Goal: Feedback & Contribution: Submit feedback/report problem

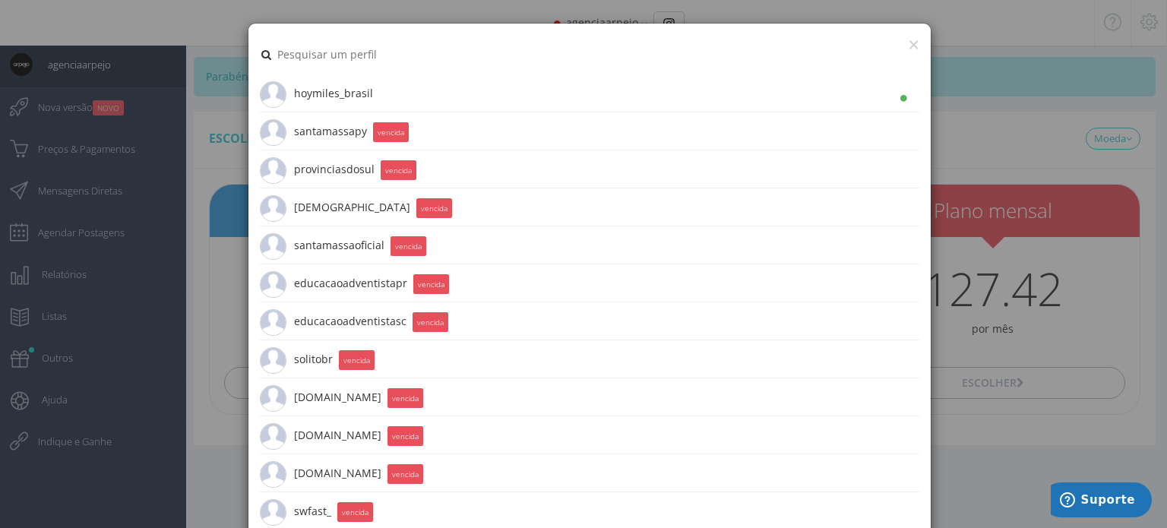
click at [372, 92] on li "hoymiles_brasil 5.6K Seguidores" at bounding box center [589, 93] width 659 height 38
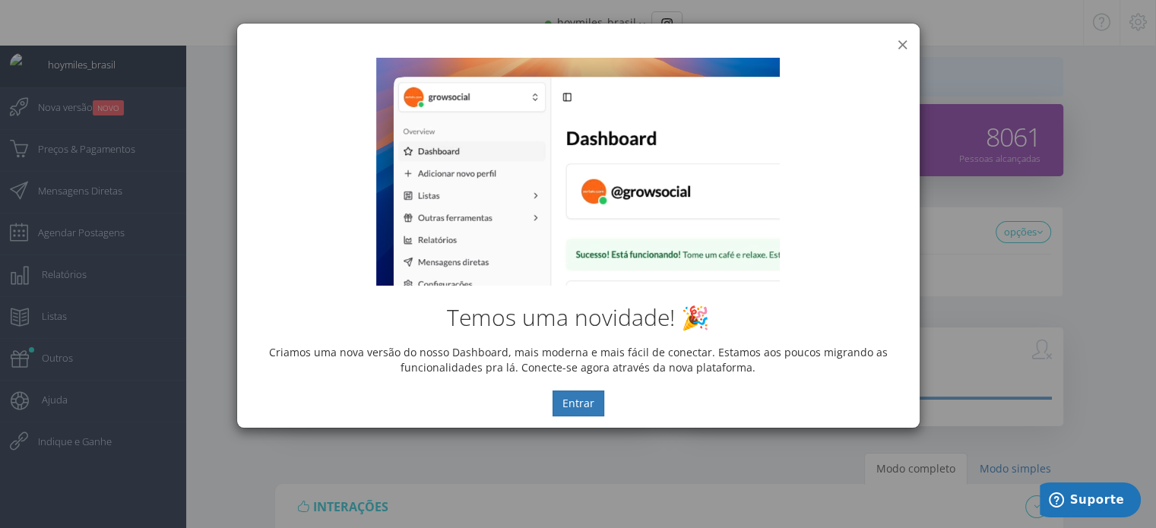
click at [900, 43] on button "×" at bounding box center [901, 44] width 11 height 21
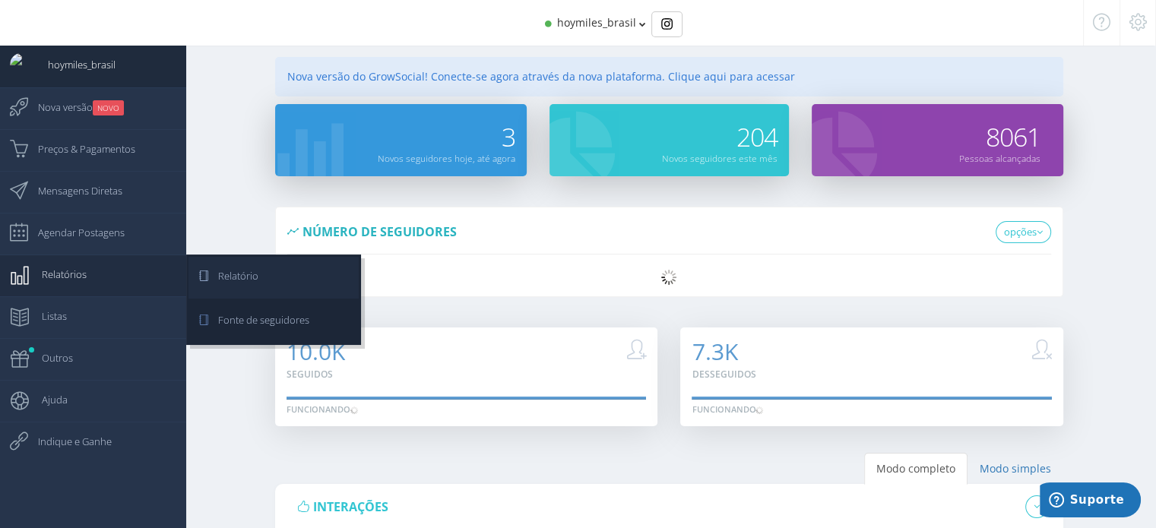
click at [234, 282] on span "Relatório" at bounding box center [230, 276] width 55 height 38
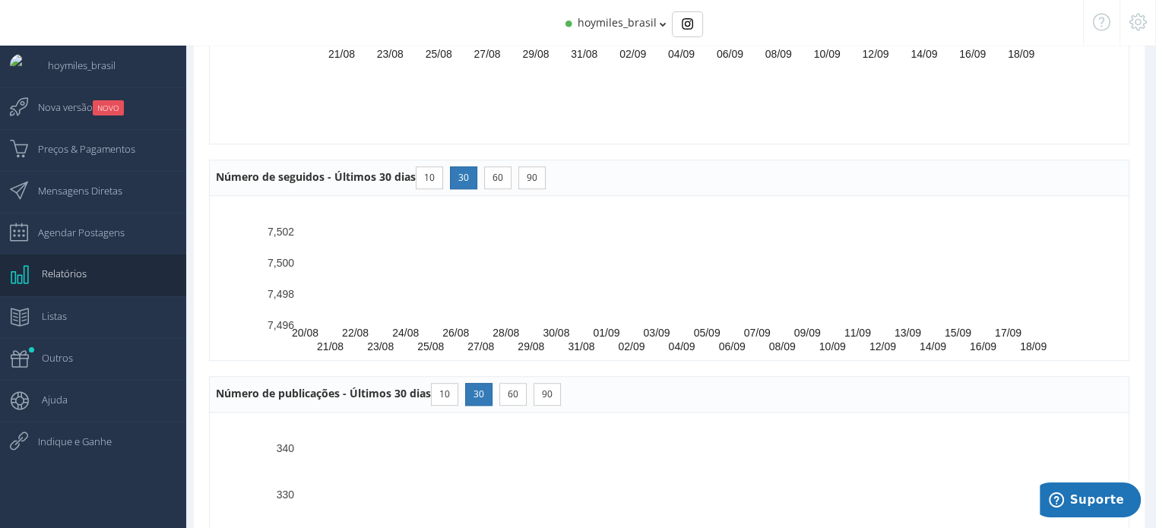
scroll to position [1140, 0]
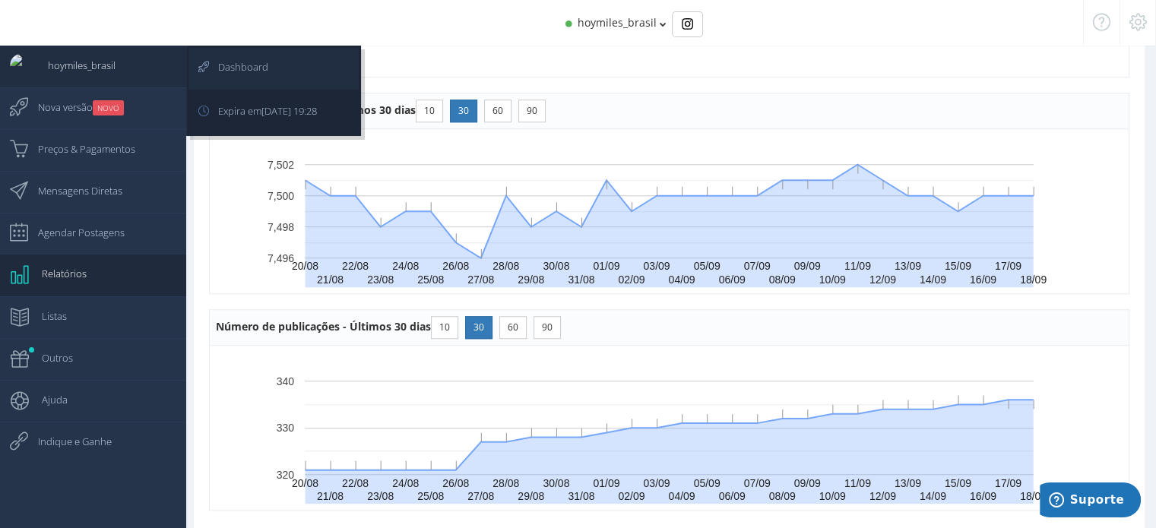
click at [227, 58] on span "Dashboard" at bounding box center [235, 67] width 65 height 38
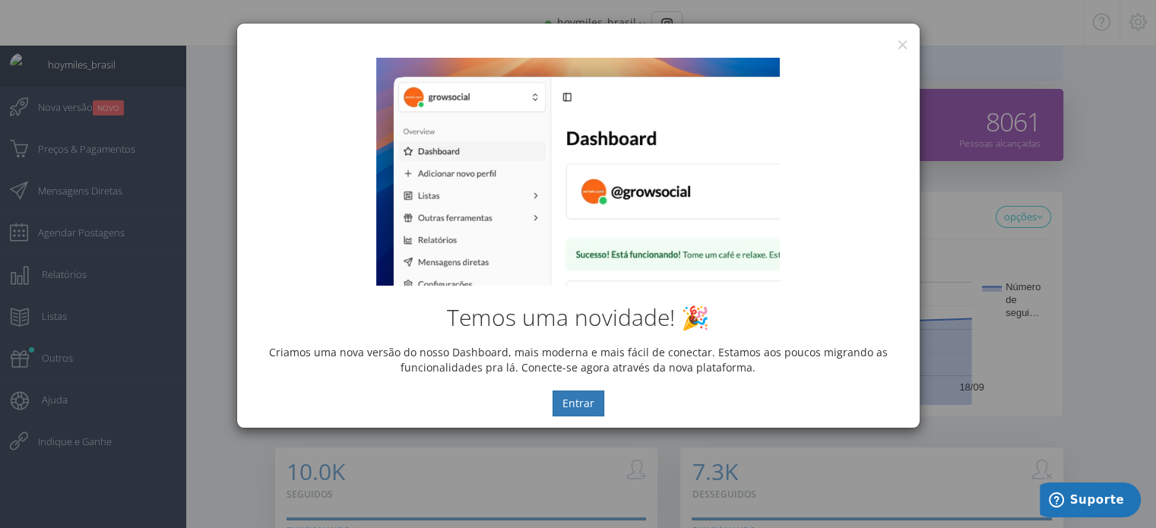
click at [911, 33] on div "× IG Grow Social" at bounding box center [578, 35] width 682 height 23
click at [901, 43] on button "×" at bounding box center [901, 44] width 11 height 21
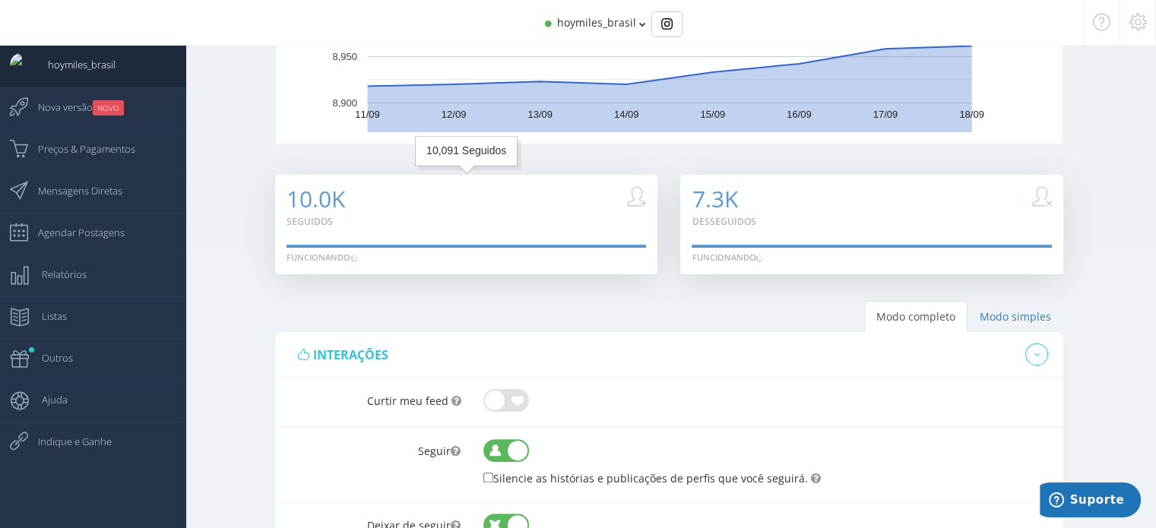
scroll to position [380, 0]
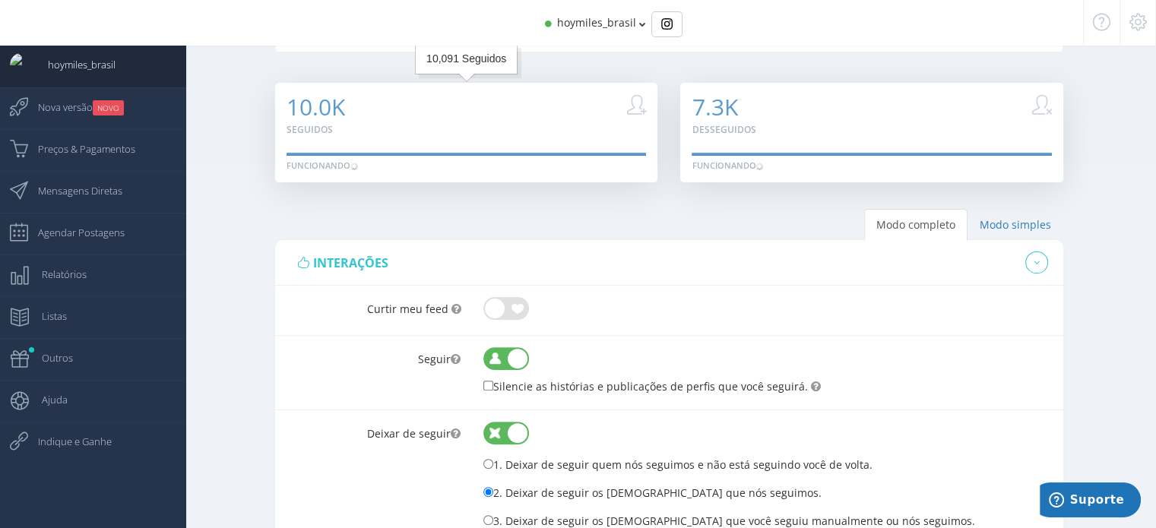
click at [480, 125] on div "10.0K Seguidos" at bounding box center [466, 115] width 360 height 43
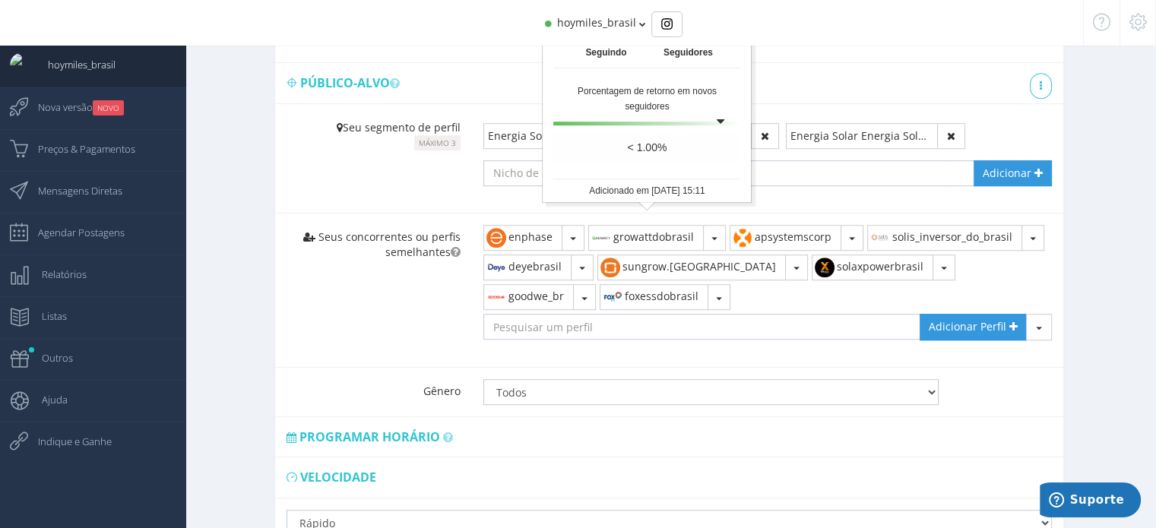
scroll to position [988, 0]
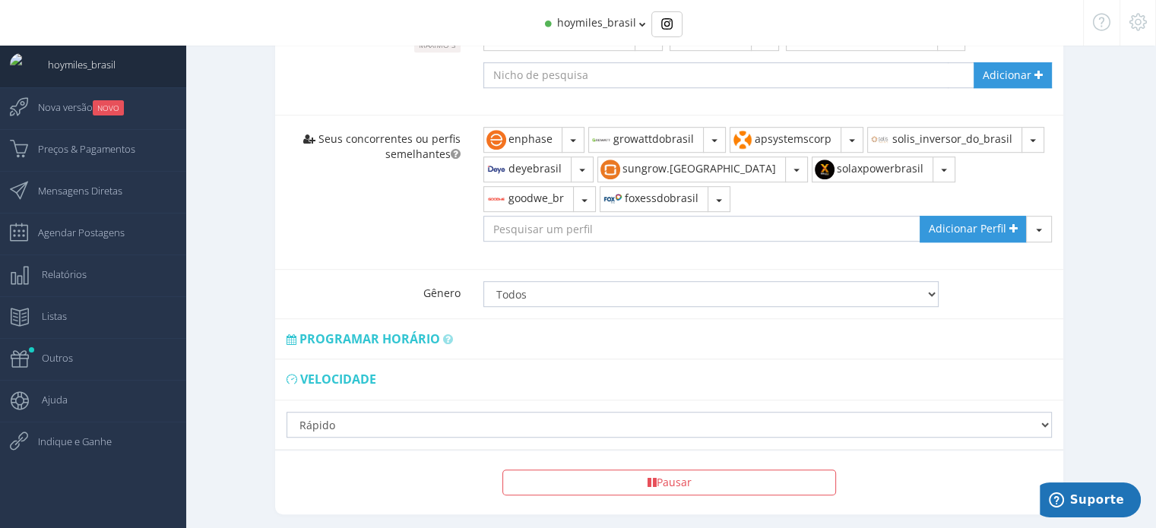
click at [1051, 422] on div "Lento Normal Rápido Super Rápido Curtidas Pausado Lento Normal Rápido" at bounding box center [669, 424] width 788 height 49
click at [1045, 422] on select "Lento Normal Rápido Super Rápido" at bounding box center [668, 425] width 765 height 26
click at [1106, 365] on div "Modo simples 1 2" at bounding box center [668, 159] width 973 height 1116
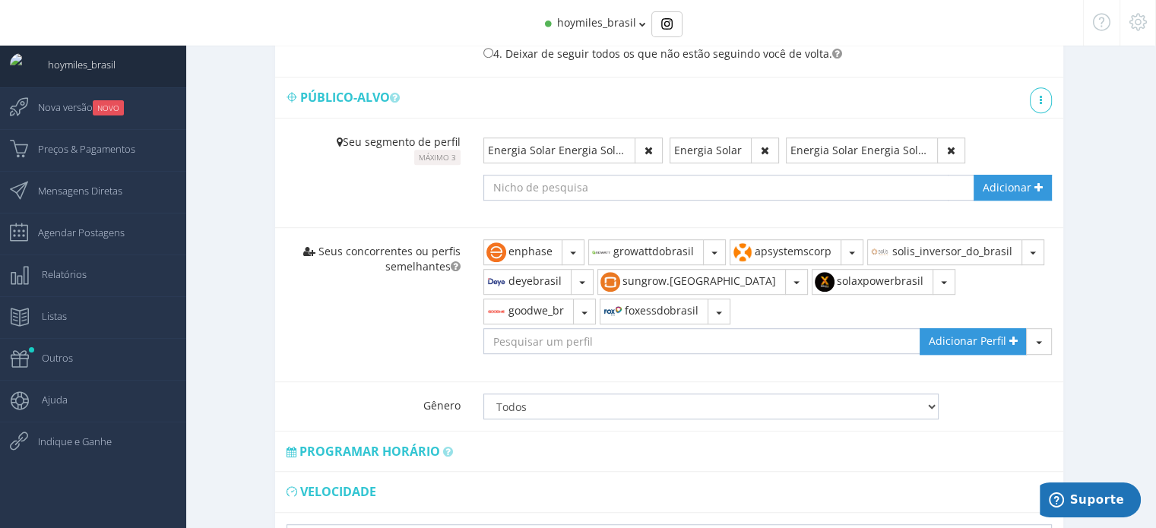
scroll to position [836, 0]
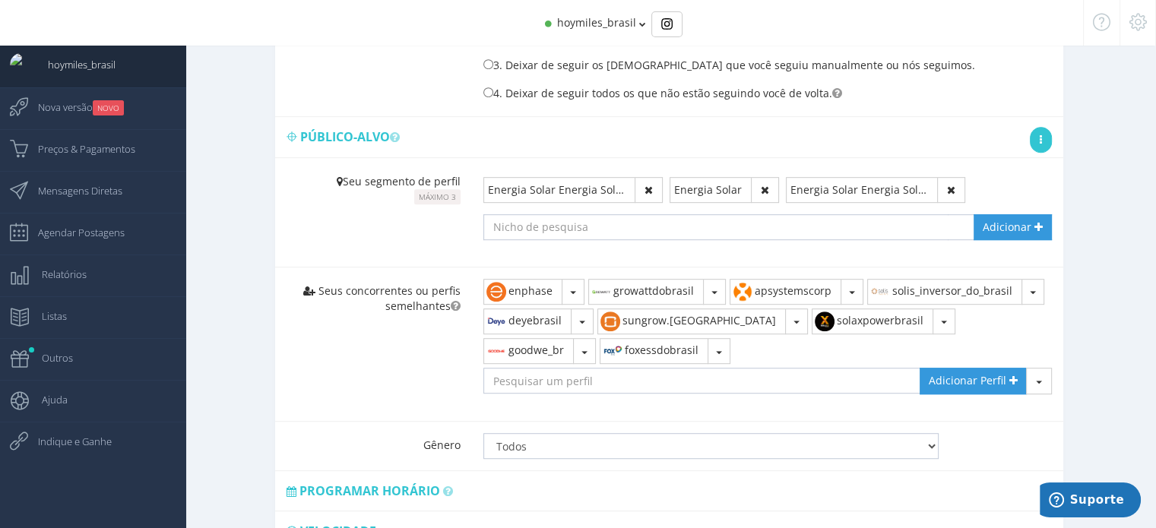
click at [1043, 138] on link at bounding box center [1040, 140] width 22 height 26
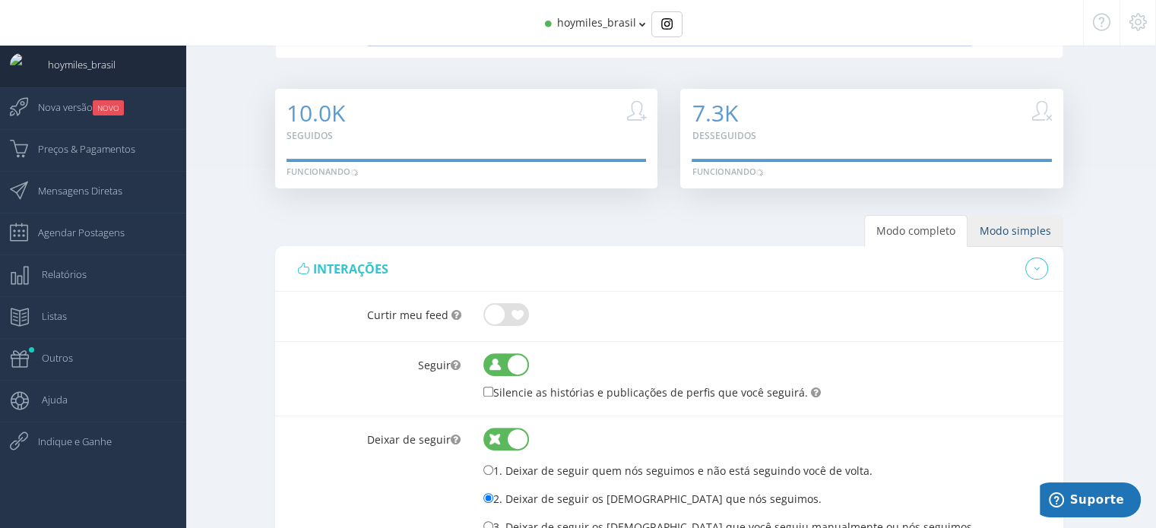
click at [1002, 230] on link "Modo simples" at bounding box center [1015, 231] width 96 height 32
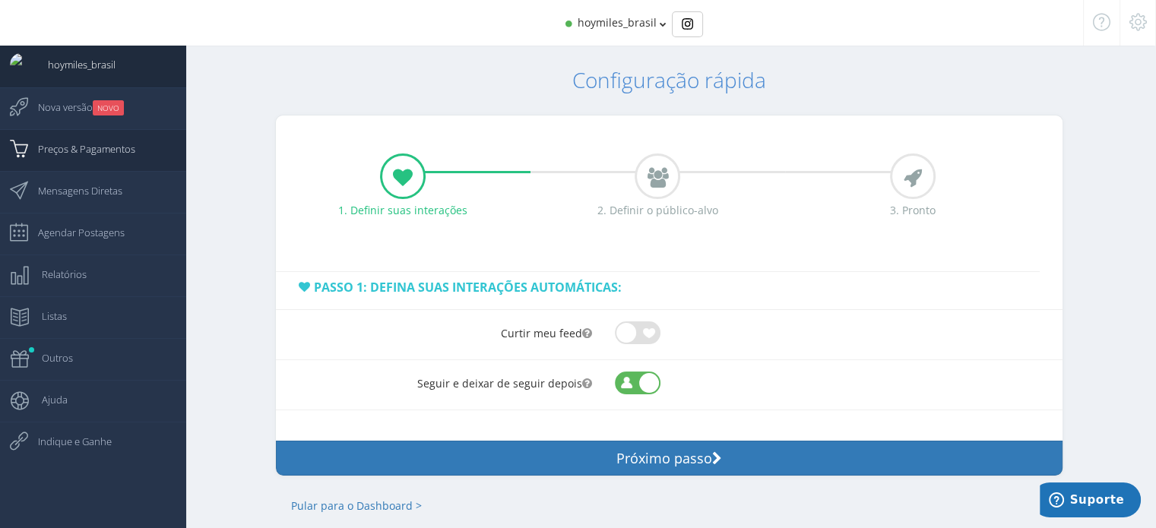
scroll to position [71, 0]
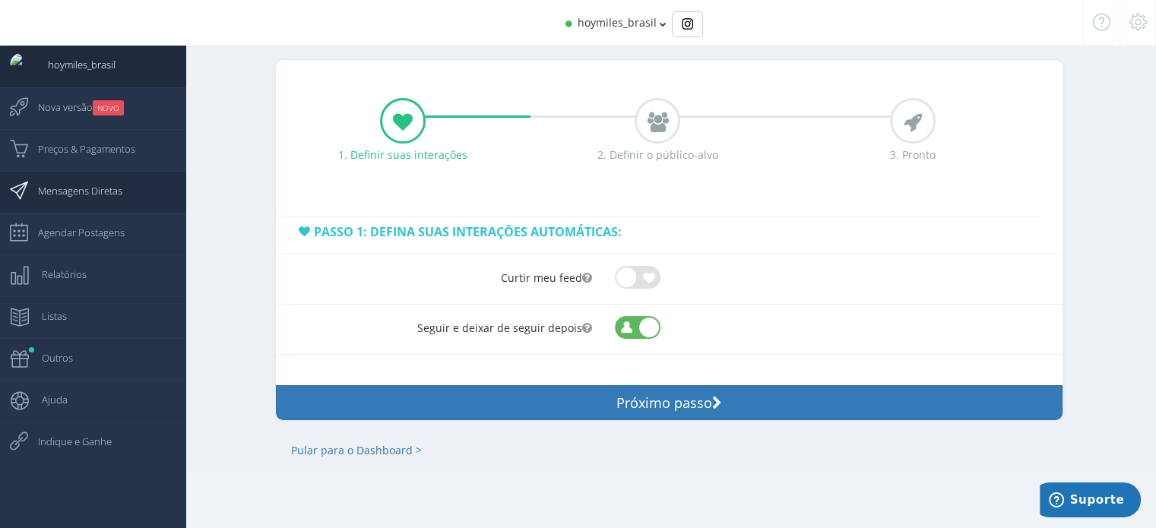
click at [93, 190] on span "Mensagens Diretas" at bounding box center [73, 191] width 100 height 38
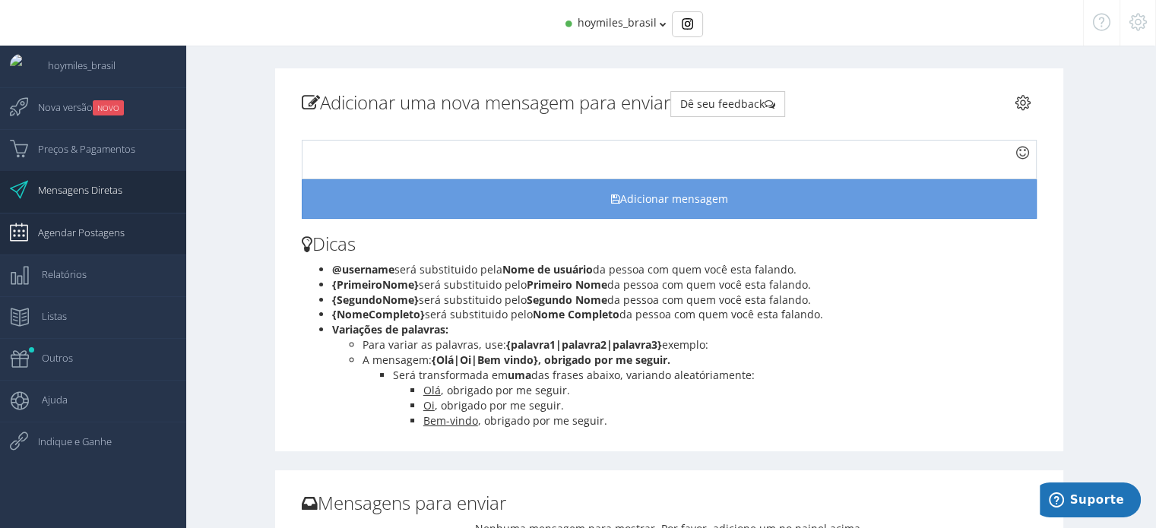
click at [81, 239] on span "Agendar Postagens" at bounding box center [74, 232] width 102 height 38
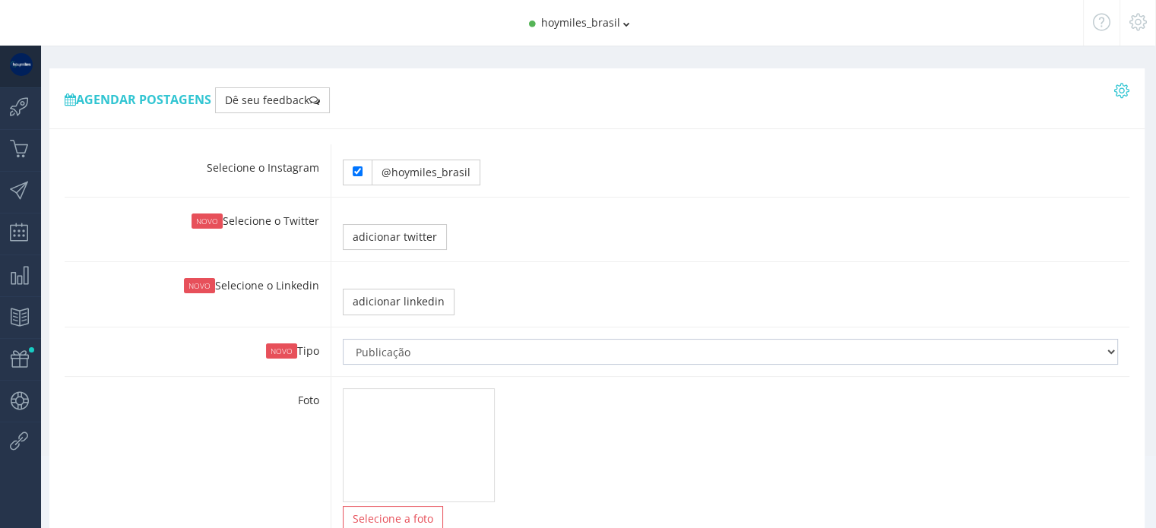
type input "10:55"
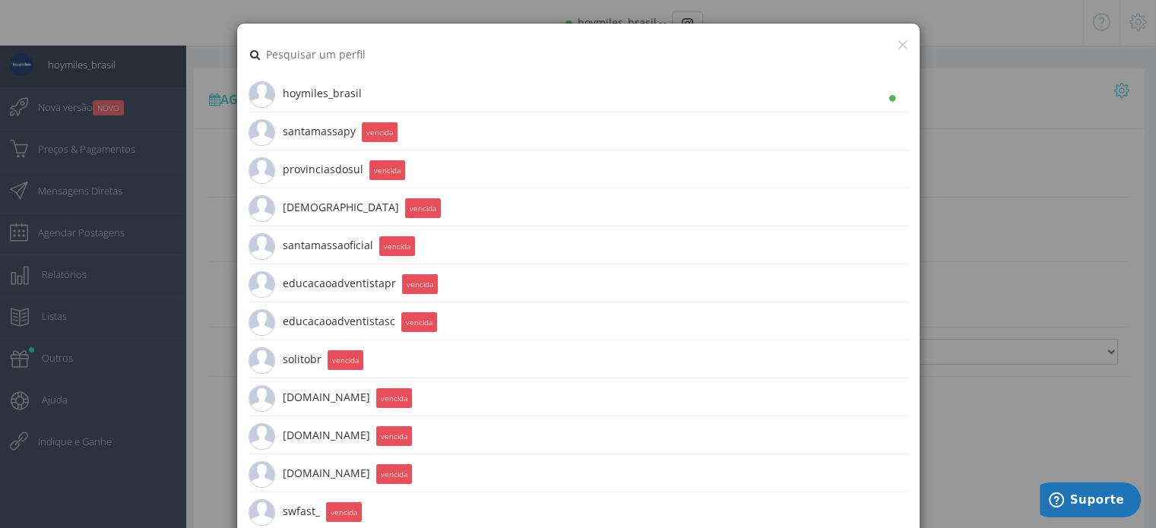
click at [306, 82] on span "hoymiles_brasil 5.6K Seguidores" at bounding box center [304, 93] width 113 height 38
type input "10:55"
click at [369, 87] on li "hoymiles_brasil 5.6K Seguidores" at bounding box center [577, 93] width 659 height 38
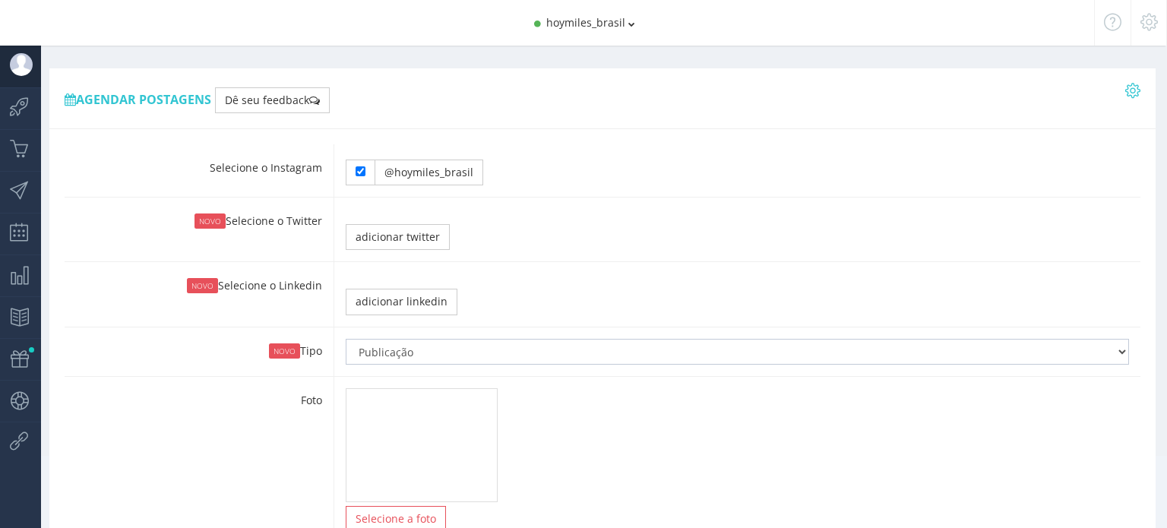
type input "10:55"
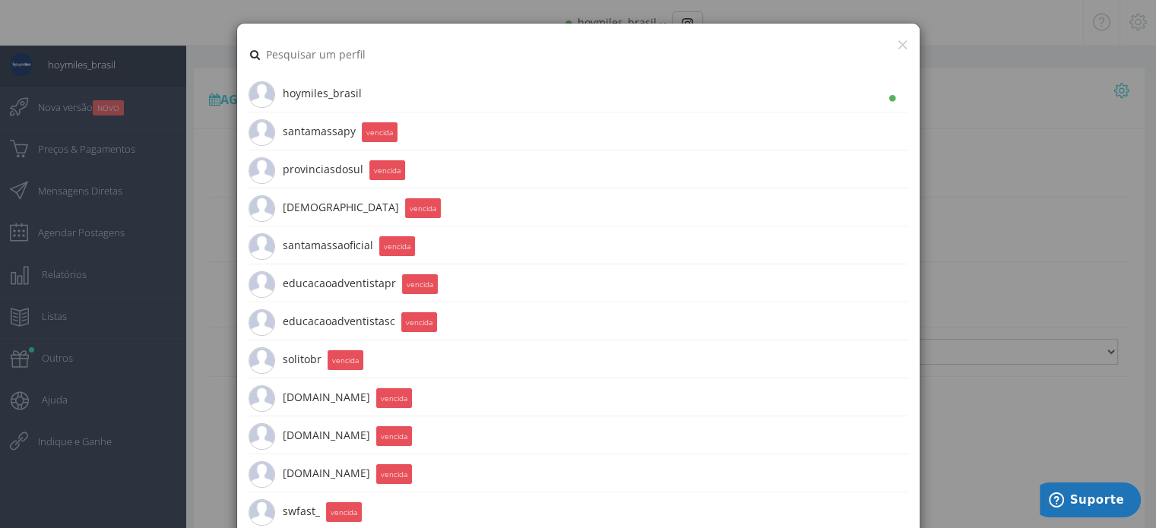
click at [249, 90] on img at bounding box center [261, 94] width 27 height 27
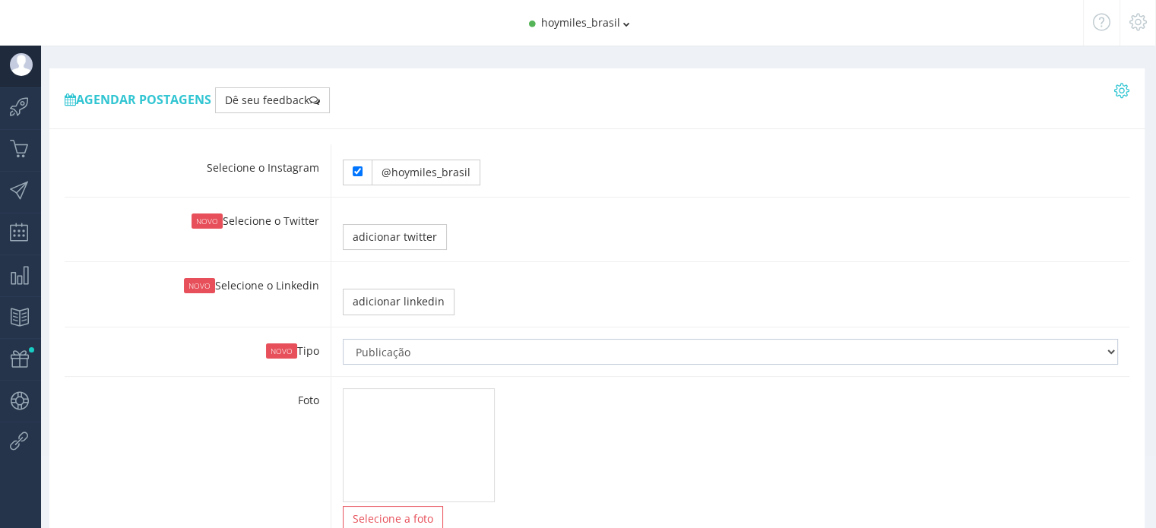
type input "10:55"
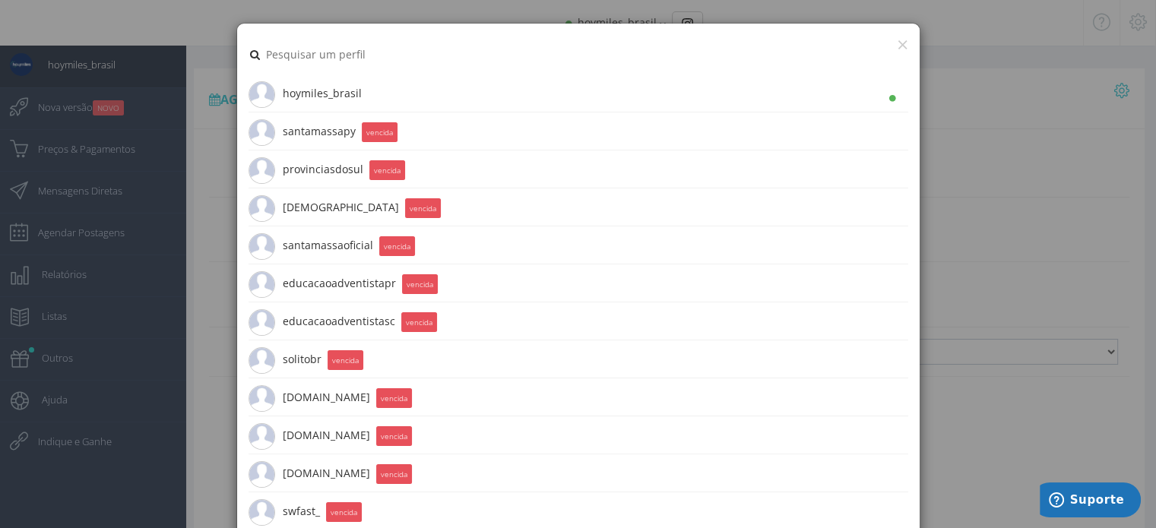
click at [209, 141] on div "× hoymiles_brasil 5.6K Seguidores santamassapy 26.5K Seguidores vencida provinc…" at bounding box center [578, 264] width 1156 height 528
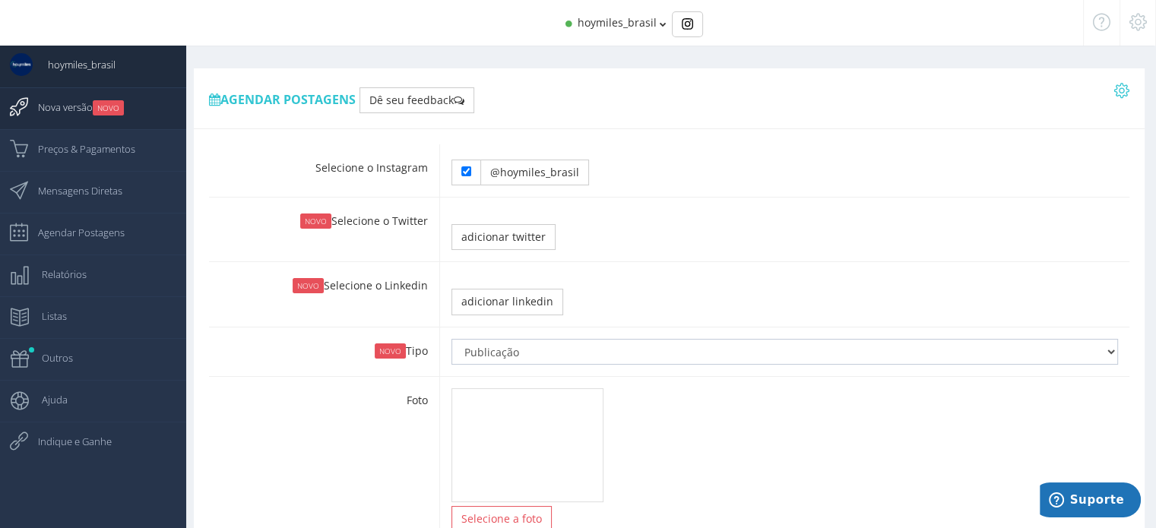
click at [65, 120] on span "Nova versão NOVO" at bounding box center [73, 107] width 101 height 38
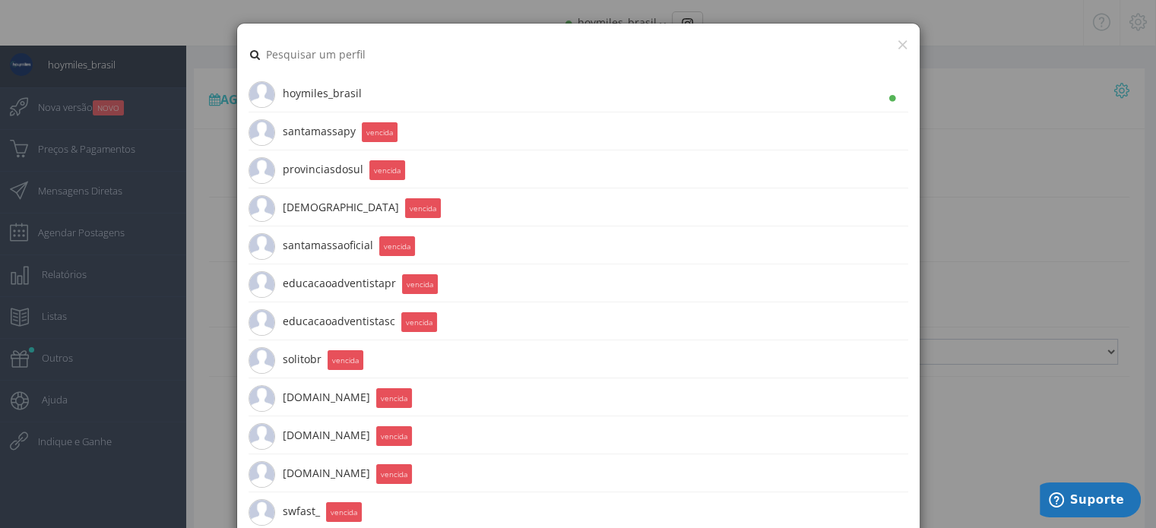
click at [289, 94] on span "hoymiles_brasil 5.6K Seguidores" at bounding box center [304, 93] width 113 height 38
type input "10:55"
click at [900, 36] on button "×" at bounding box center [901, 44] width 11 height 21
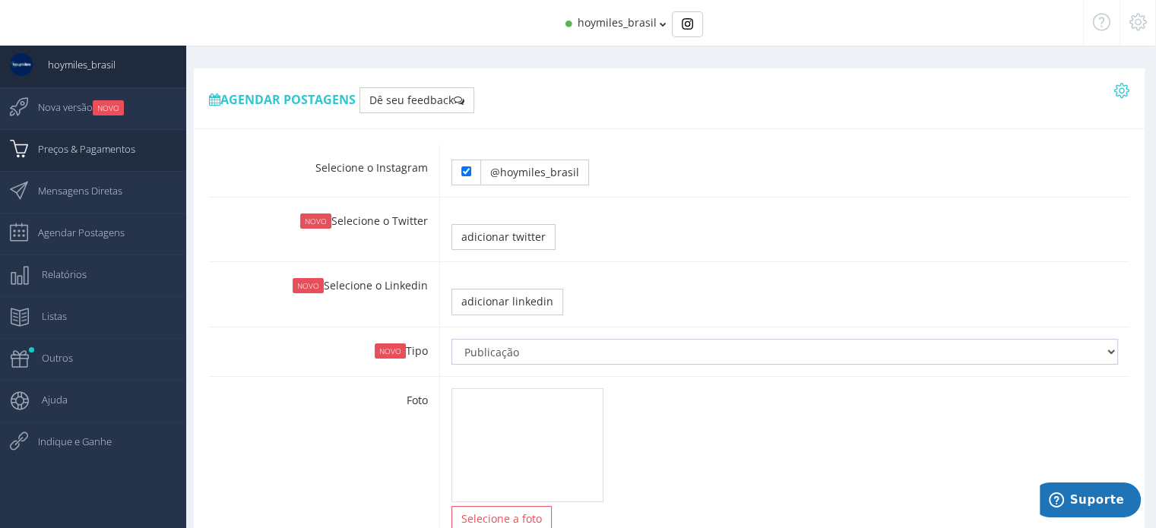
click at [65, 158] on span "Preços & Pagamentos" at bounding box center [79, 149] width 112 height 38
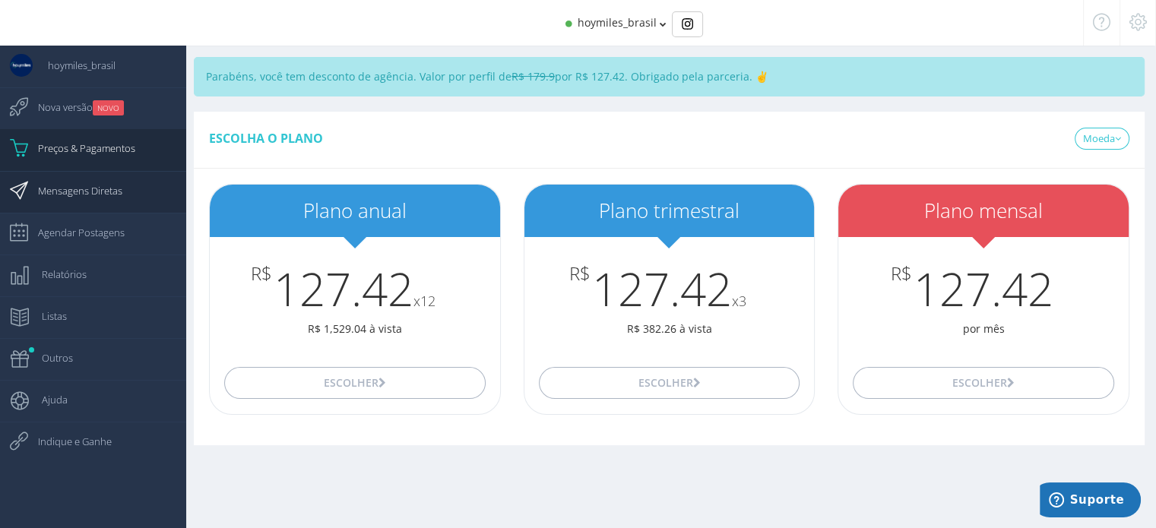
click at [67, 192] on span "Mensagens Diretas" at bounding box center [73, 191] width 100 height 38
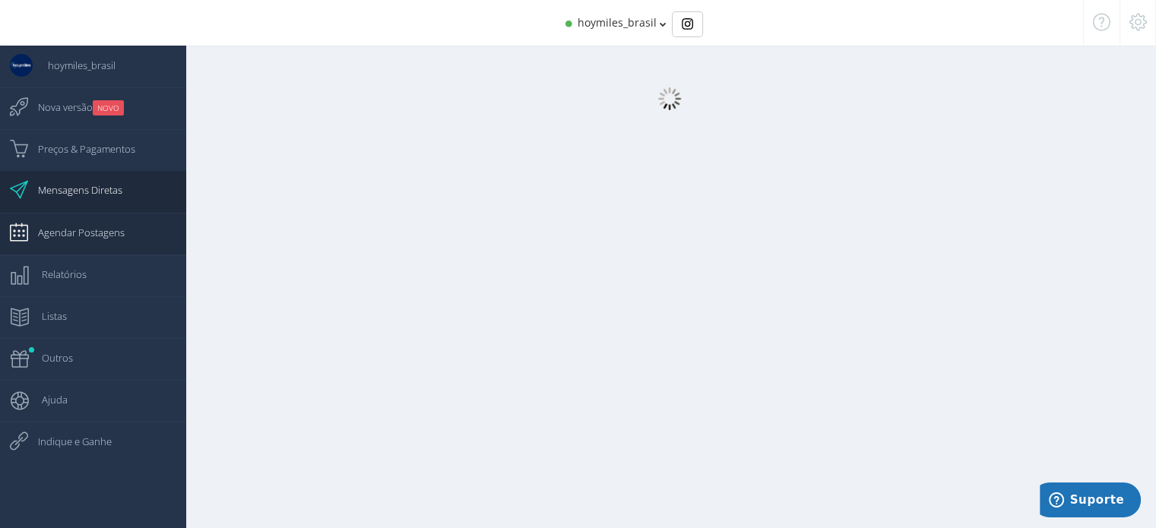
click at [84, 226] on span "Agendar Postagens" at bounding box center [74, 232] width 102 height 38
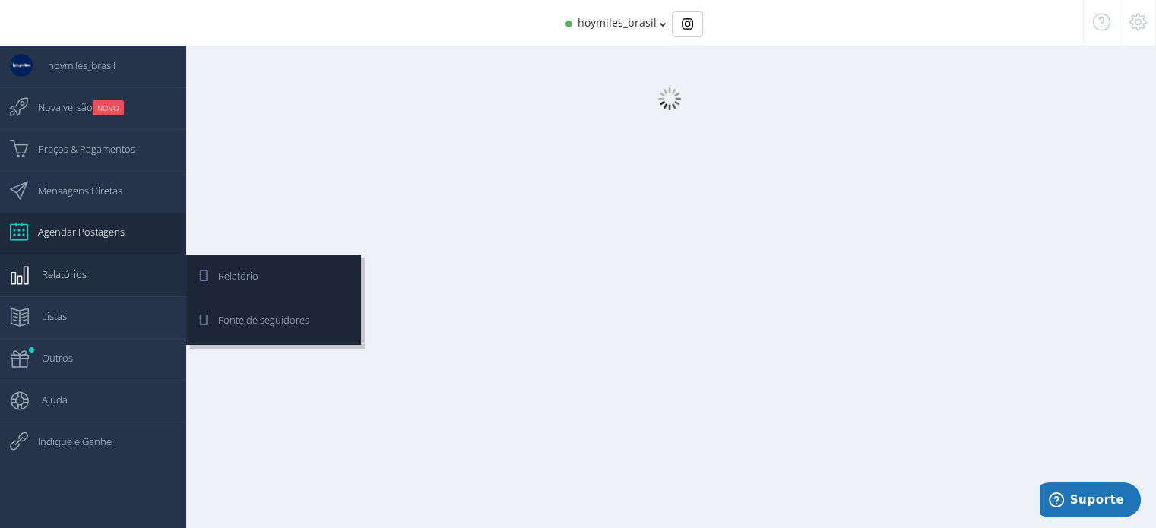
click at [65, 276] on span "Relatórios" at bounding box center [57, 274] width 60 height 38
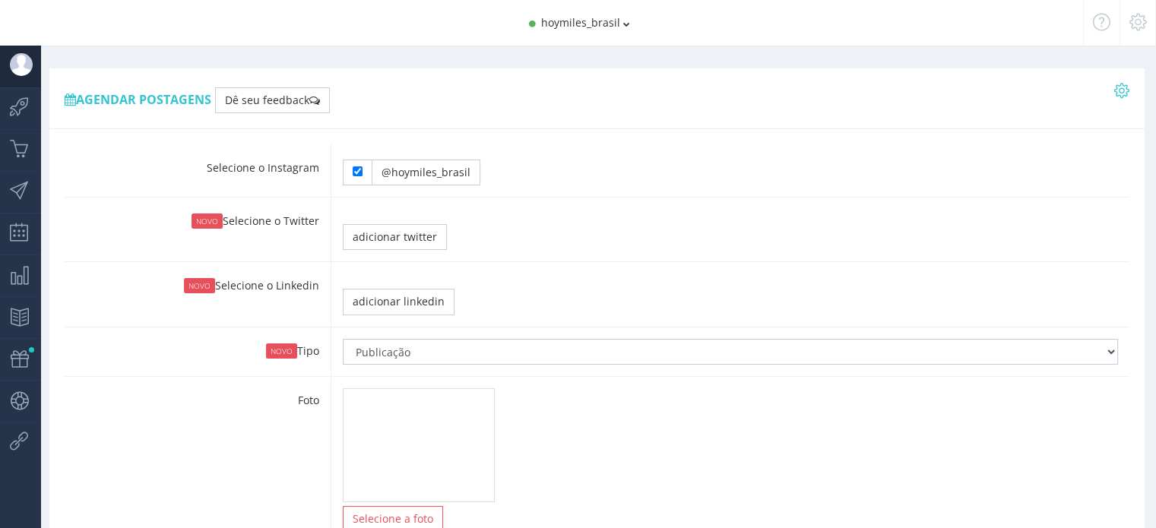
type input "10:55"
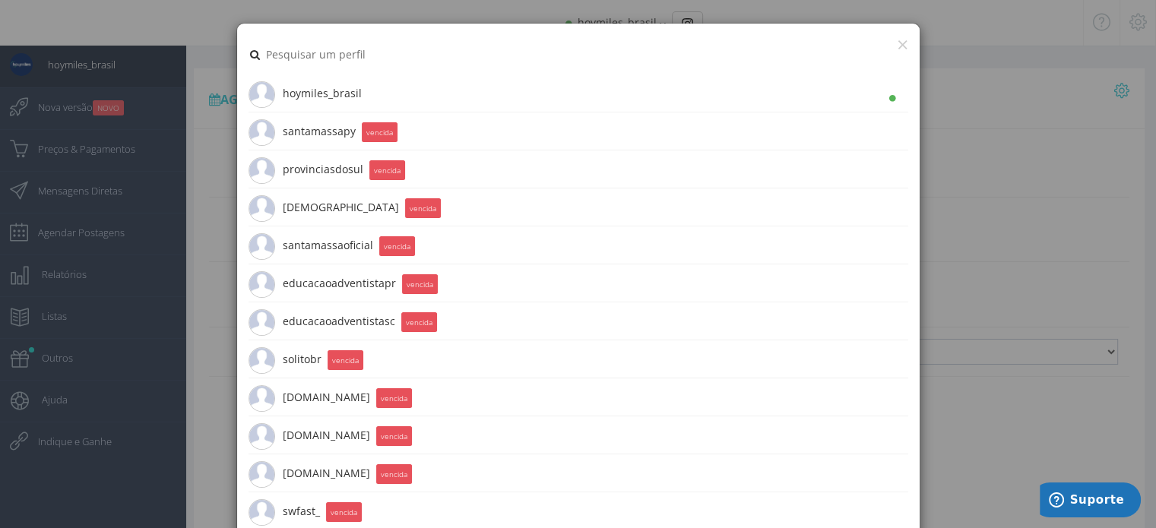
click at [324, 90] on span "hoymiles_brasil 5.6K Seguidores" at bounding box center [304, 93] width 113 height 38
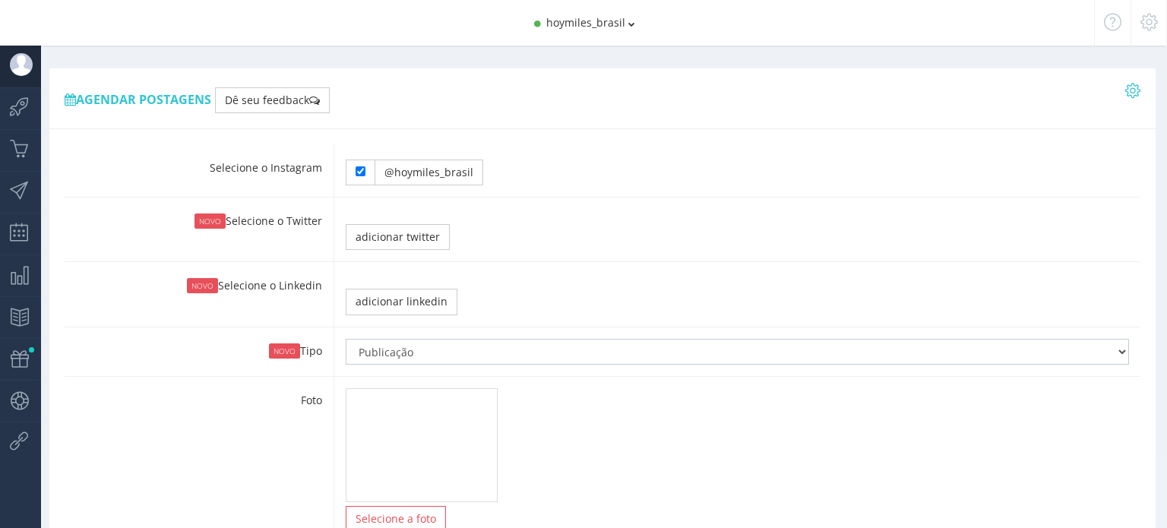
type input "10:55"
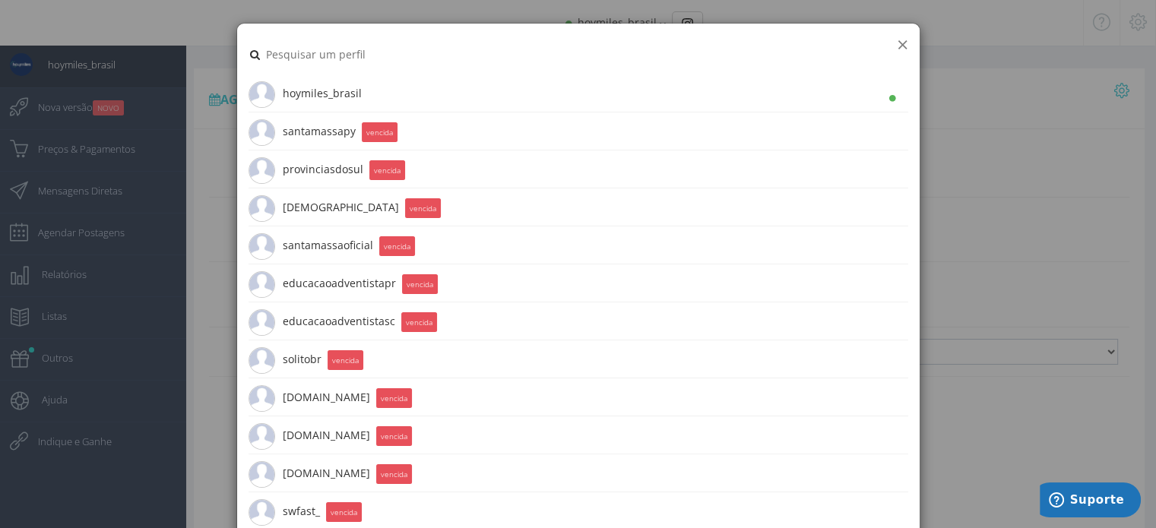
click at [896, 44] on button "×" at bounding box center [901, 44] width 11 height 21
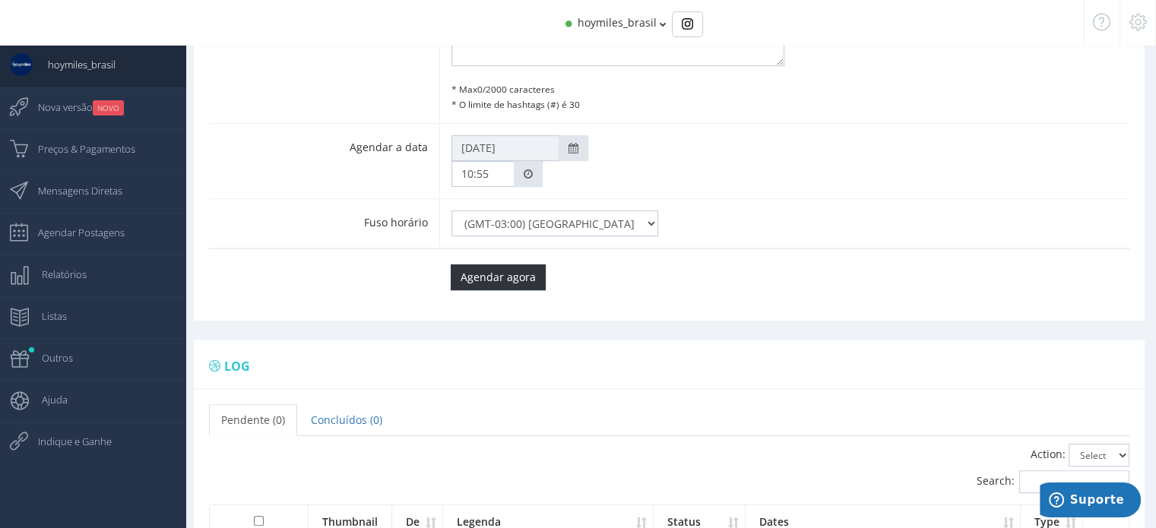
scroll to position [608, 0]
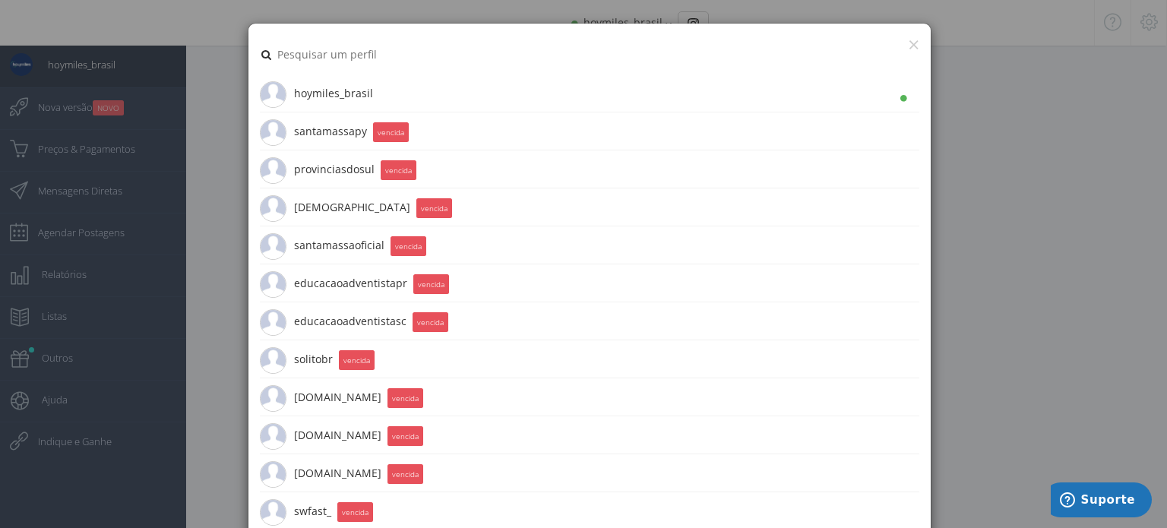
click at [896, 46] on li at bounding box center [589, 55] width 659 height 40
click at [908, 46] on button "×" at bounding box center [913, 44] width 11 height 21
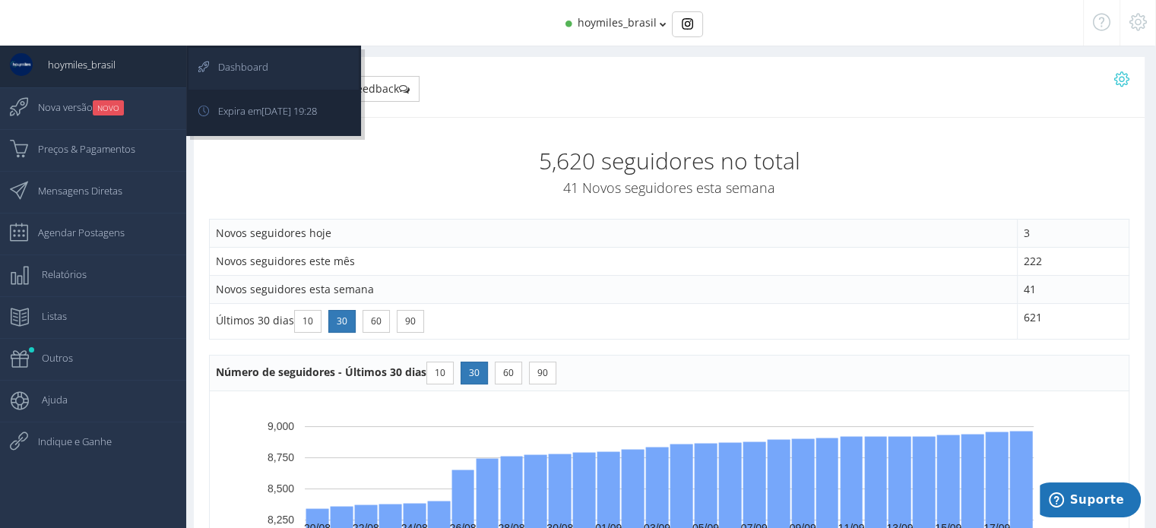
click at [222, 58] on span "Dashboard" at bounding box center [235, 67] width 65 height 38
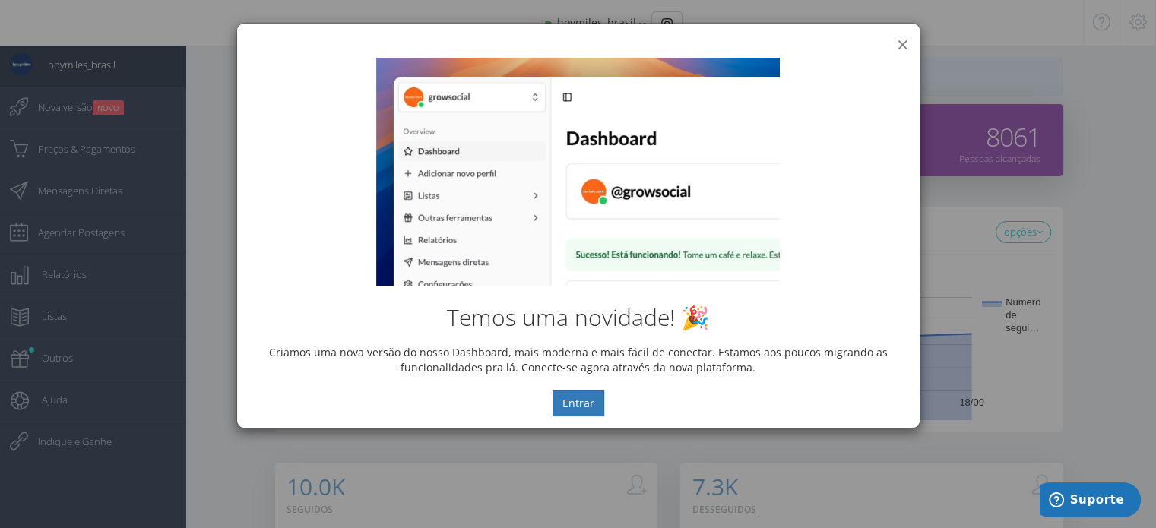
click at [900, 40] on button "×" at bounding box center [901, 44] width 11 height 21
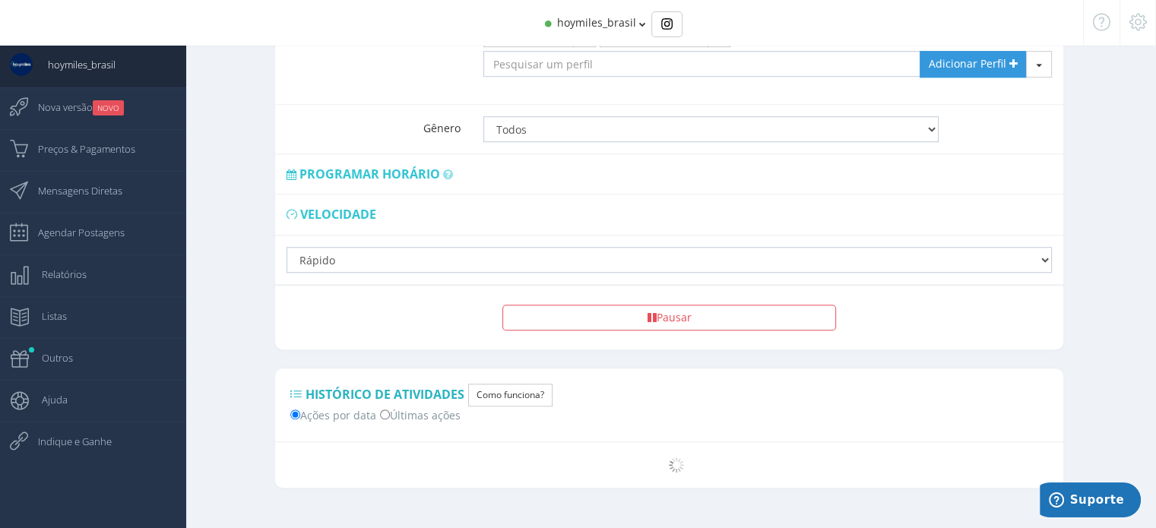
scroll to position [1170, 0]
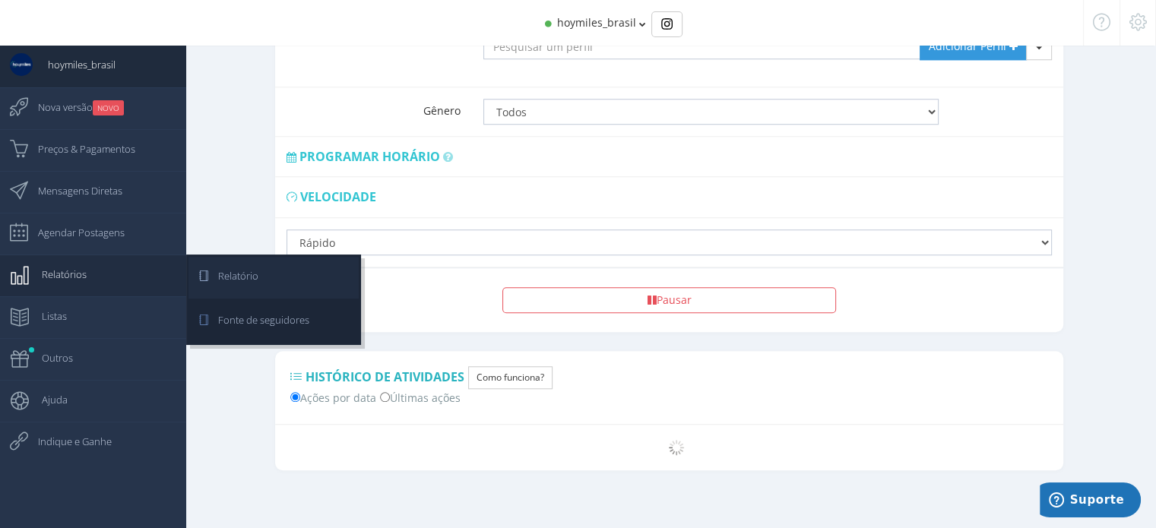
click at [202, 278] on icon at bounding box center [195, 276] width 14 height 38
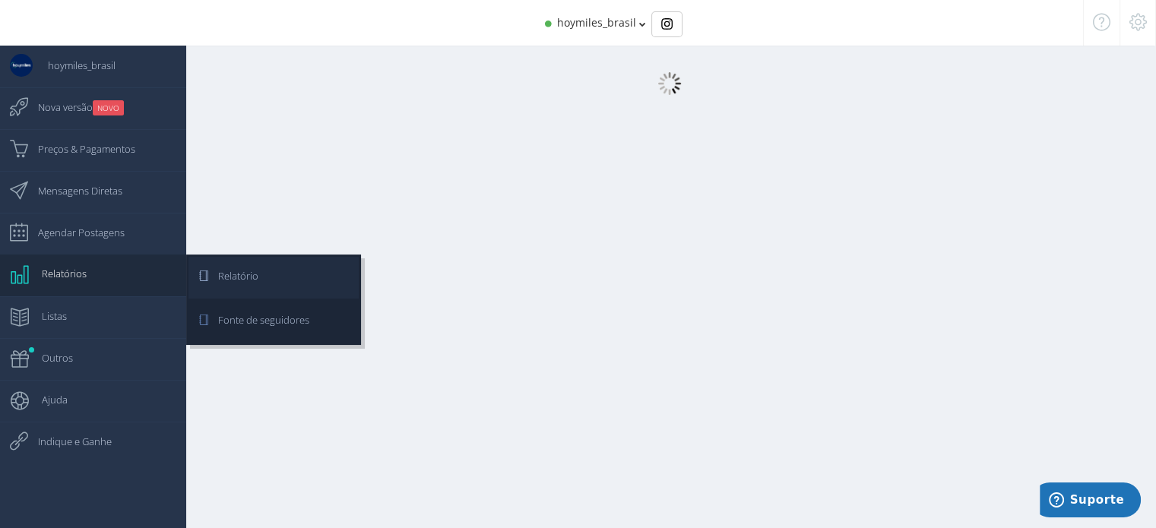
scroll to position [15, 0]
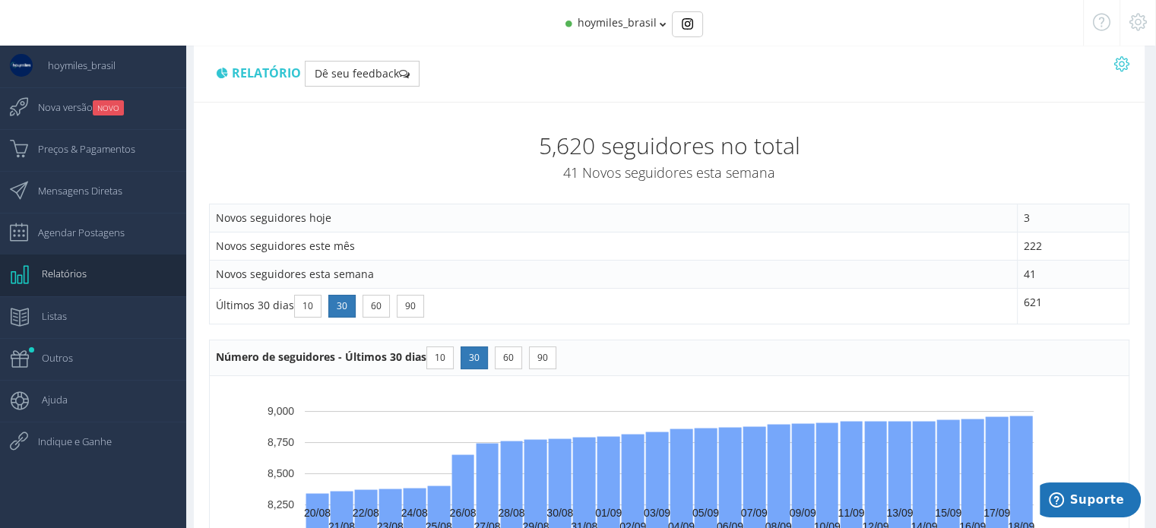
click at [1119, 75] on div "Exportar PDF" at bounding box center [1121, 69] width 15 height 32
click at [1119, 62] on icon at bounding box center [1121, 63] width 15 height 11
click at [835, 96] on div "Relatório Dê seu feedback" at bounding box center [669, 72] width 950 height 61
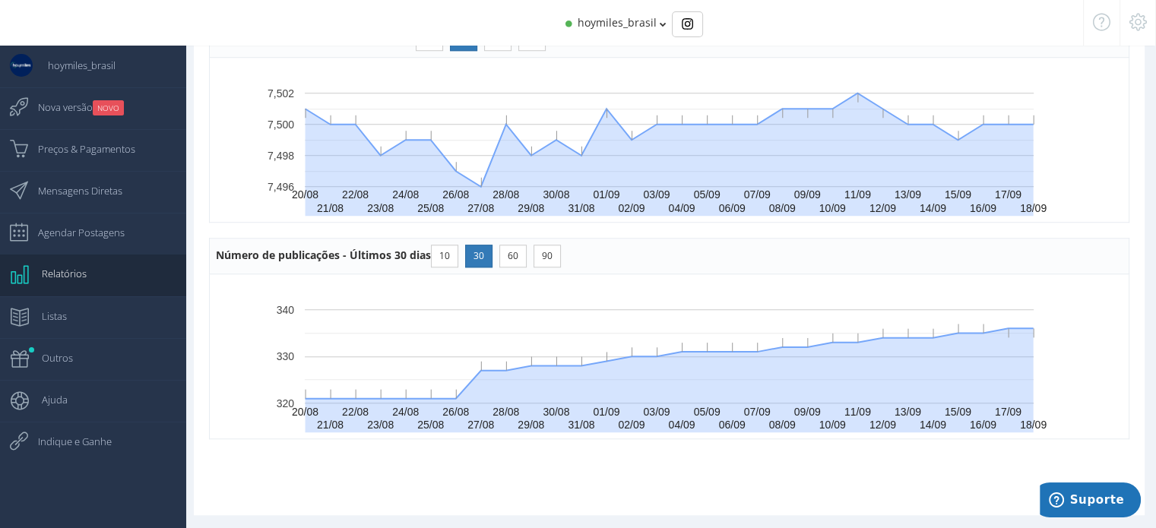
scroll to position [1212, 0]
click at [1140, 21] on icon at bounding box center [1137, 22] width 17 height 11
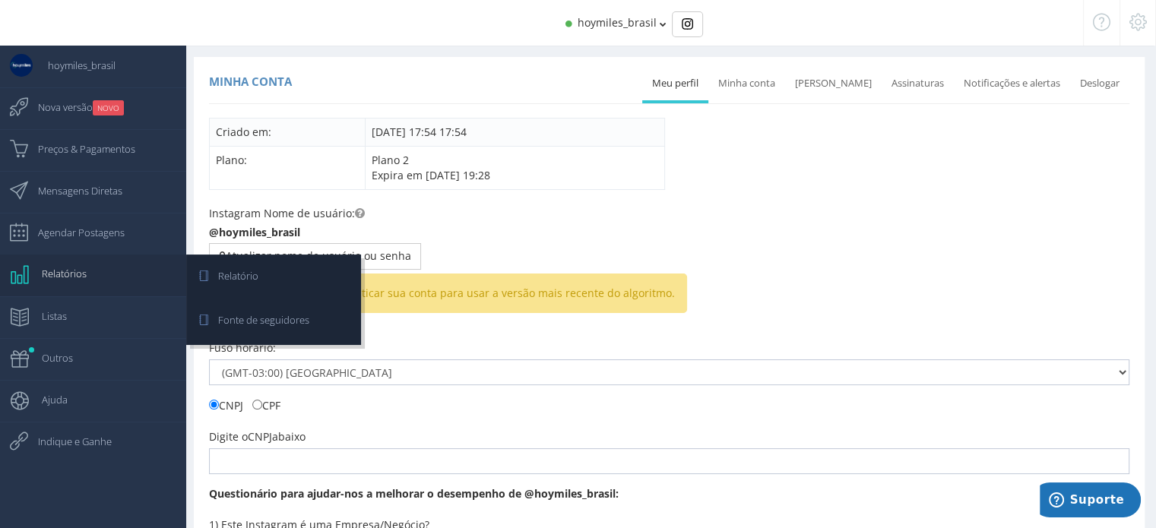
click at [87, 279] on link "Relatórios" at bounding box center [93, 276] width 186 height 42
click at [198, 280] on icon at bounding box center [195, 276] width 14 height 38
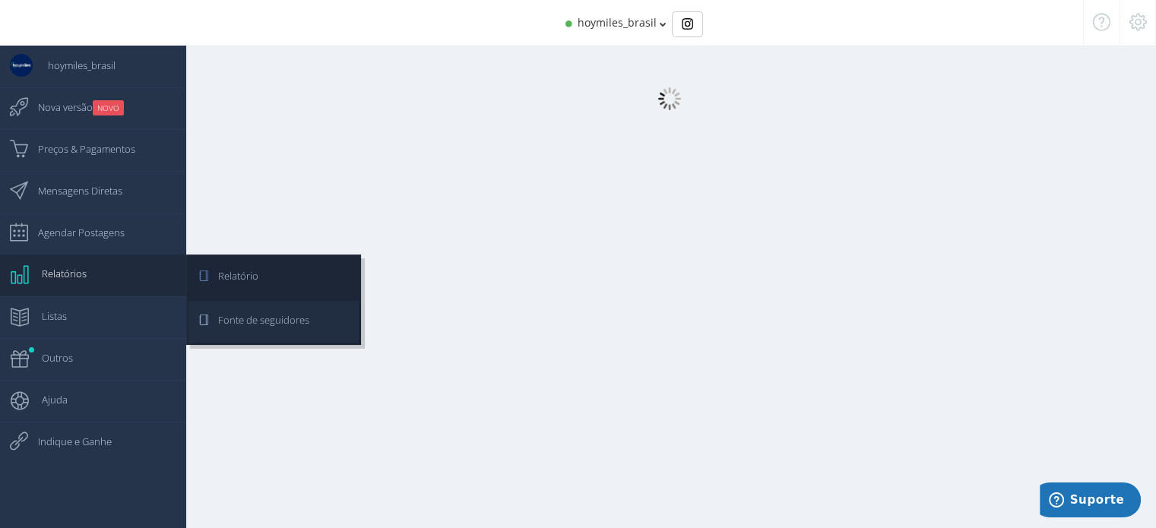
click at [257, 324] on span "Fonte de seguidores" at bounding box center [256, 320] width 106 height 38
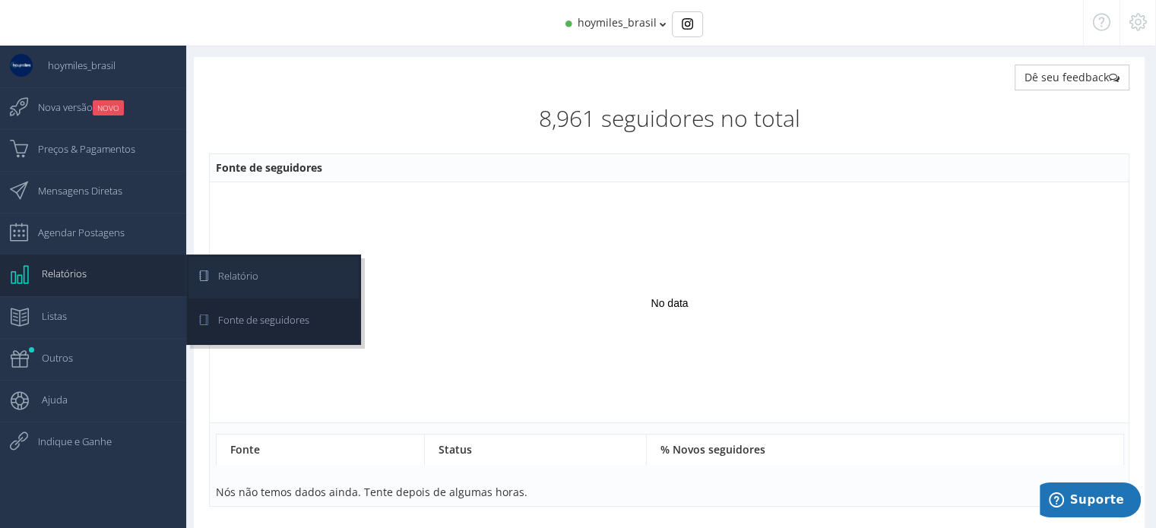
click at [225, 276] on span "Relatório" at bounding box center [230, 276] width 55 height 38
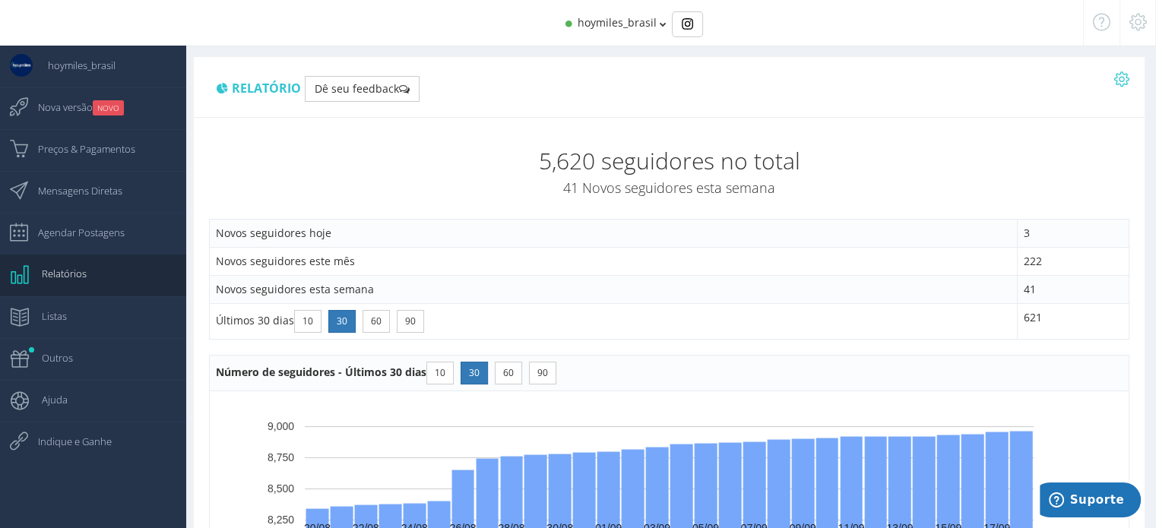
click at [1121, 77] on icon at bounding box center [1121, 79] width 15 height 11
click at [1067, 109] on link "Exportar PDF" at bounding box center [1062, 111] width 131 height 26
click at [805, 42] on div "hoymiles_brasil" at bounding box center [578, 23] width 1010 height 46
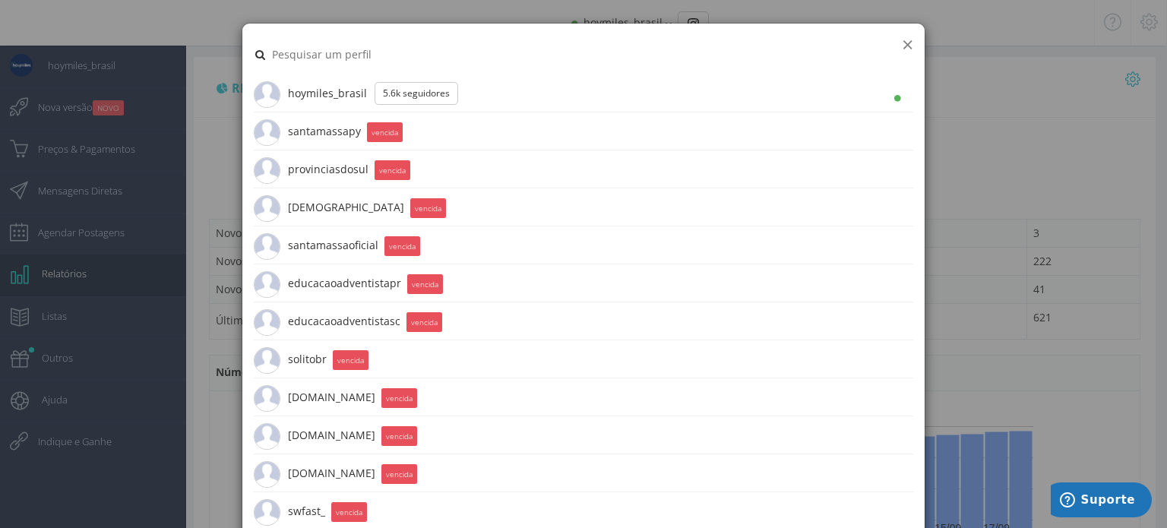
click at [902, 39] on button "×" at bounding box center [907, 44] width 11 height 21
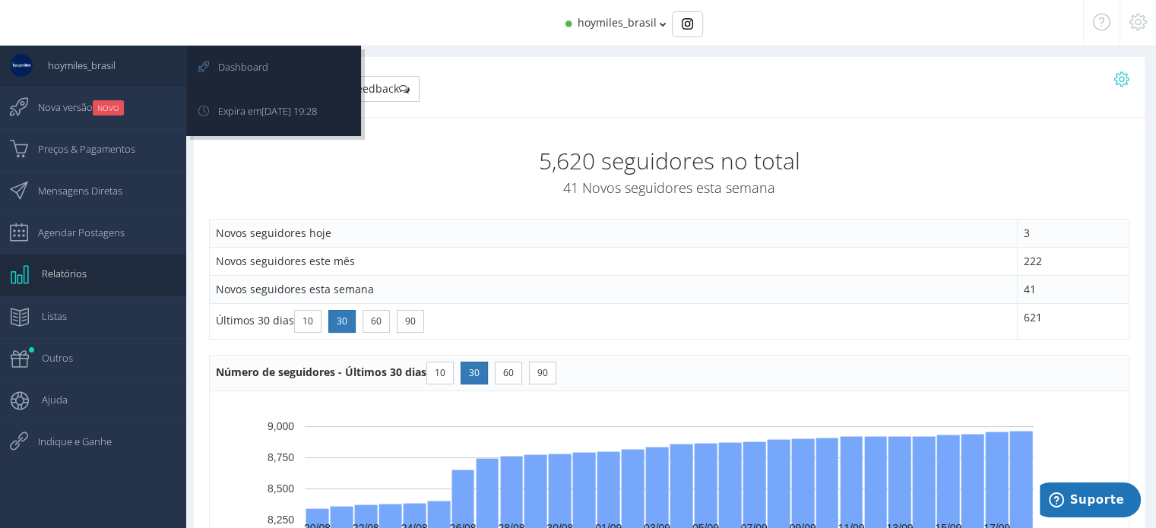
click at [96, 64] on span "hoymiles_brasil" at bounding box center [74, 65] width 83 height 38
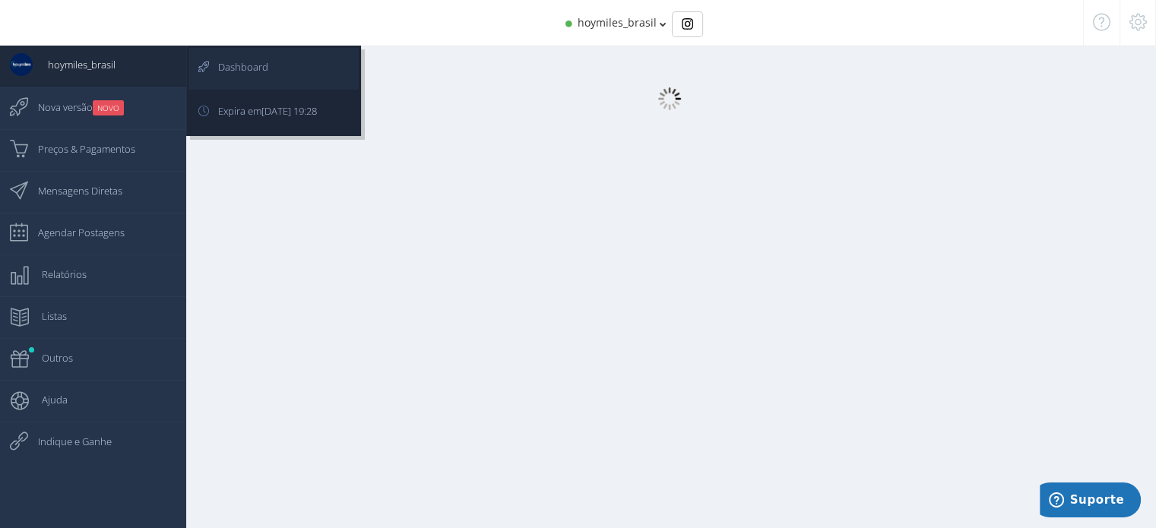
click at [218, 63] on span "Dashboard" at bounding box center [235, 67] width 65 height 38
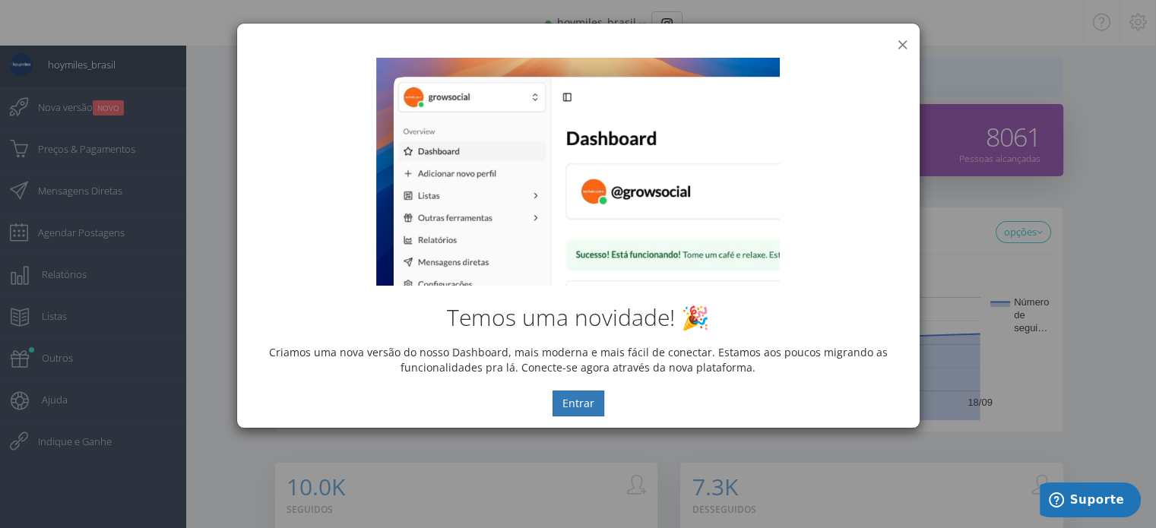
click at [900, 38] on button "×" at bounding box center [901, 44] width 11 height 21
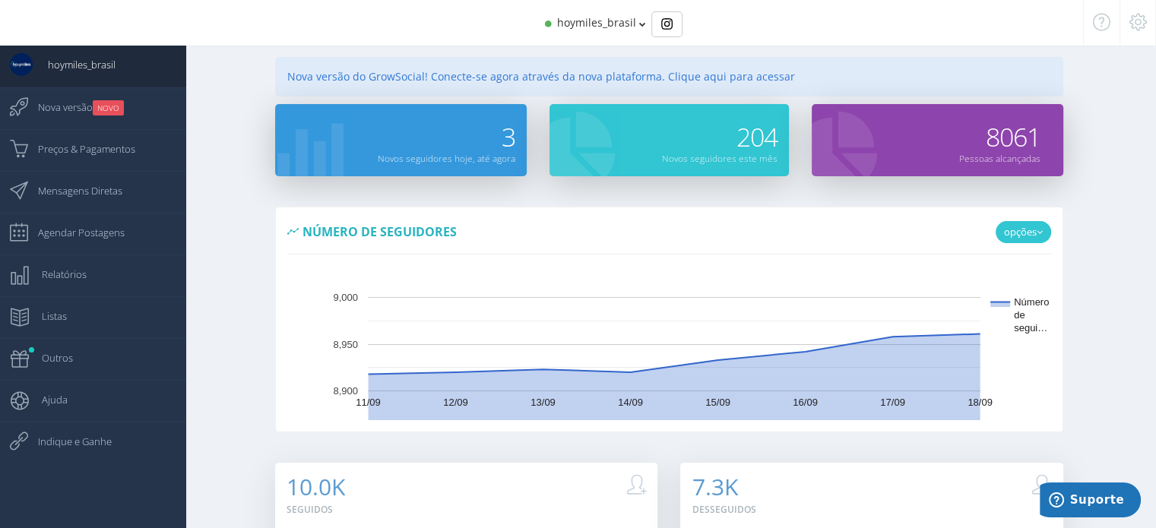
click at [1035, 233] on link "opções" at bounding box center [1022, 232] width 55 height 23
click at [274, 250] on div "Número de seguidores opções Número de seguidores 11/09 12/09 0" at bounding box center [669, 329] width 811 height 245
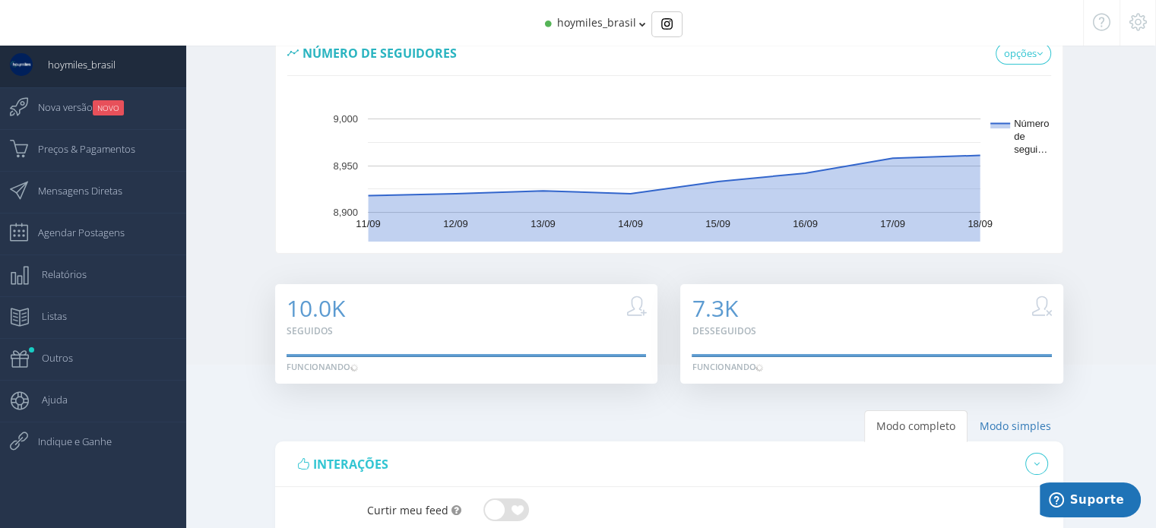
scroll to position [304, 0]
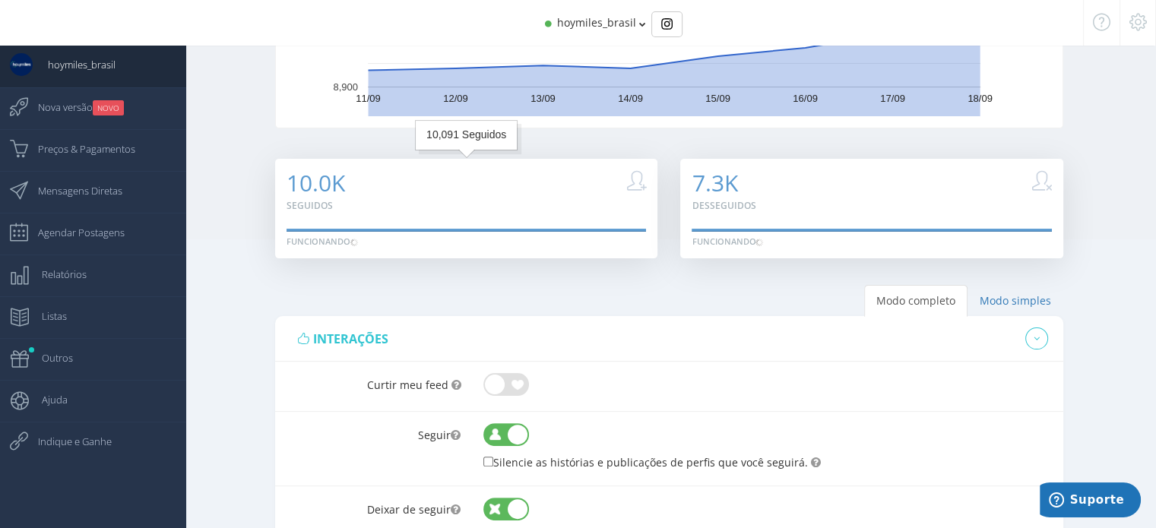
click at [401, 205] on div "10.0K Seguidos" at bounding box center [466, 191] width 360 height 43
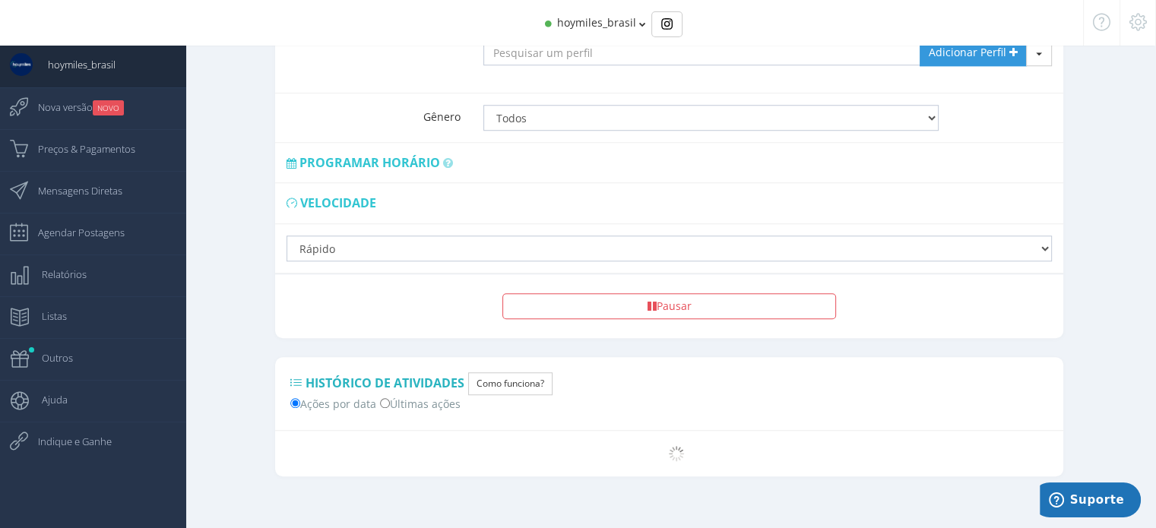
scroll to position [1170, 0]
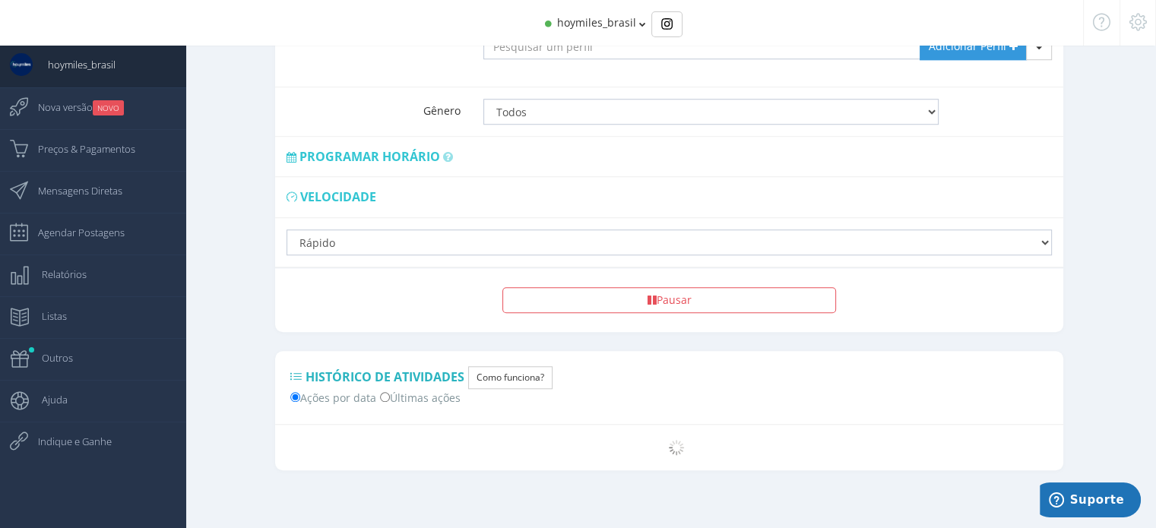
click at [330, 194] on span "Velocidade" at bounding box center [338, 196] width 76 height 17
click at [727, 232] on select "Lento Normal Rápido Super Rápido" at bounding box center [668, 242] width 765 height 26
drag, startPoint x: 127, startPoint y: 183, endPoint x: 120, endPoint y: 194, distance: 13.3
click at [127, 183] on link "Mensagens Diretas" at bounding box center [93, 192] width 186 height 42
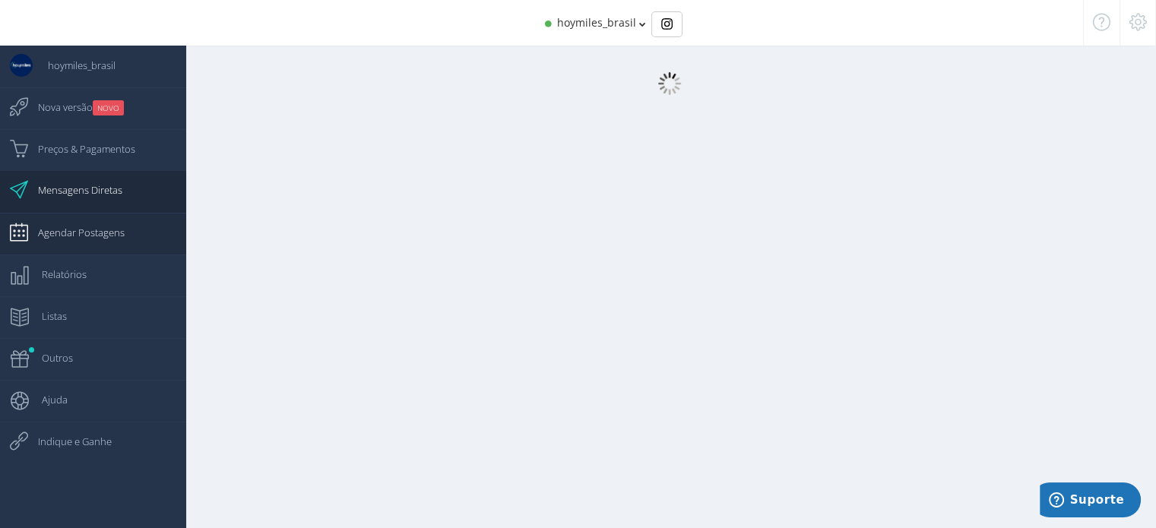
scroll to position [15, 0]
click at [100, 236] on span "Agendar Postagens" at bounding box center [74, 232] width 102 height 38
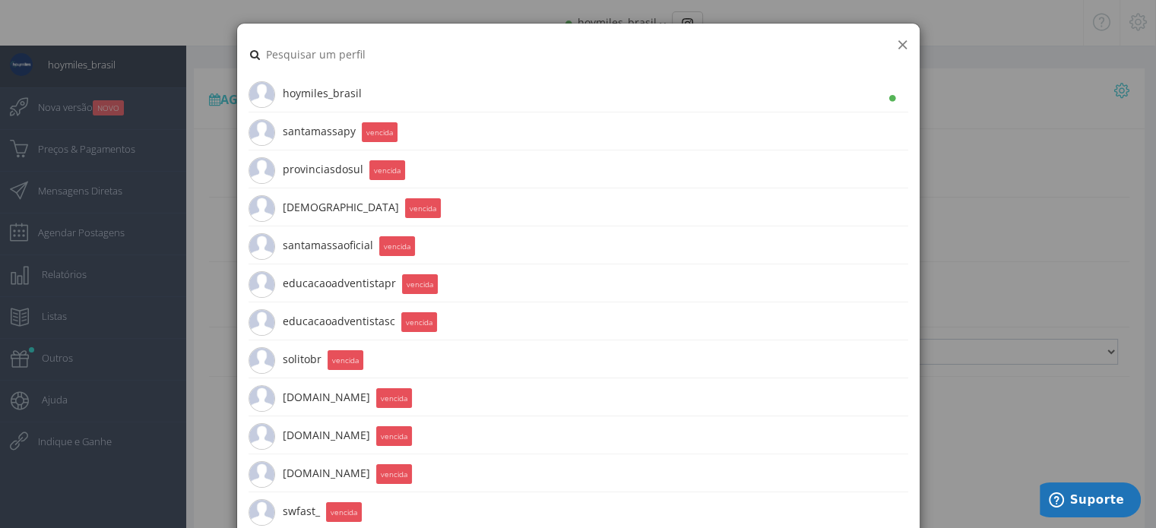
click at [896, 45] on button "×" at bounding box center [901, 44] width 11 height 21
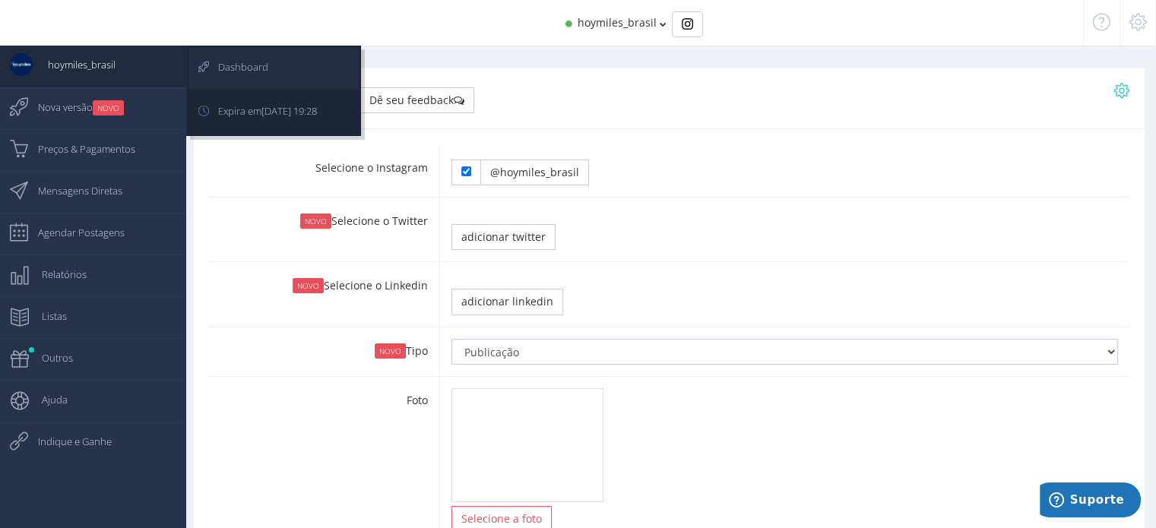
click at [228, 75] on span "Dashboard" at bounding box center [235, 67] width 65 height 38
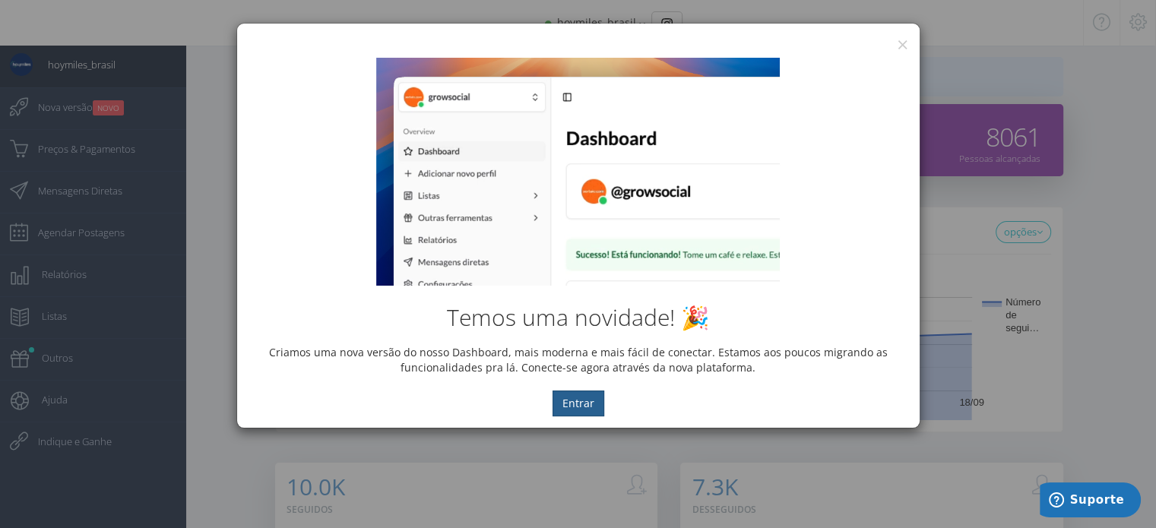
click at [563, 394] on button "Entrar" at bounding box center [578, 403] width 52 height 26
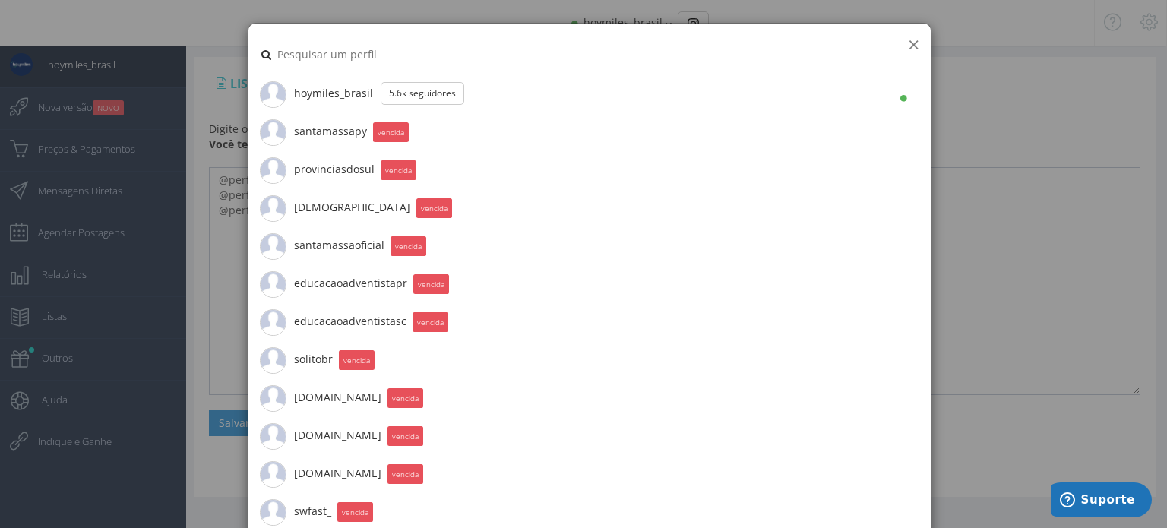
click at [908, 42] on button "×" at bounding box center [913, 44] width 11 height 21
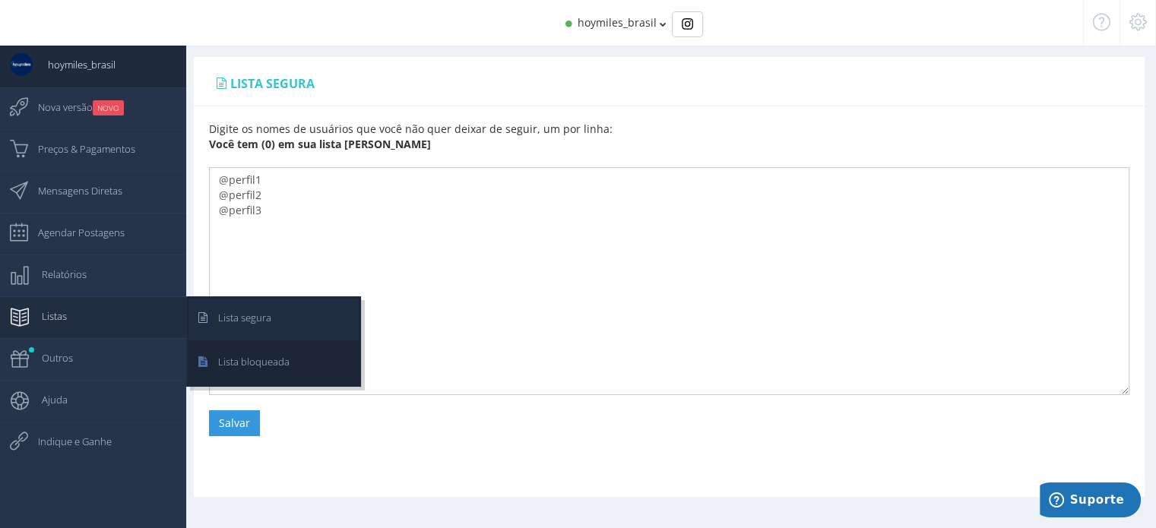
click at [254, 325] on span "Lista segura" at bounding box center [237, 318] width 68 height 38
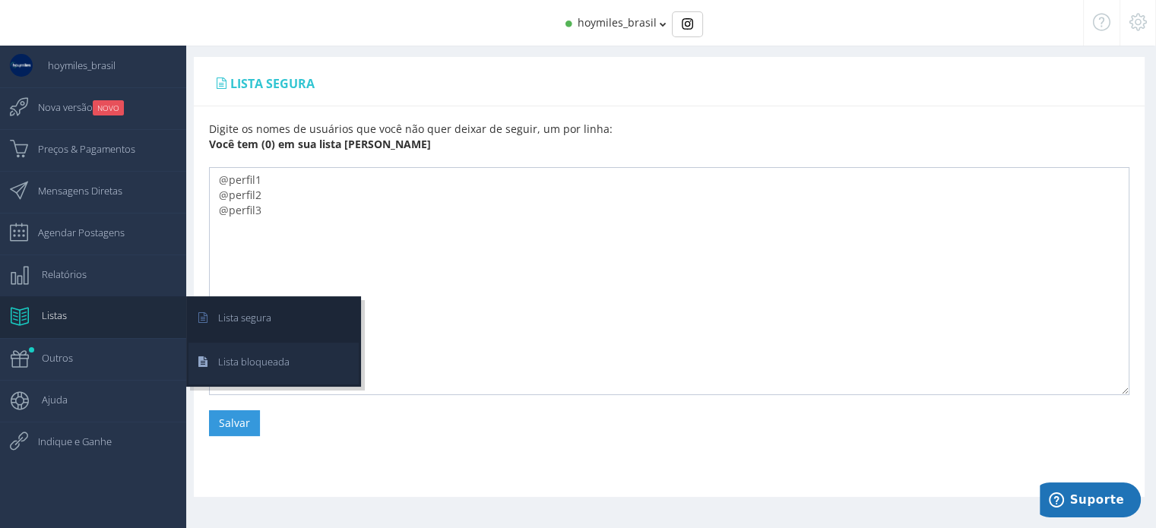
click at [258, 378] on span "Lista bloqueada" at bounding box center [246, 362] width 87 height 38
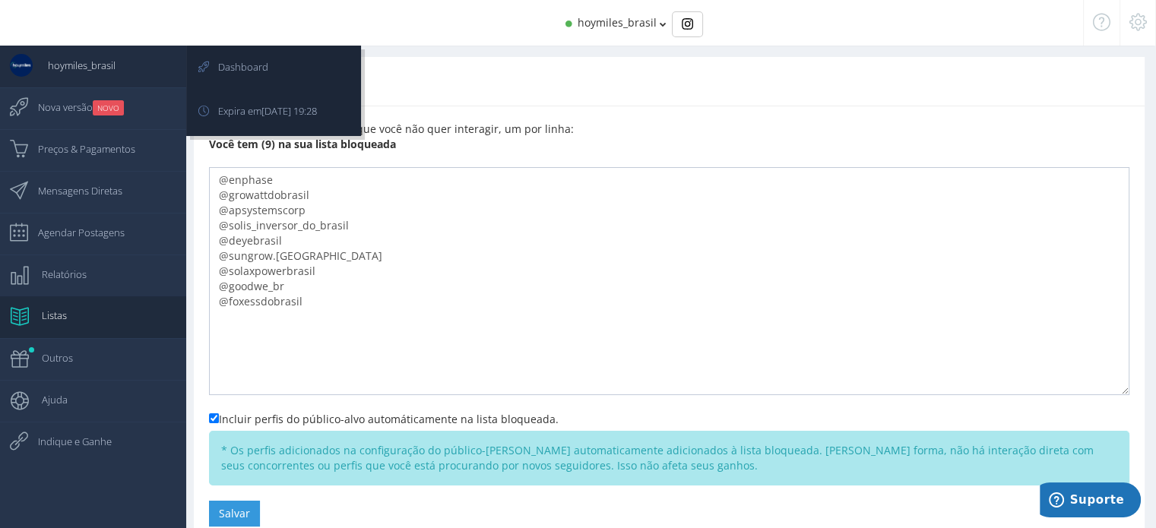
click at [106, 61] on span "hoymiles_brasil" at bounding box center [74, 65] width 83 height 38
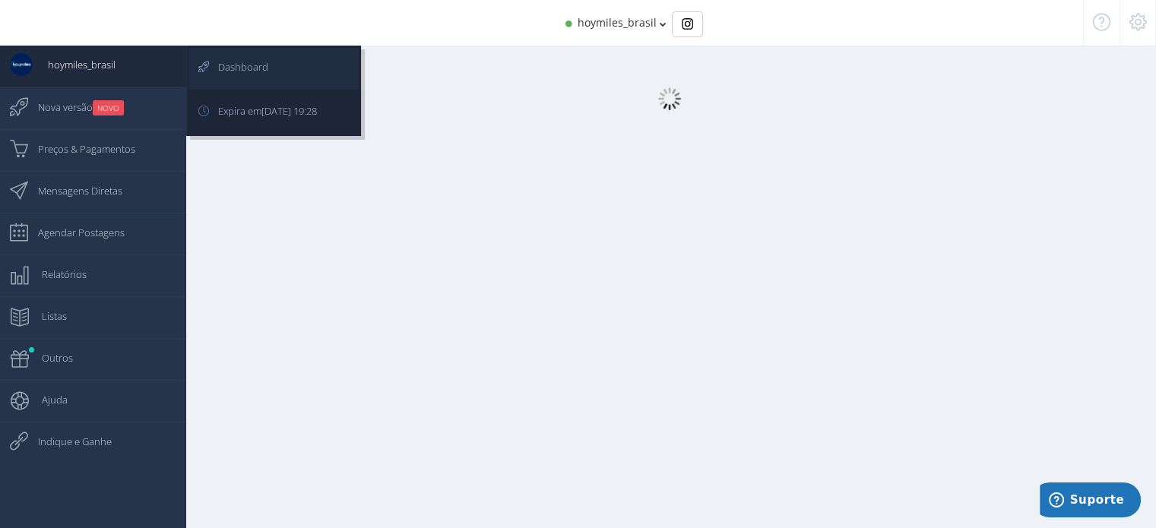
click at [226, 68] on span "Dashboard" at bounding box center [235, 67] width 65 height 38
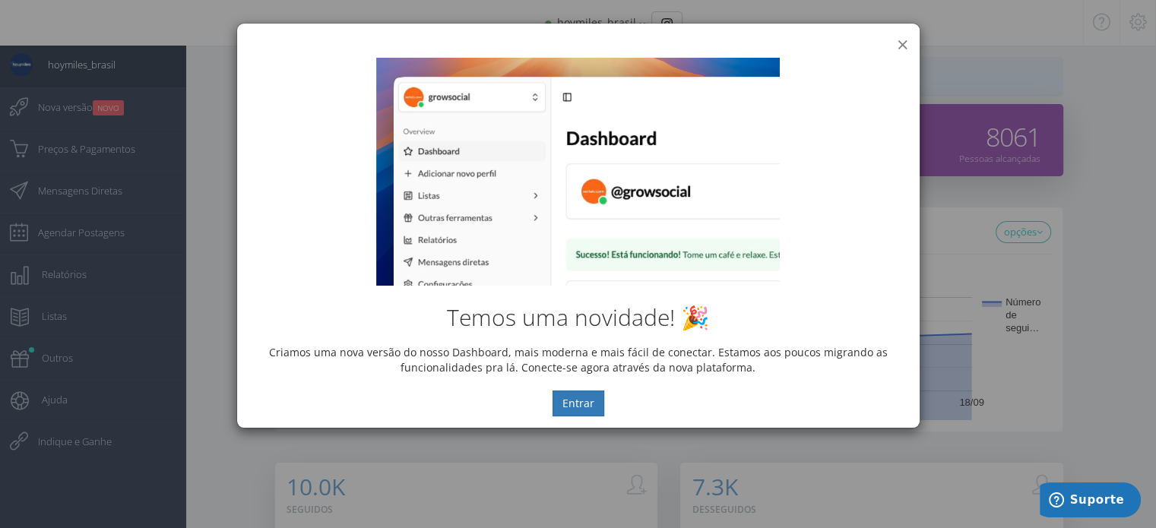
click at [899, 45] on button "×" at bounding box center [901, 44] width 11 height 21
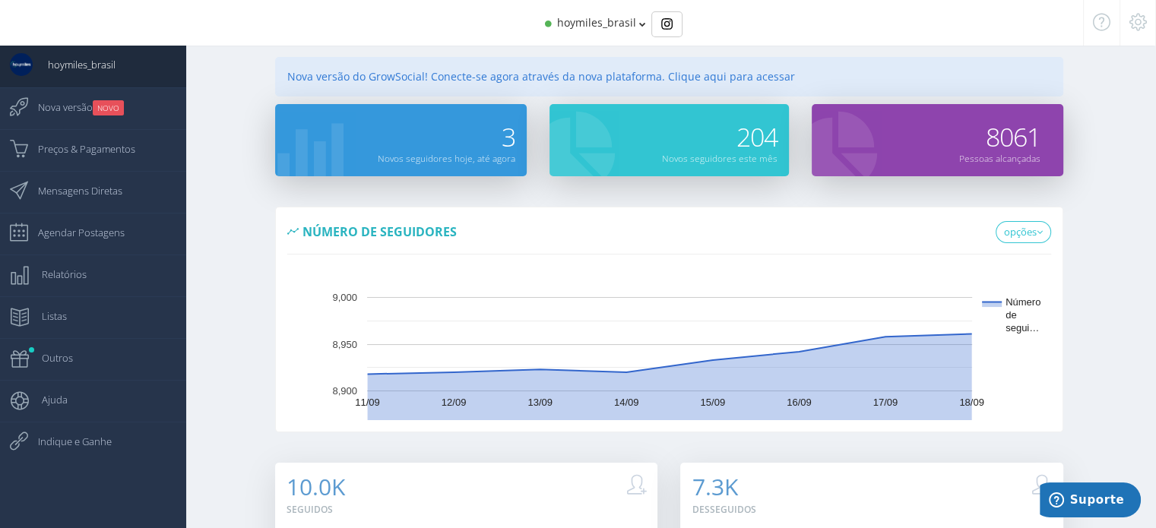
click at [1026, 139] on span "8061" at bounding box center [1012, 136] width 55 height 35
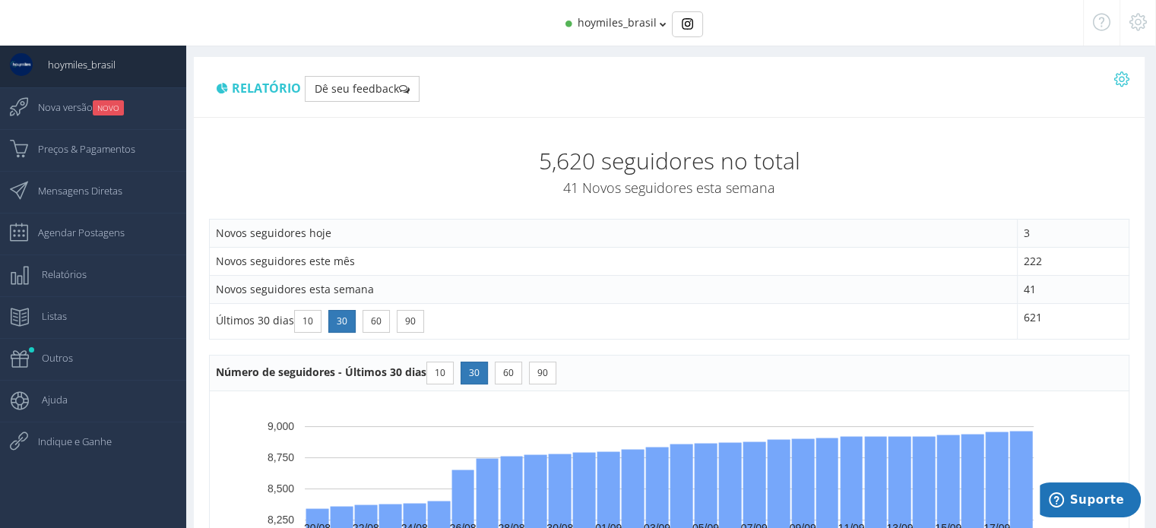
click at [624, 171] on h2 "5,620 seguidores no total" at bounding box center [669, 160] width 920 height 25
click at [1118, 84] on icon at bounding box center [1121, 79] width 15 height 11
click at [1132, 31] on div at bounding box center [1137, 23] width 36 height 46
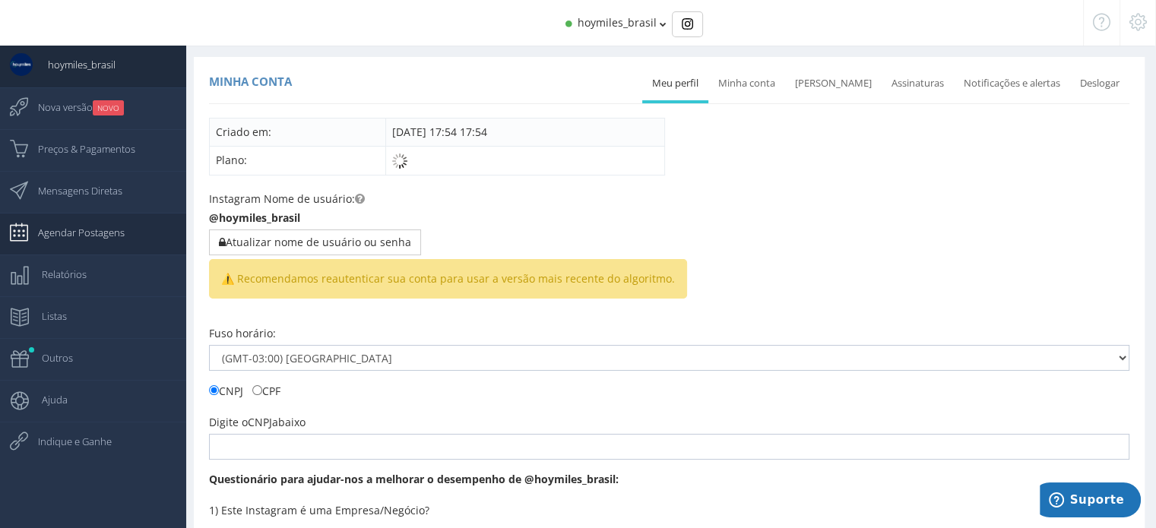
click at [84, 233] on span "Agendar Postagens" at bounding box center [74, 232] width 102 height 38
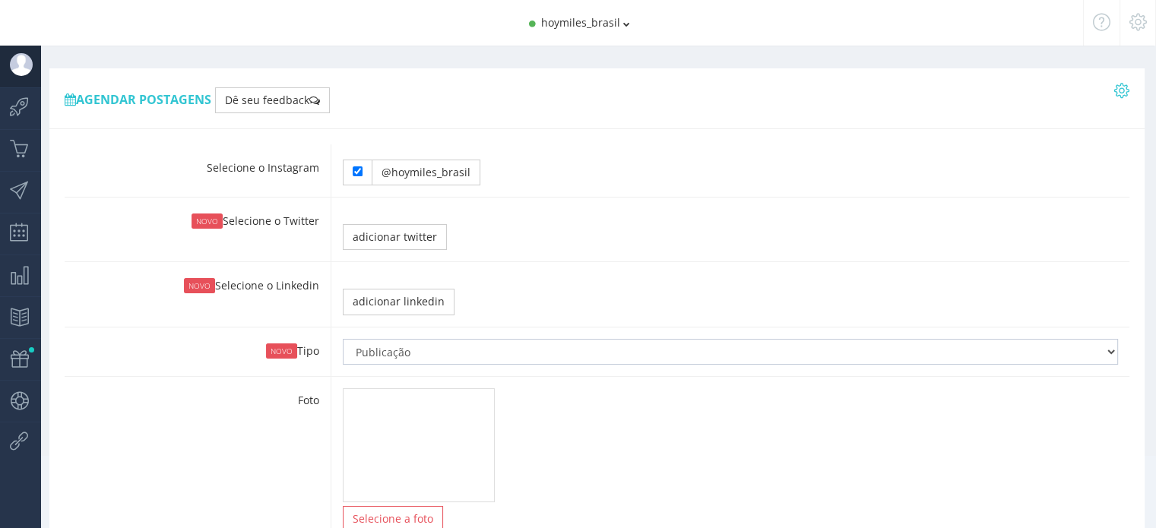
type input "11:20"
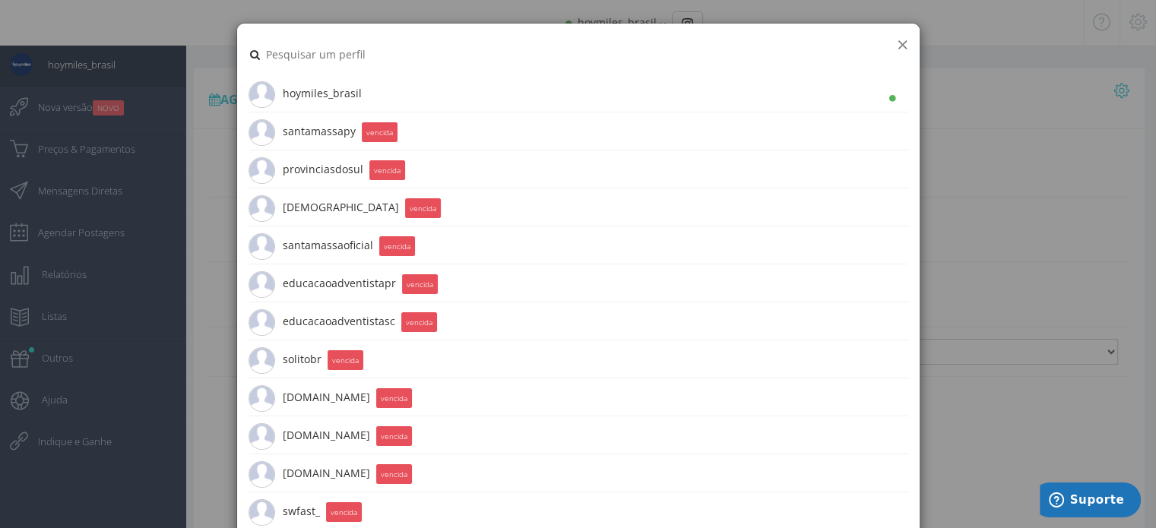
click at [896, 51] on button "×" at bounding box center [901, 44] width 11 height 21
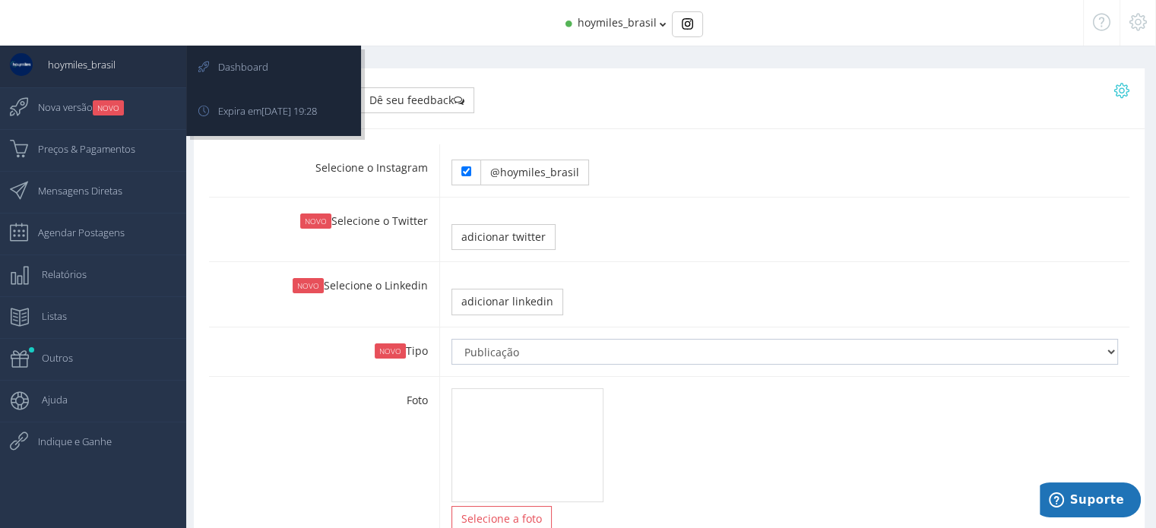
click at [73, 65] on span "hoymiles_brasil" at bounding box center [74, 65] width 83 height 38
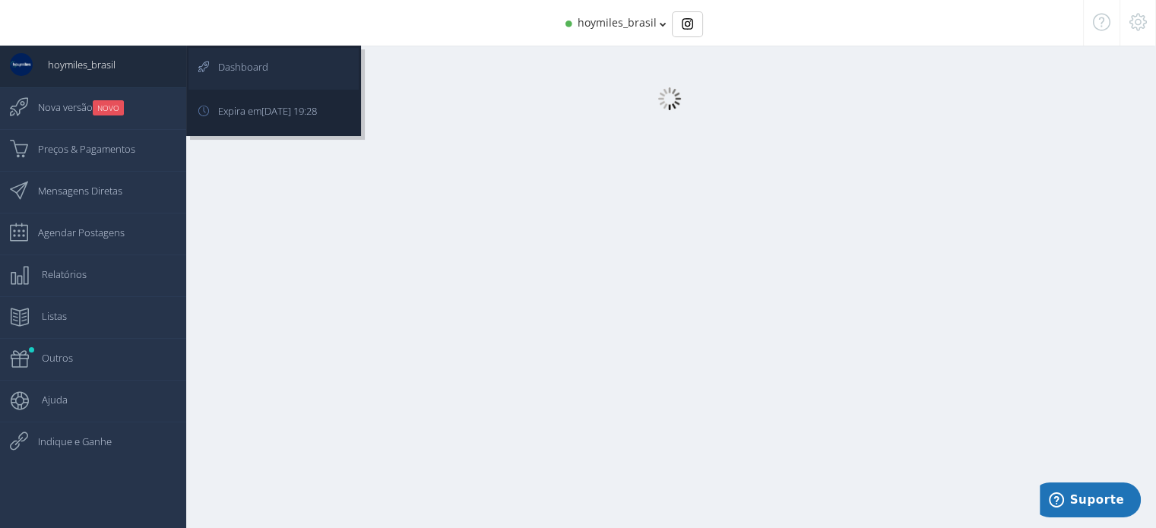
click at [198, 63] on icon at bounding box center [195, 67] width 14 height 38
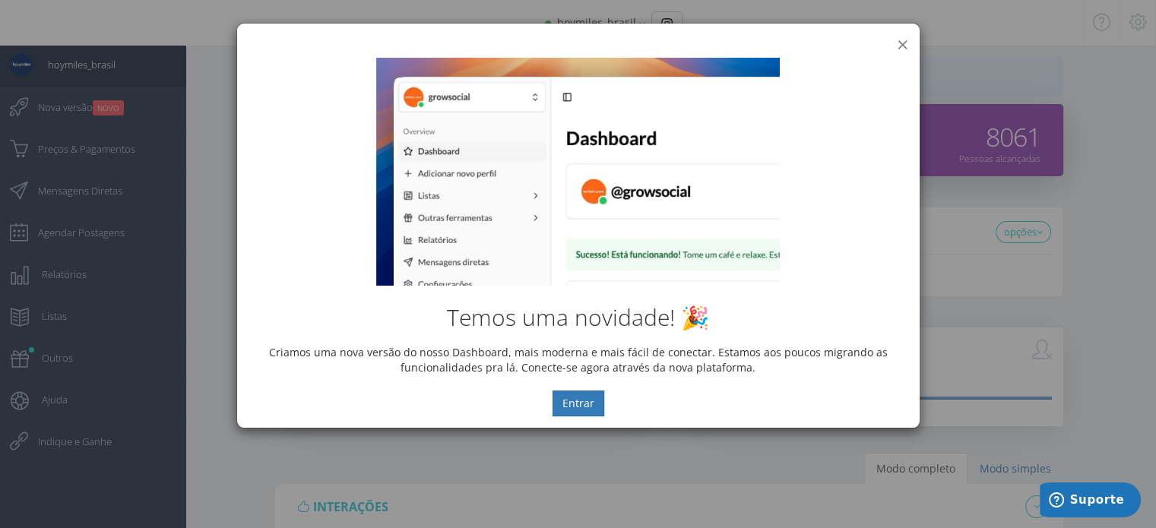
click at [904, 38] on button "×" at bounding box center [901, 44] width 11 height 21
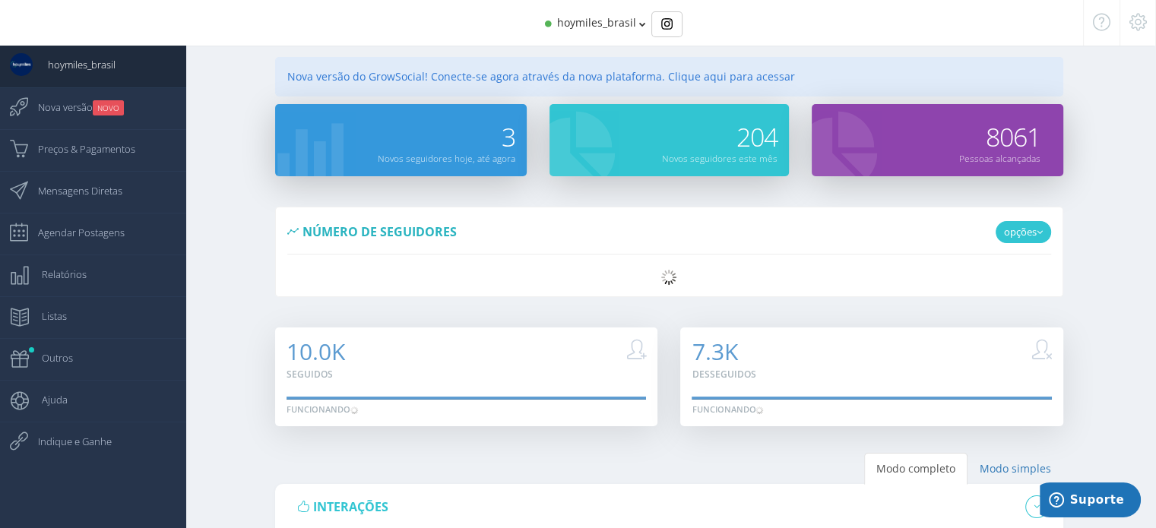
click at [999, 223] on link "opções" at bounding box center [1022, 232] width 55 height 23
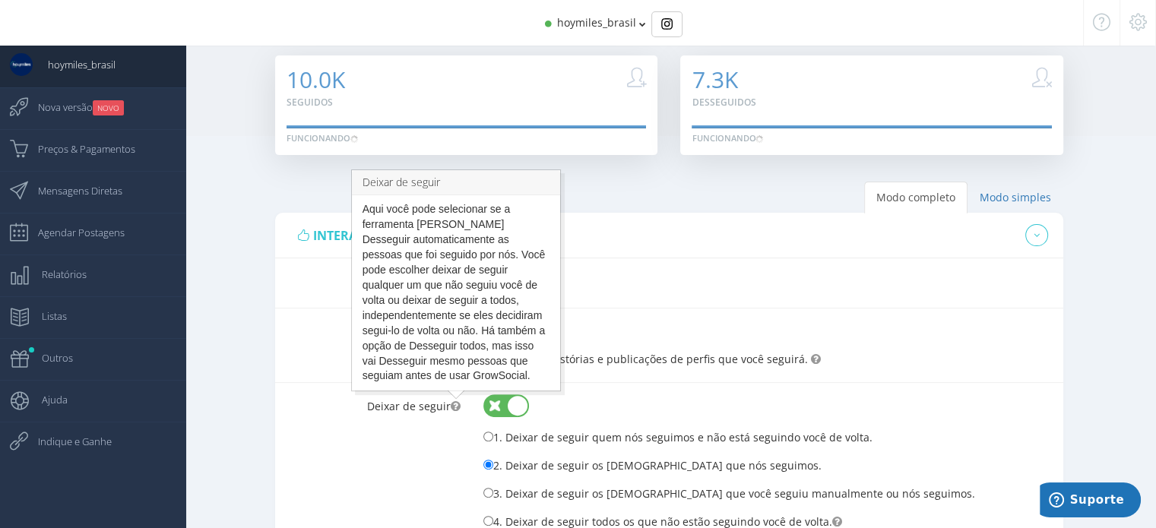
scroll to position [381, 0]
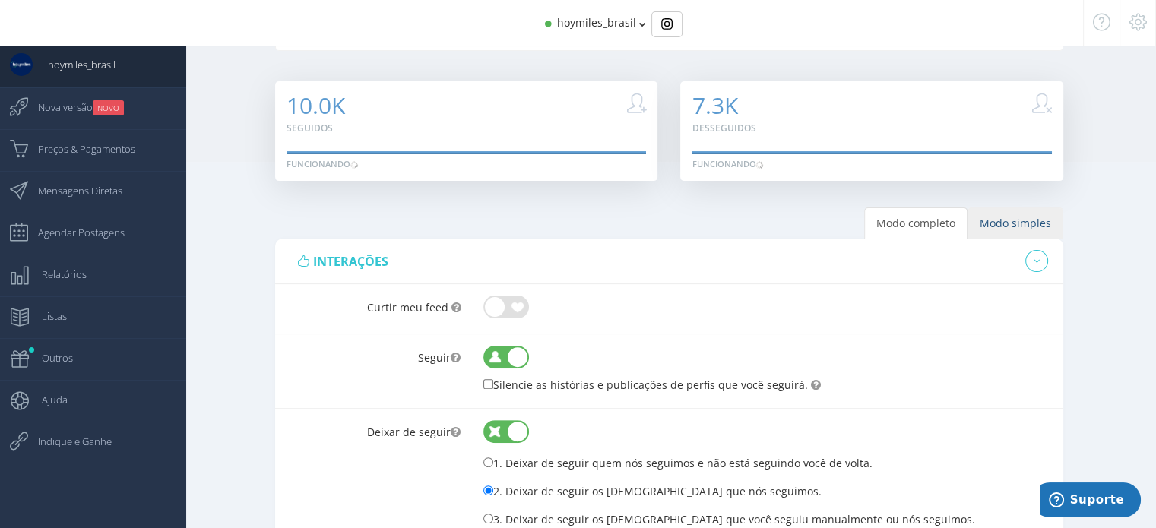
click at [1060, 225] on link "Modo simples" at bounding box center [1015, 223] width 96 height 32
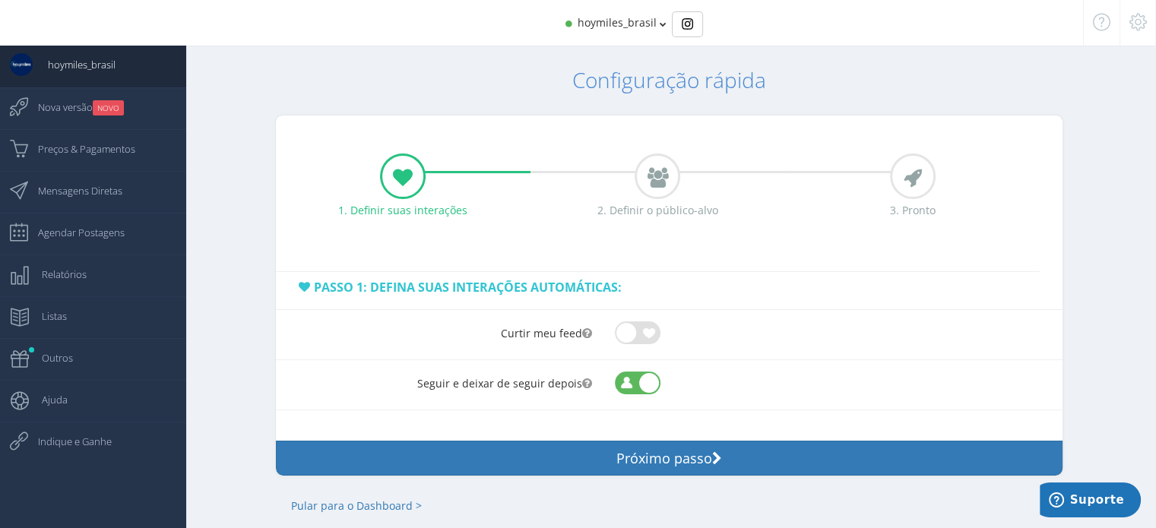
scroll to position [71, 0]
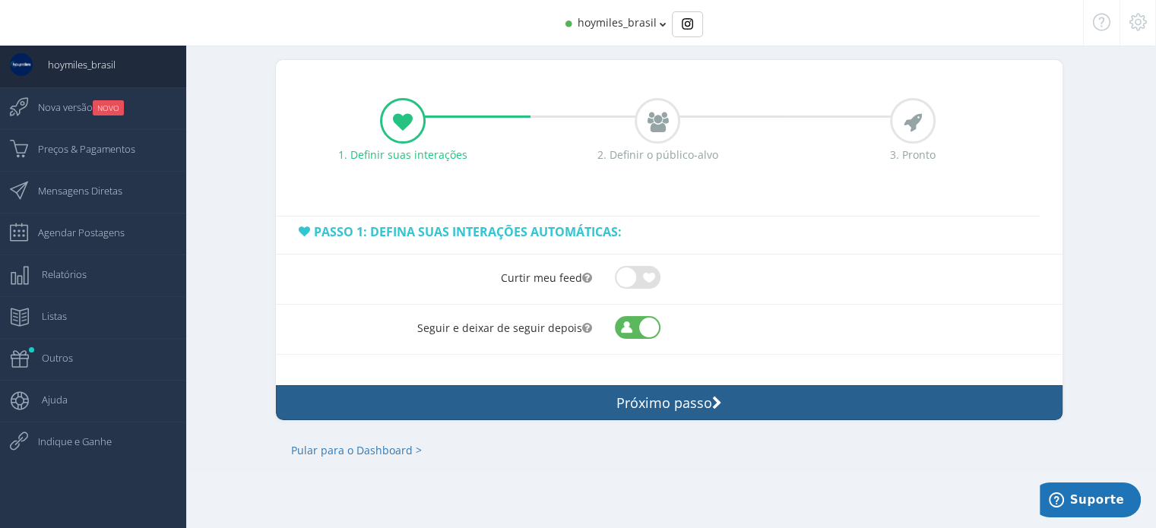
click at [600, 407] on button "Próximo passo" at bounding box center [669, 402] width 786 height 35
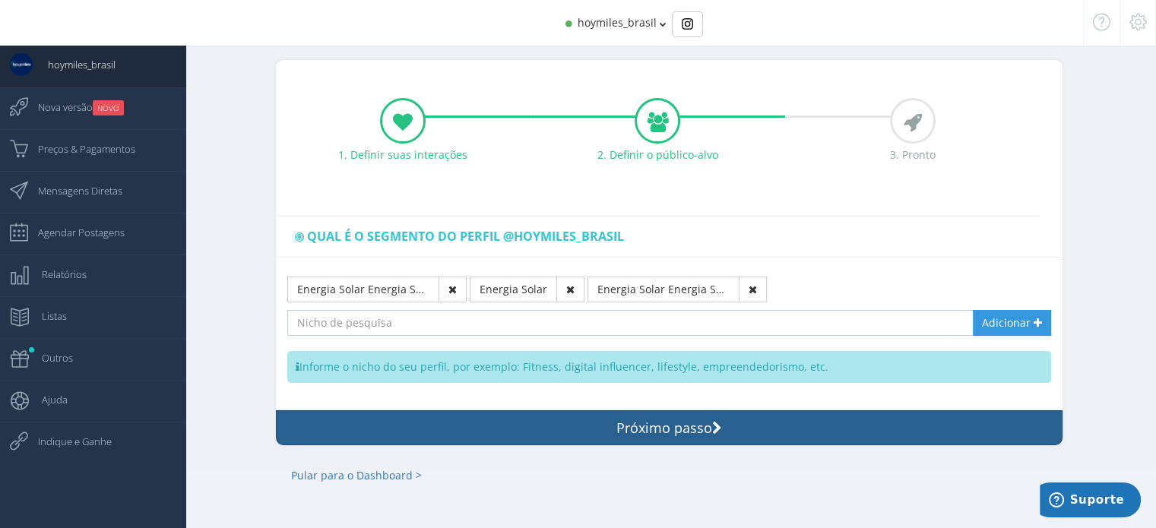
click at [615, 426] on button "Próximo passo" at bounding box center [669, 427] width 786 height 35
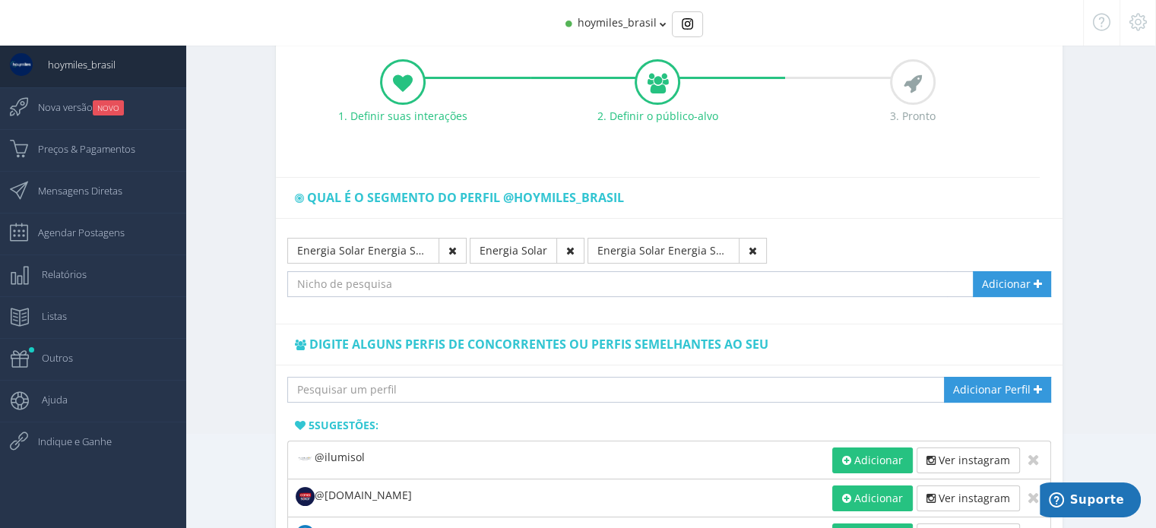
scroll to position [413, 0]
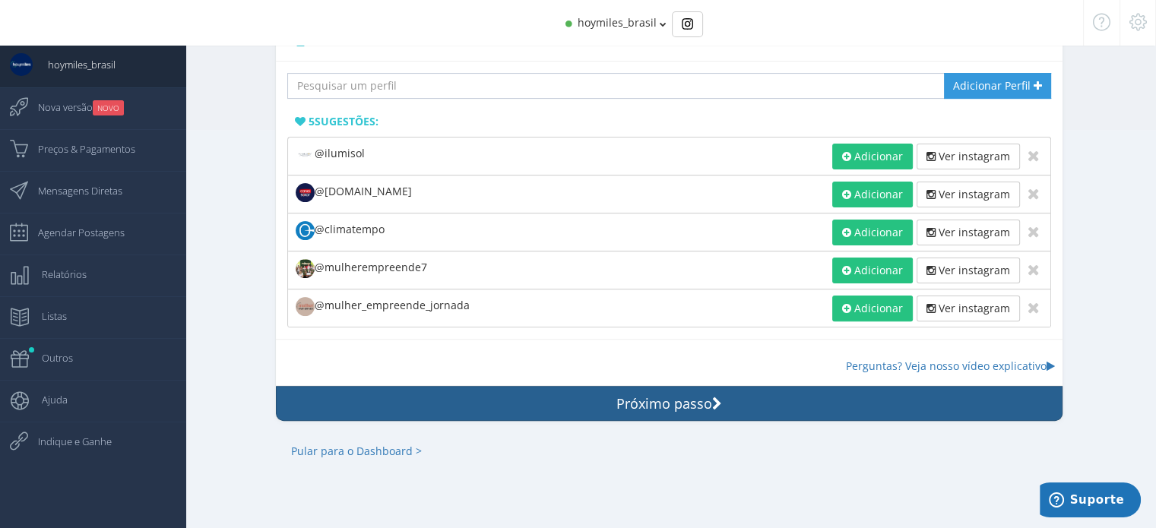
click at [611, 392] on button "Próximo passo" at bounding box center [669, 403] width 786 height 35
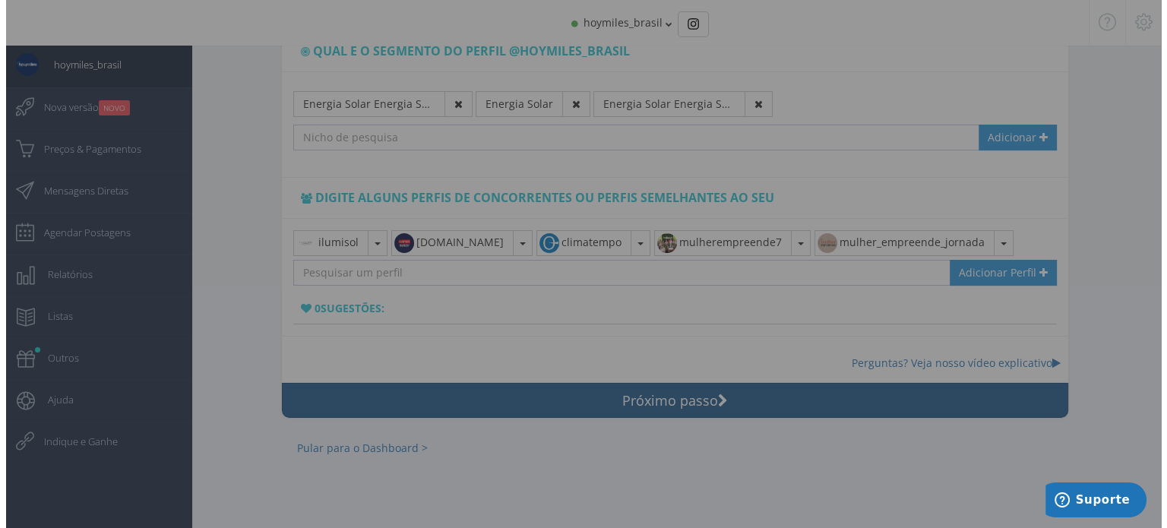
scroll to position [253, 0]
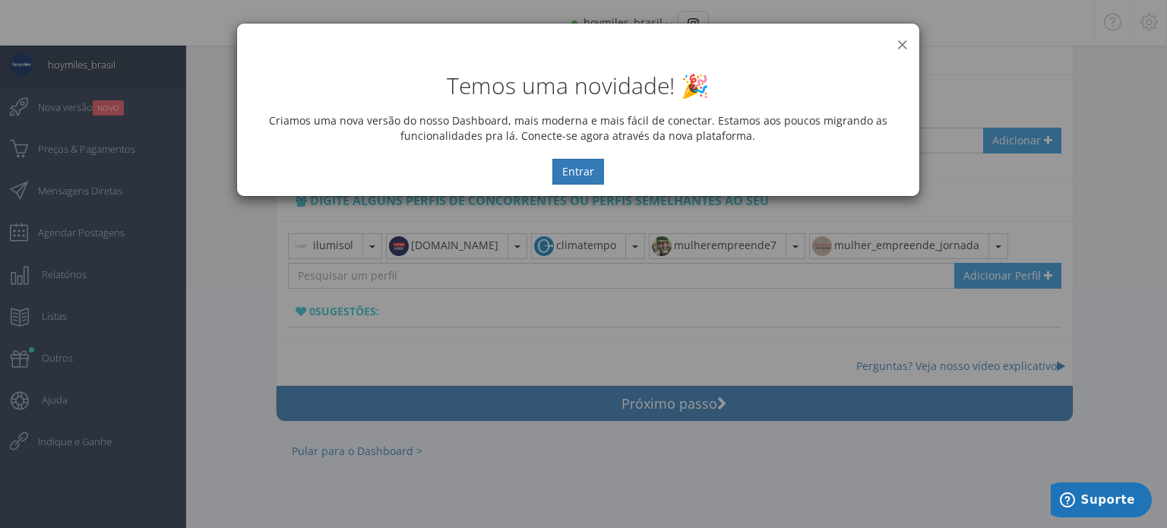
click at [902, 36] on button "×" at bounding box center [901, 44] width 11 height 21
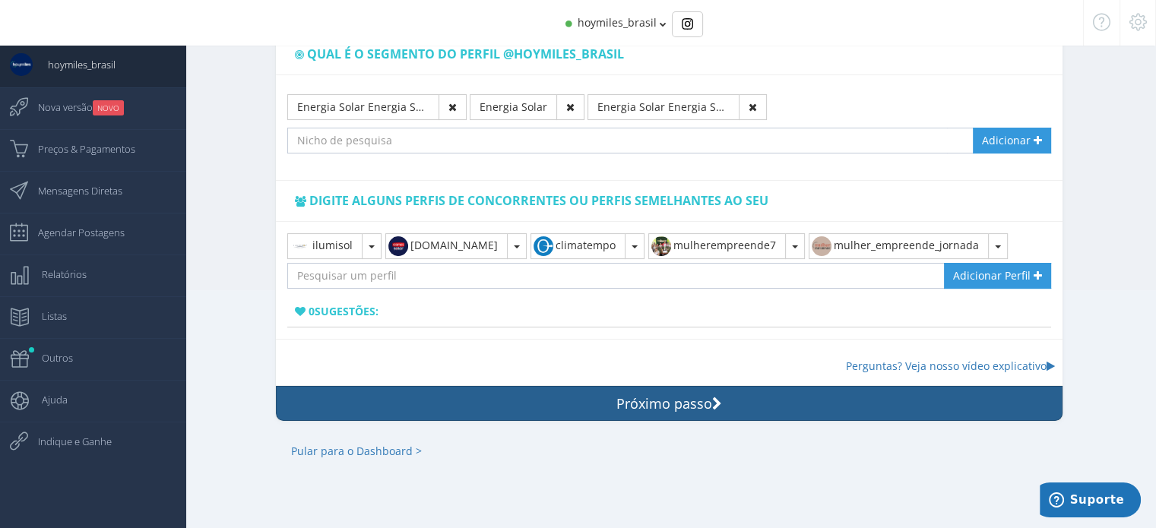
click at [713, 406] on icon at bounding box center [717, 404] width 10 height 11
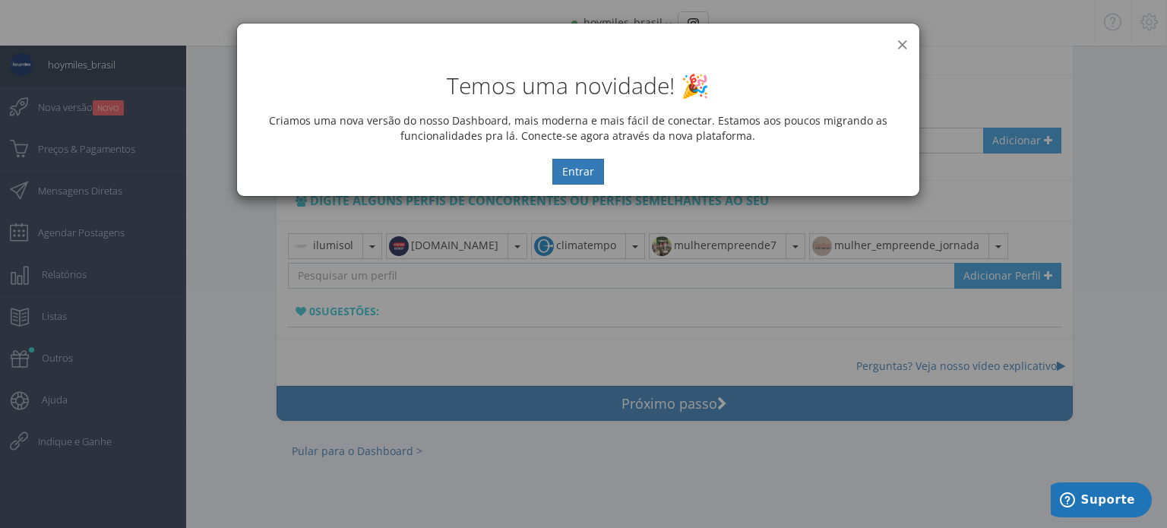
click at [903, 43] on button "×" at bounding box center [901, 44] width 11 height 21
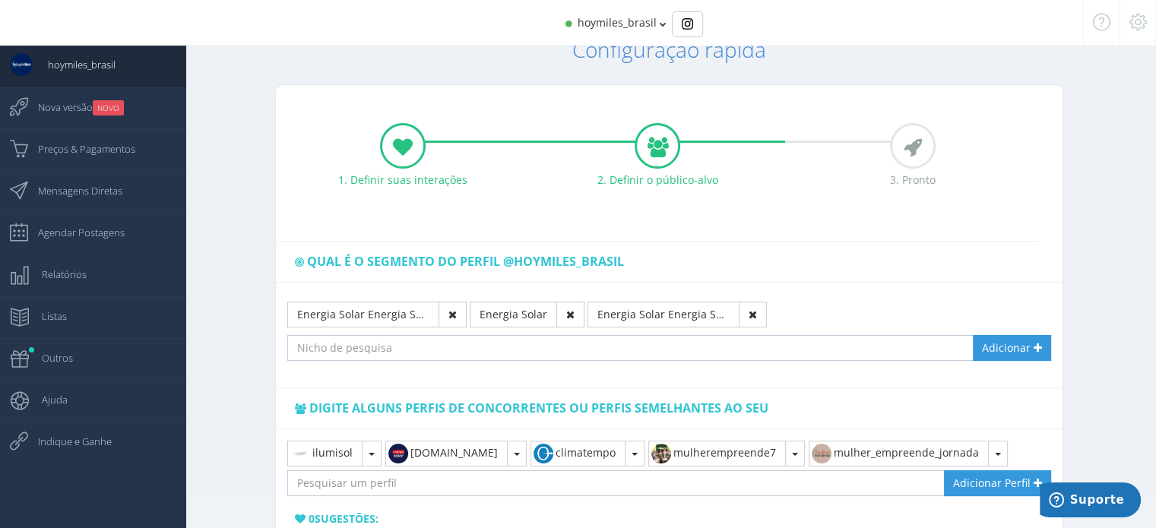
scroll to position [0, 0]
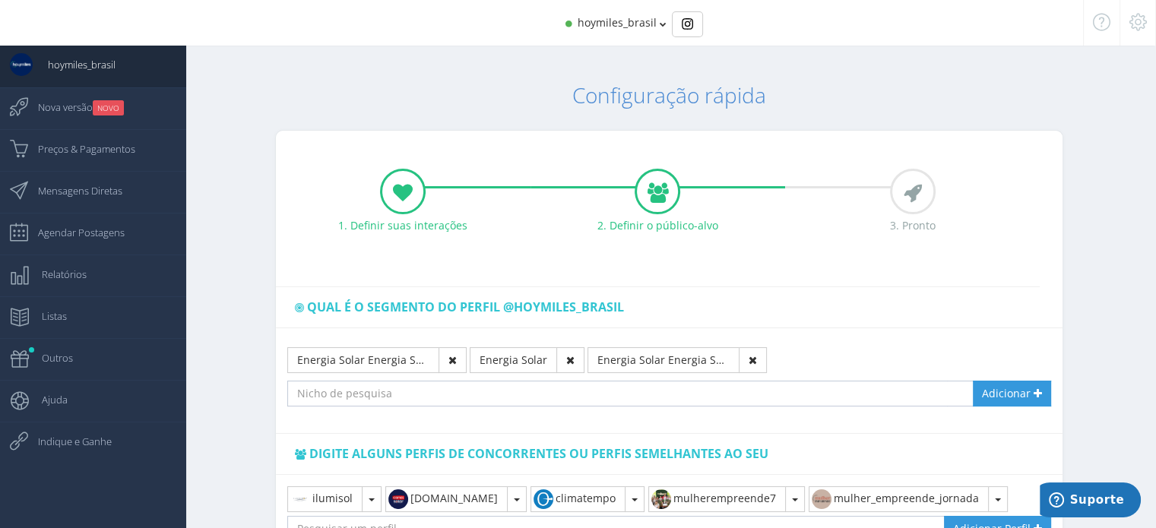
click at [909, 189] on icon at bounding box center [912, 193] width 18 height 11
click at [653, 195] on icon at bounding box center [657, 193] width 21 height 11
click at [385, 190] on div at bounding box center [403, 192] width 46 height 46
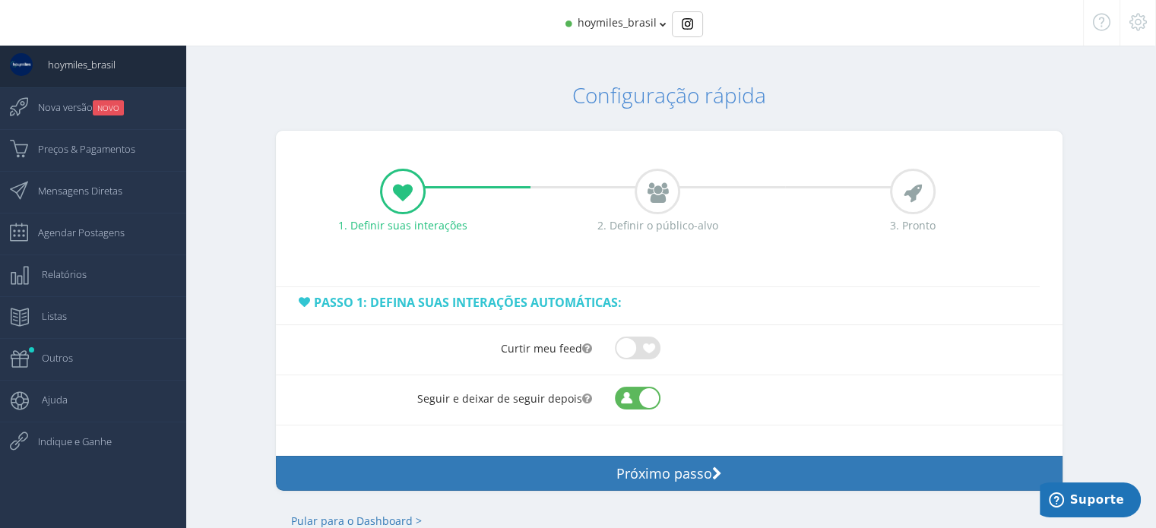
scroll to position [71, 0]
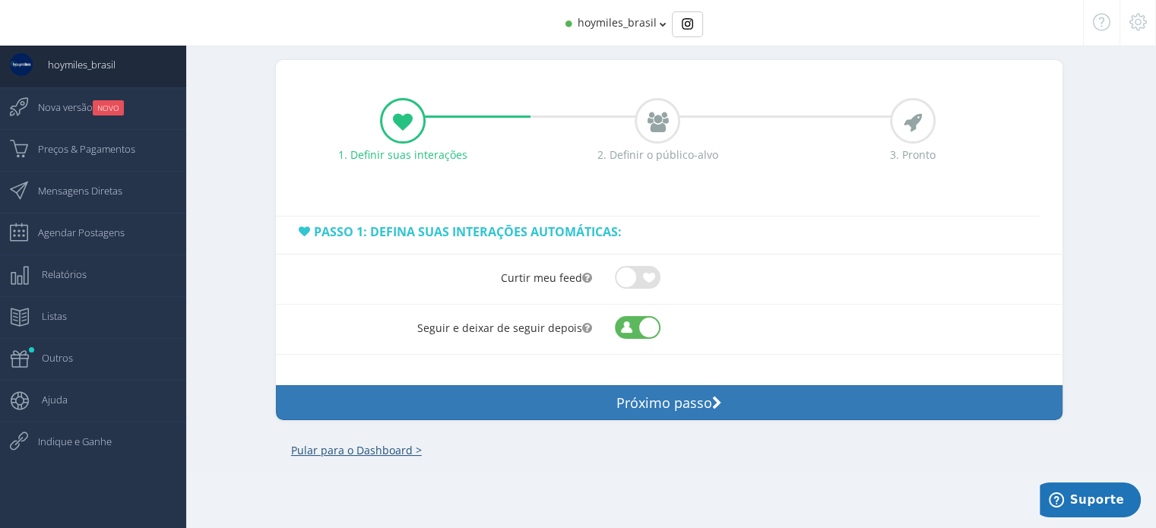
click at [348, 458] on link "Pular para o Dashboard >" at bounding box center [356, 451] width 161 height 46
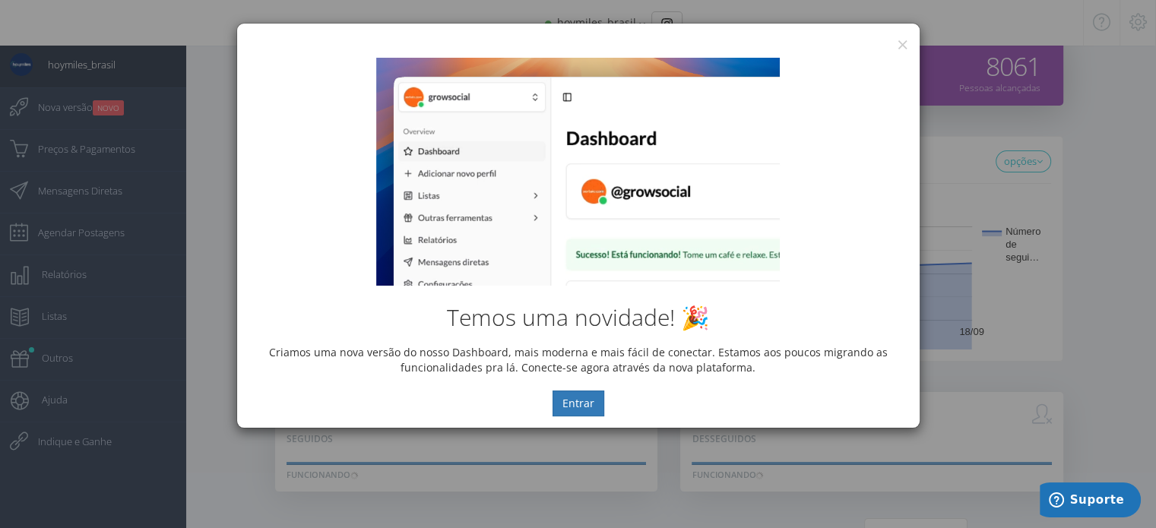
click at [900, 48] on div "Temos uma novidade! 🎉 Criamos uma nova versão do nosso Dashboard, mais moderna …" at bounding box center [578, 236] width 682 height 381
click at [900, 40] on button "×" at bounding box center [901, 44] width 11 height 21
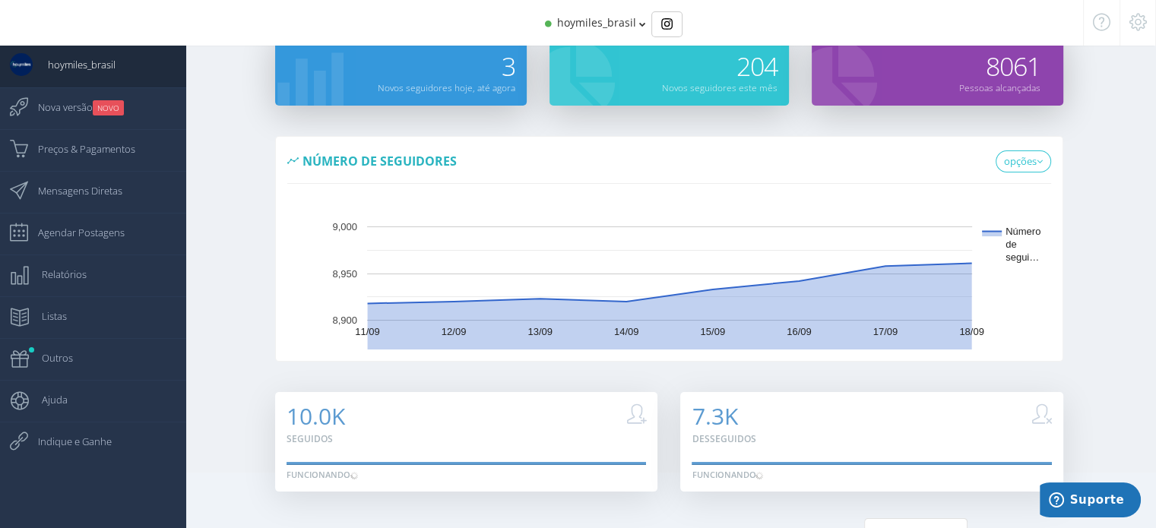
click at [1101, 17] on icon at bounding box center [1100, 22] width 17 height 11
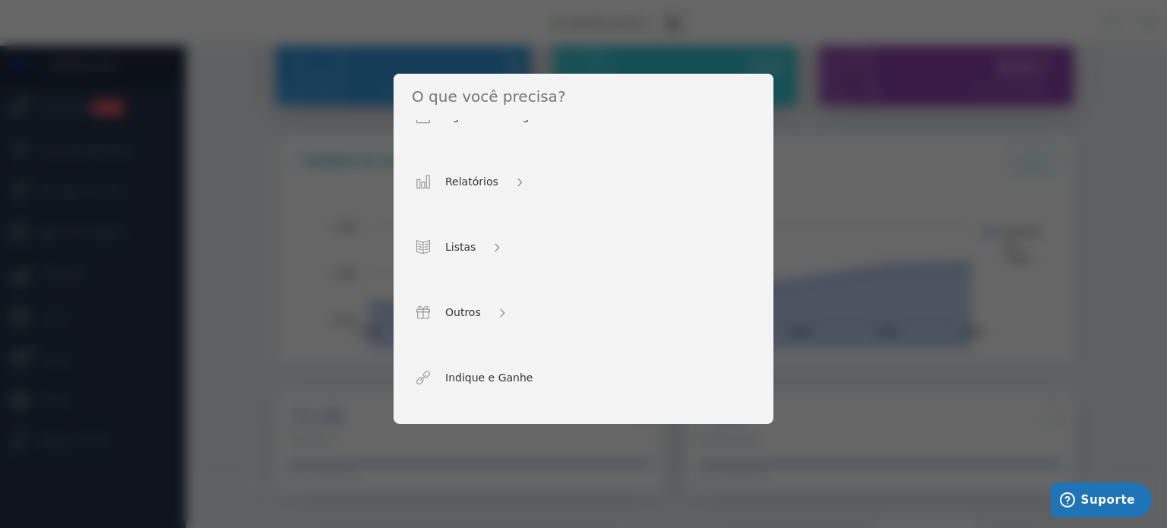
scroll to position [505, 0]
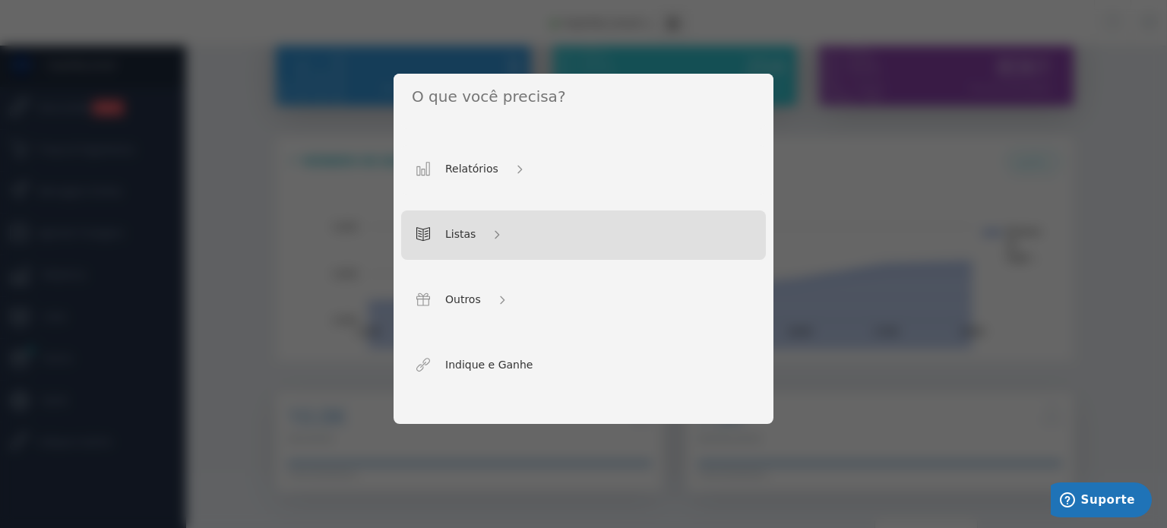
click at [485, 233] on span "Listas" at bounding box center [459, 236] width 87 height 20
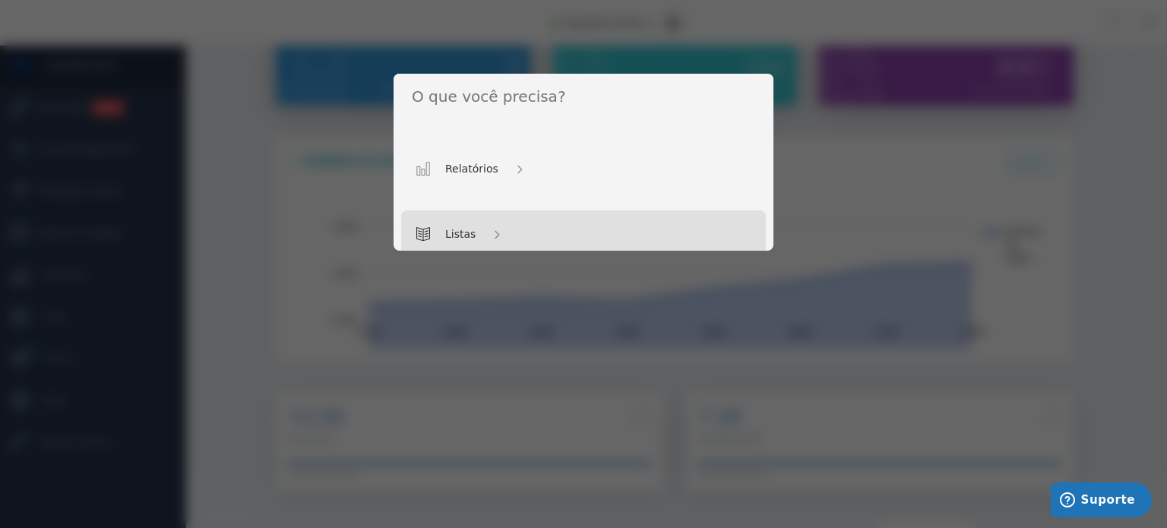
scroll to position [0, 0]
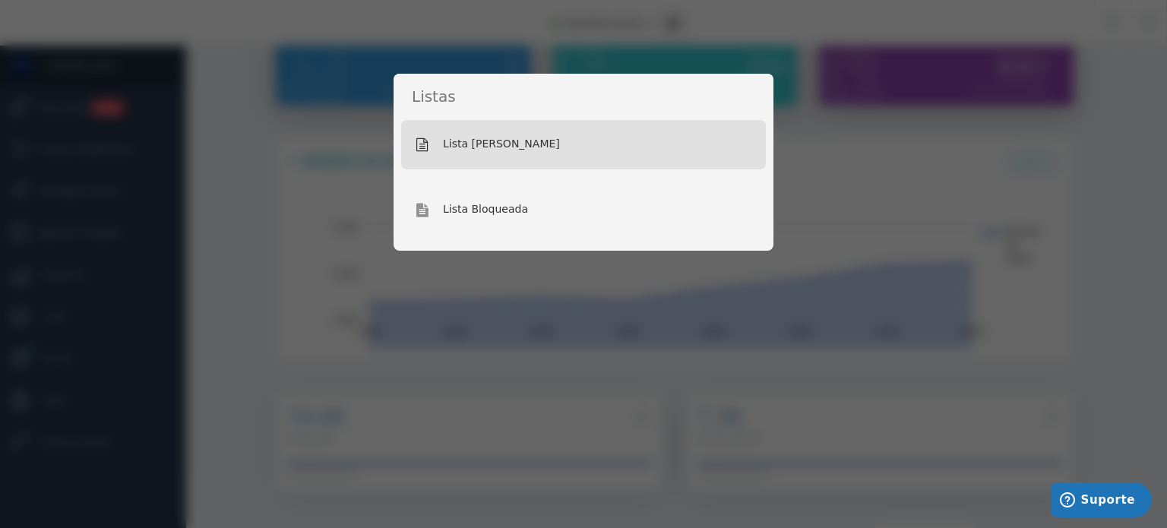
click at [549, 131] on div "Lista Segura" at bounding box center [583, 145] width 365 height 50
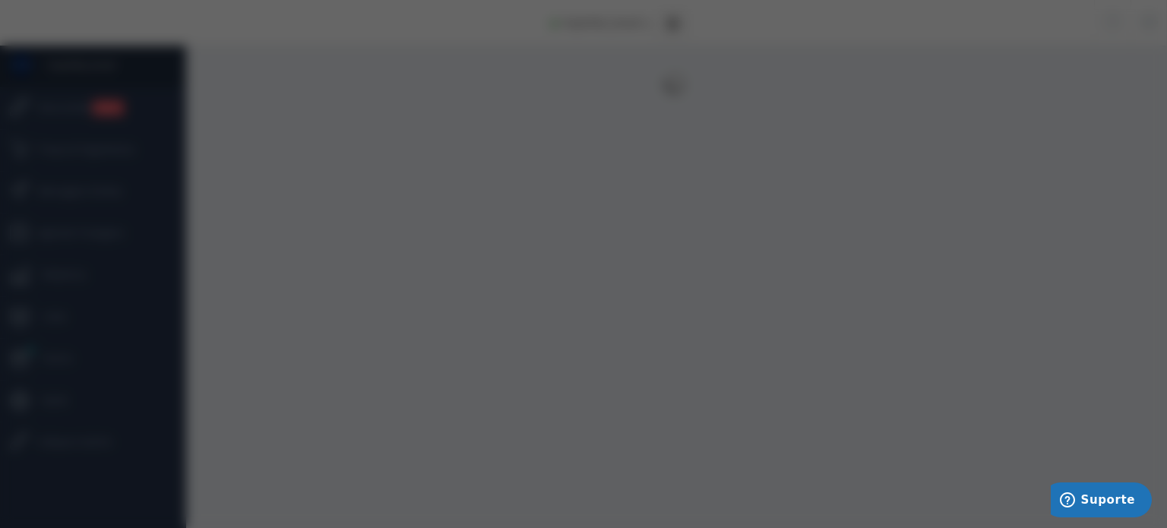
scroll to position [15, 0]
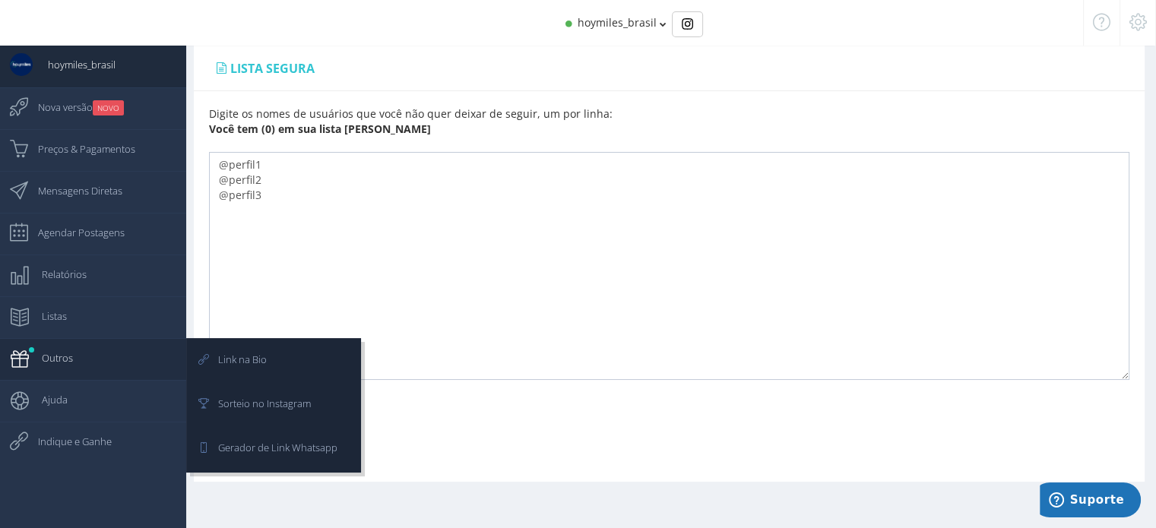
click at [130, 363] on link "Outros" at bounding box center [93, 359] width 186 height 42
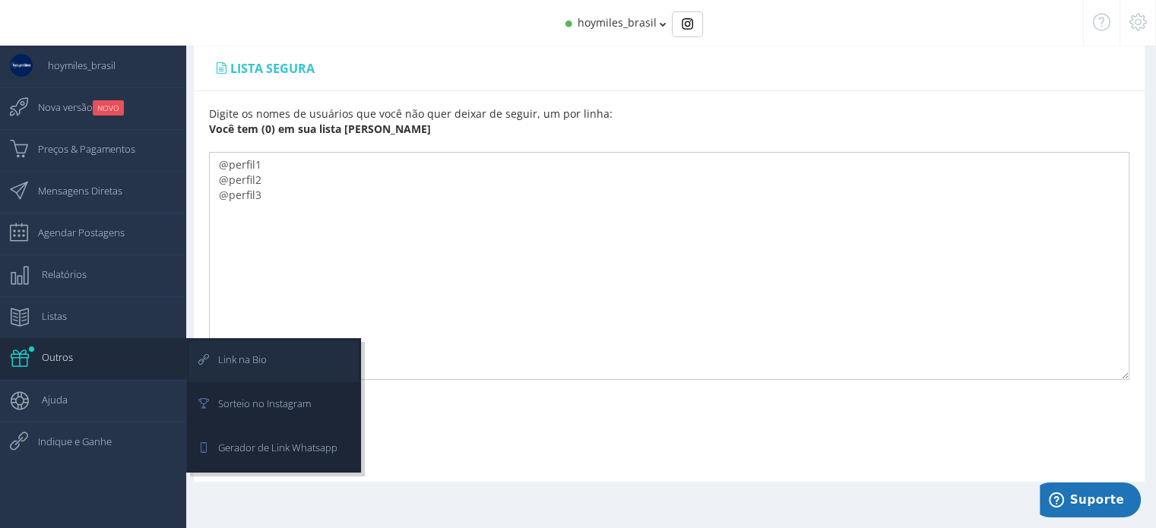
click at [296, 355] on link "Link na Bio" at bounding box center [273, 361] width 170 height 42
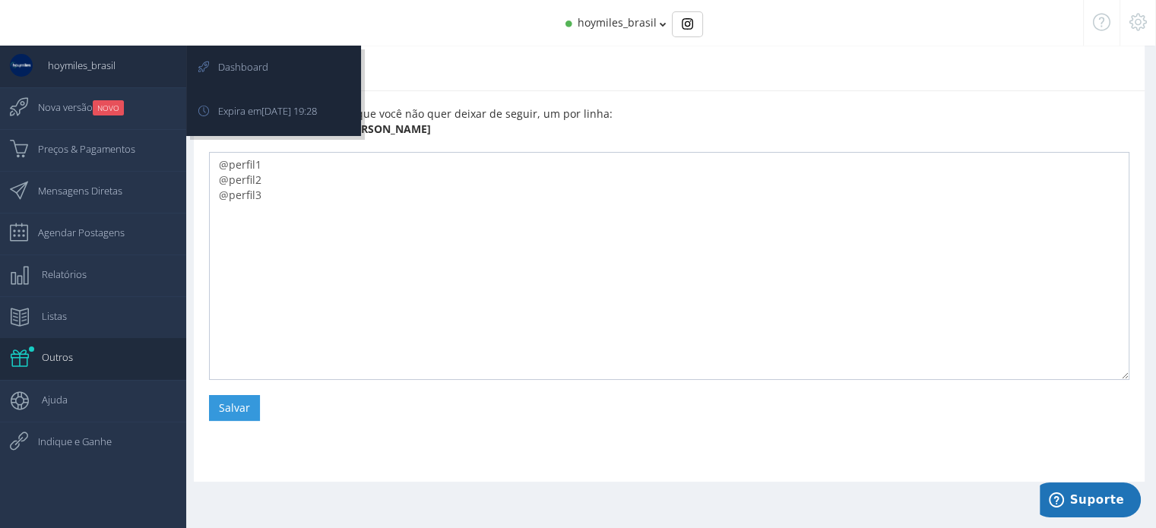
click at [46, 77] on span "hoymiles_brasil" at bounding box center [74, 65] width 83 height 38
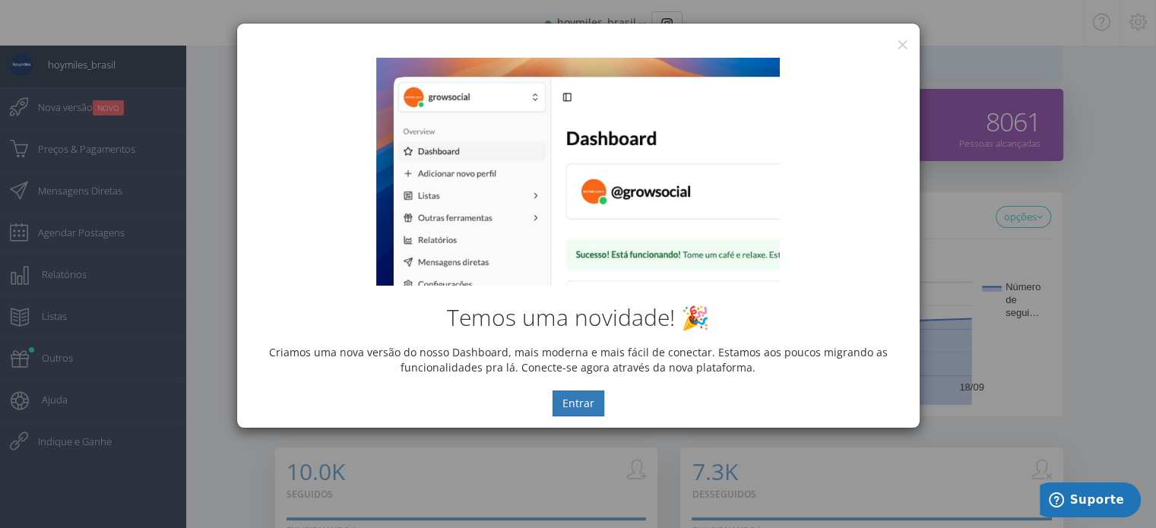
click at [900, 47] on div "Temos uma novidade! 🎉 Criamos uma nova versão do nosso Dashboard, mais moderna …" at bounding box center [578, 236] width 682 height 381
click at [904, 40] on button "×" at bounding box center [901, 44] width 11 height 21
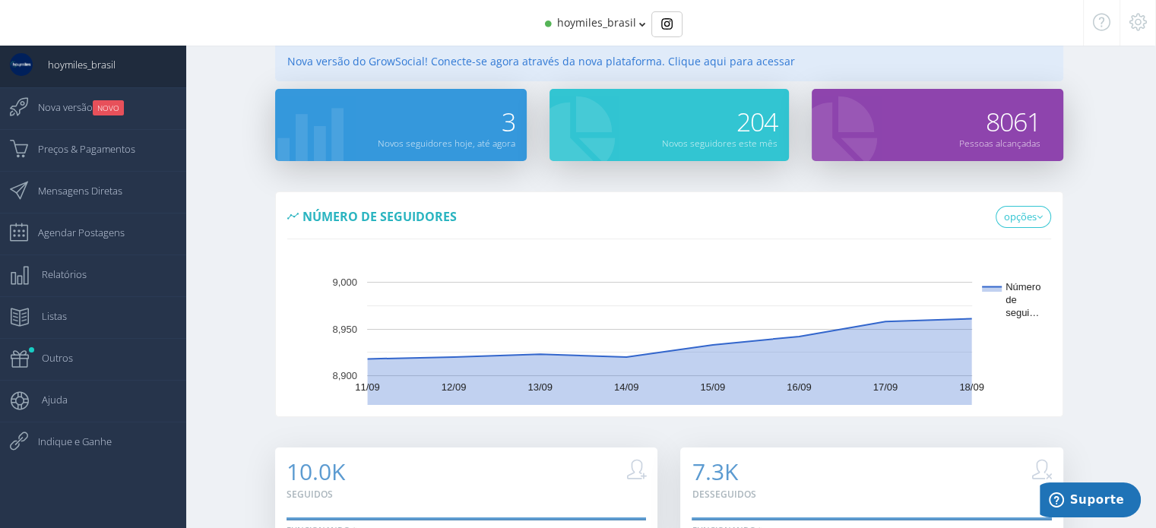
click at [1145, 17] on icon at bounding box center [1137, 22] width 17 height 11
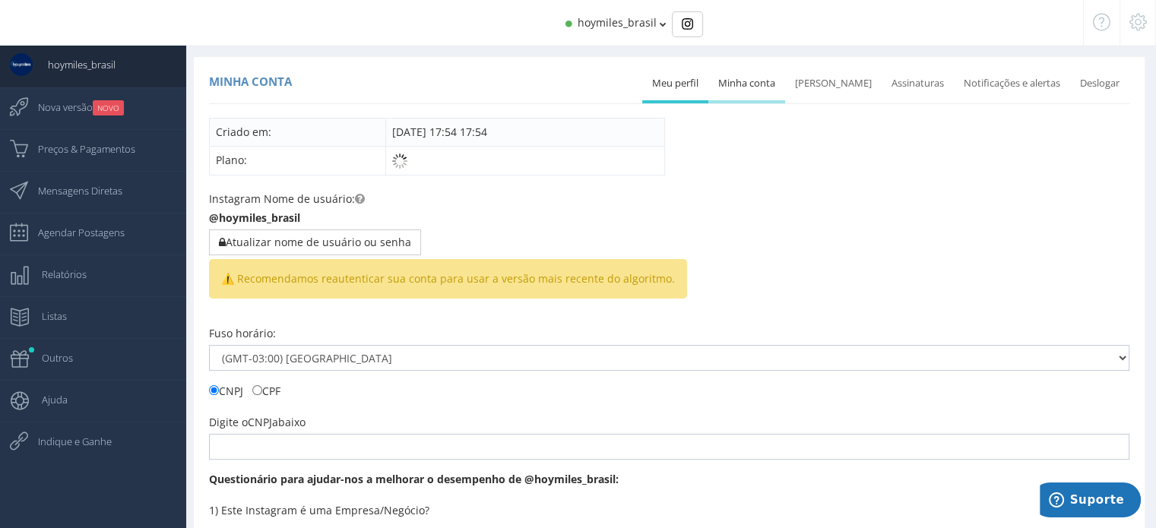
click at [746, 84] on link "Minha conta" at bounding box center [746, 83] width 77 height 33
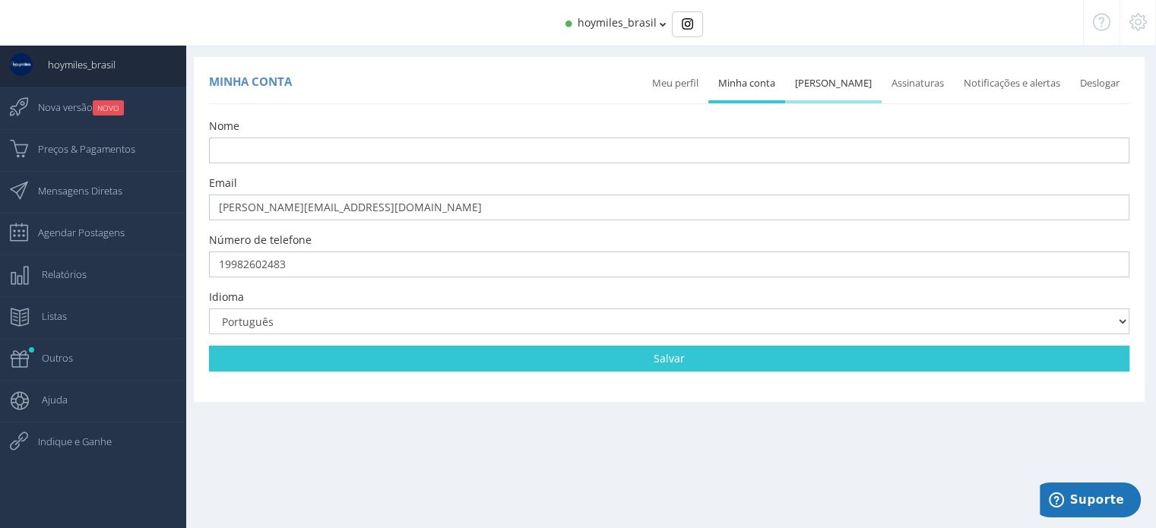
click at [851, 77] on link "[PERSON_NAME]" at bounding box center [833, 83] width 96 height 33
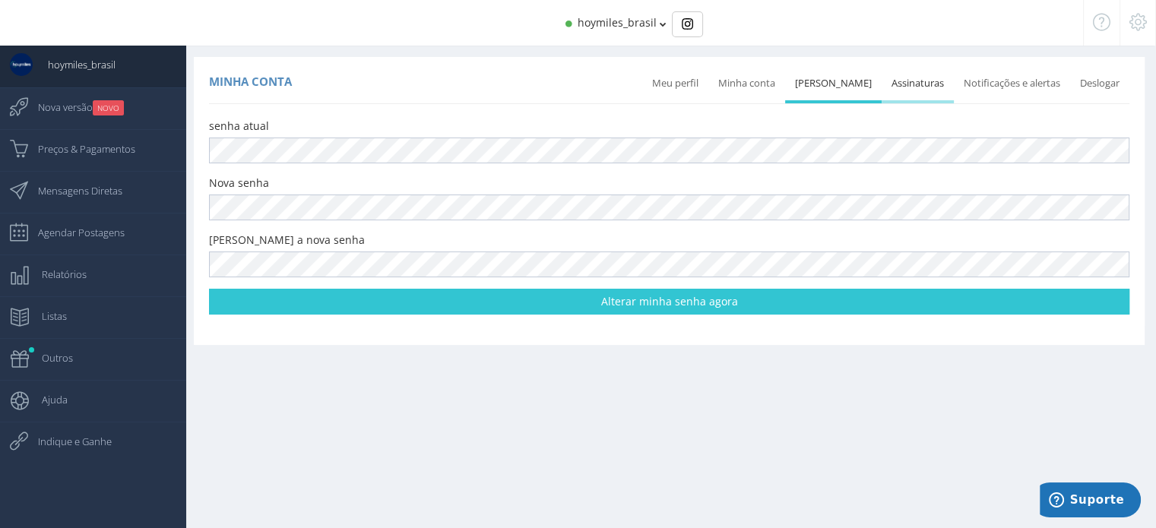
click at [899, 74] on link "Assinaturas" at bounding box center [917, 83] width 72 height 33
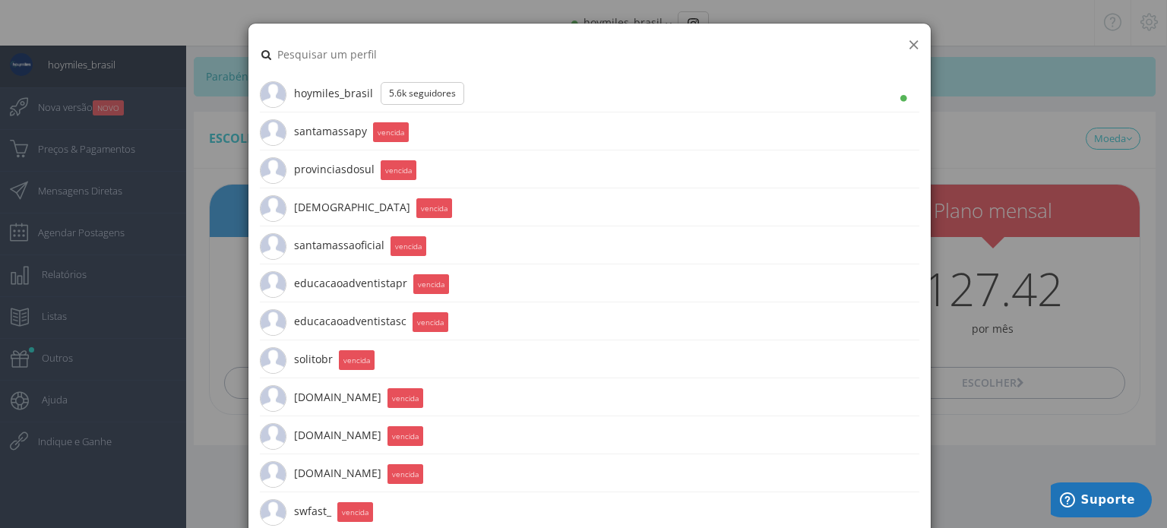
click at [908, 51] on button "×" at bounding box center [913, 44] width 11 height 21
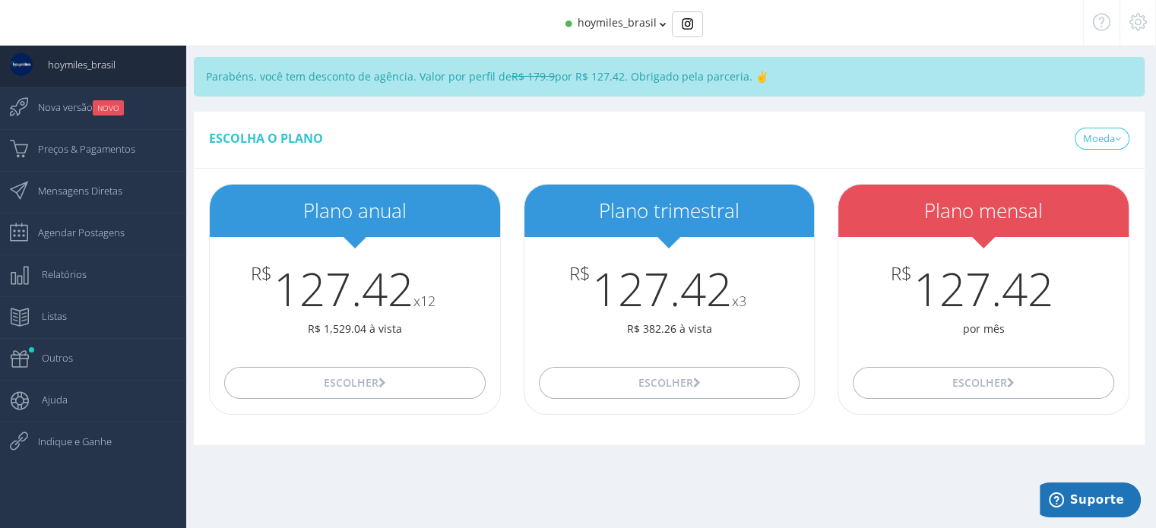
click at [1134, 19] on icon at bounding box center [1137, 22] width 17 height 11
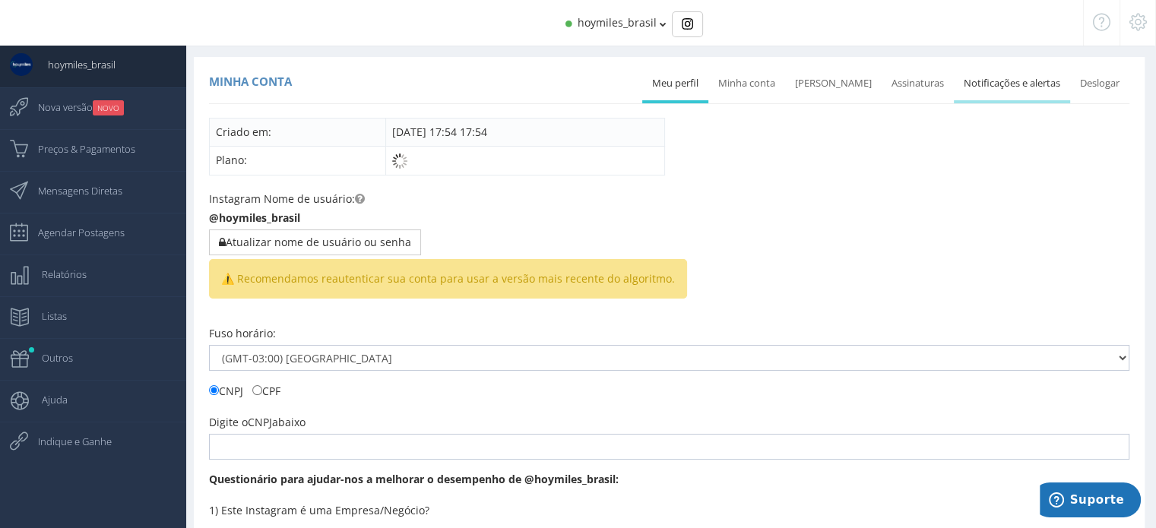
click at [1009, 92] on link "Notificações e alertas" at bounding box center [1011, 83] width 116 height 33
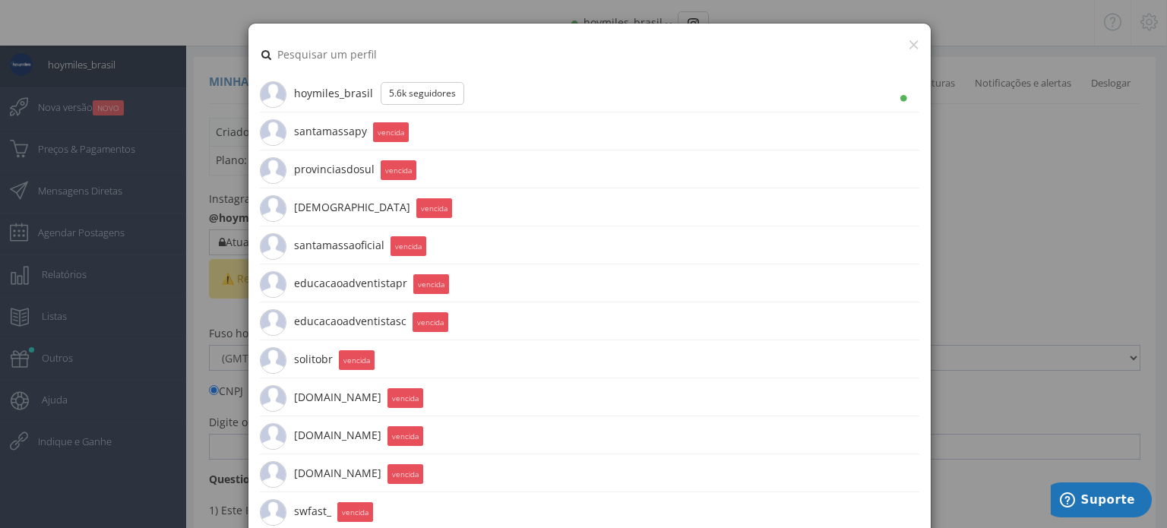
click at [470, 95] on li "hoymiles_brasil 5.6K Seguidores" at bounding box center [589, 93] width 659 height 38
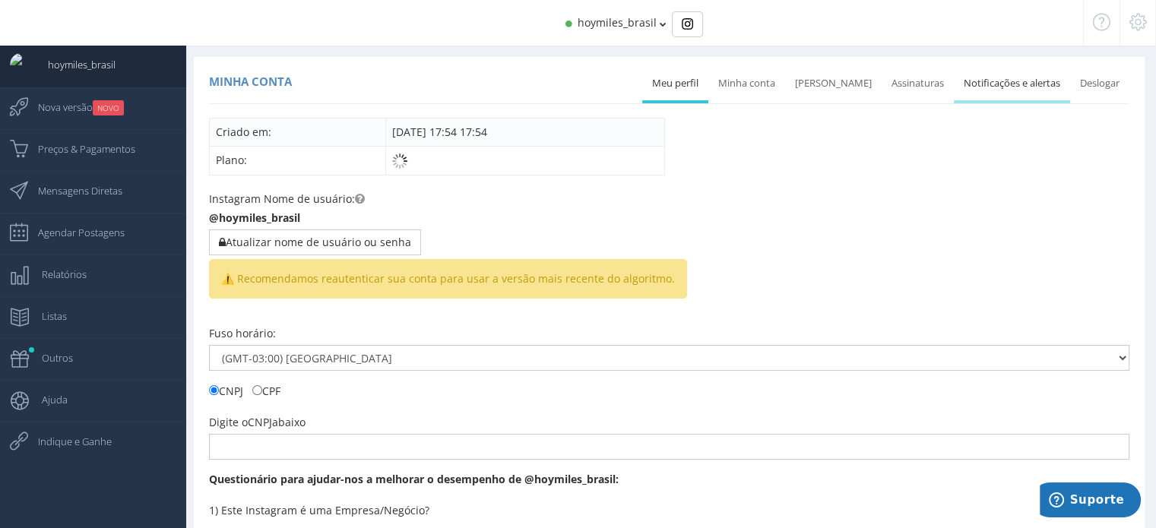
click at [1006, 86] on link "Notificações e alertas" at bounding box center [1011, 83] width 116 height 33
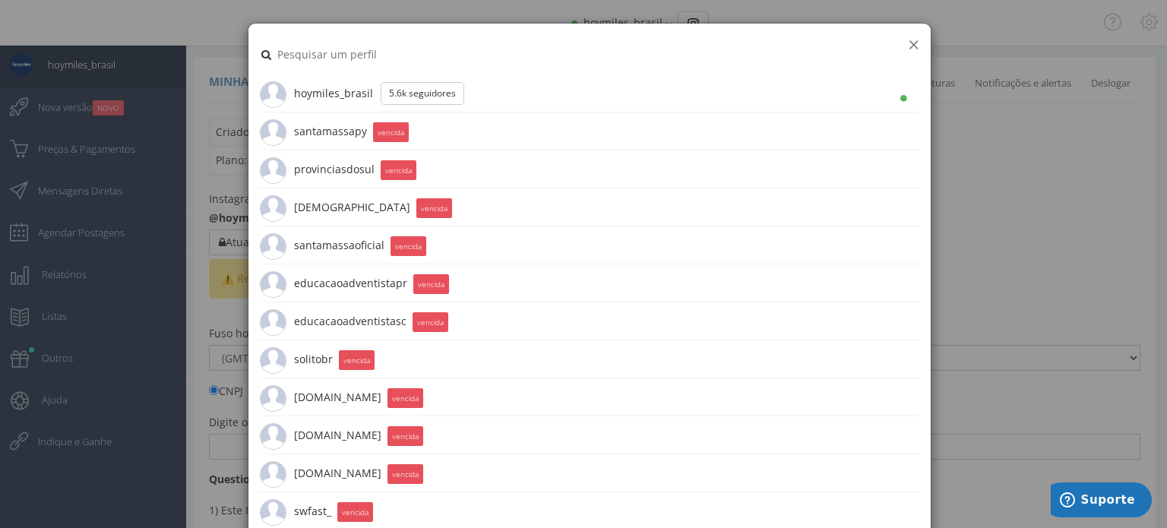
click at [911, 45] on button "×" at bounding box center [913, 44] width 11 height 21
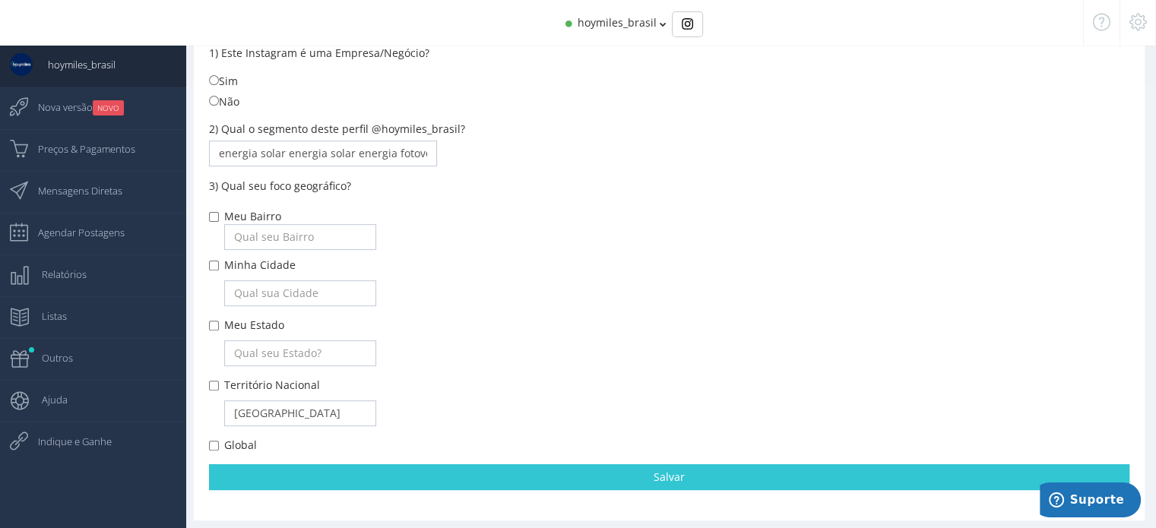
scroll to position [466, 0]
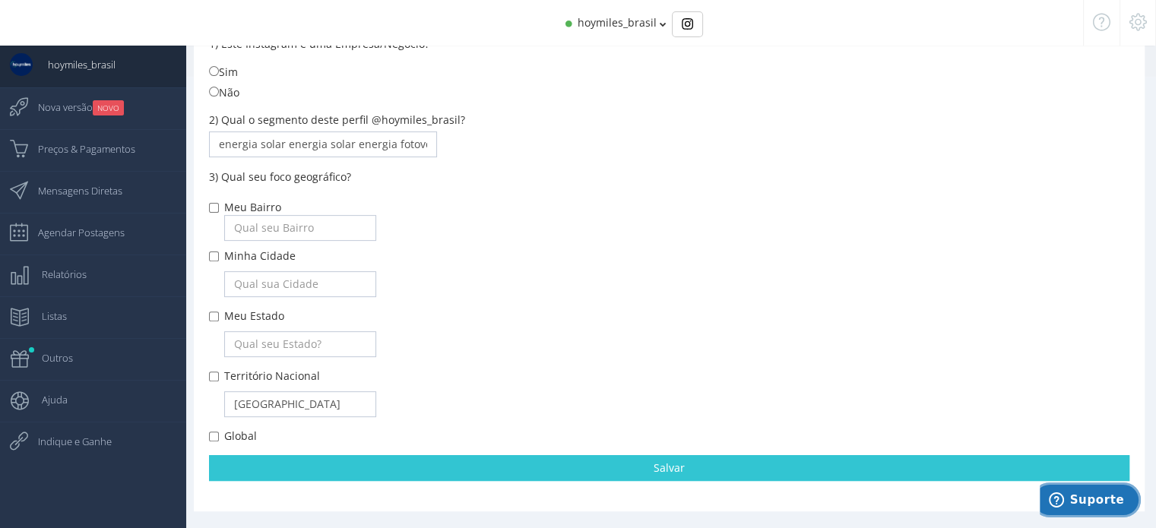
click at [1064, 498] on icon "Suporte" at bounding box center [1055, 499] width 15 height 15
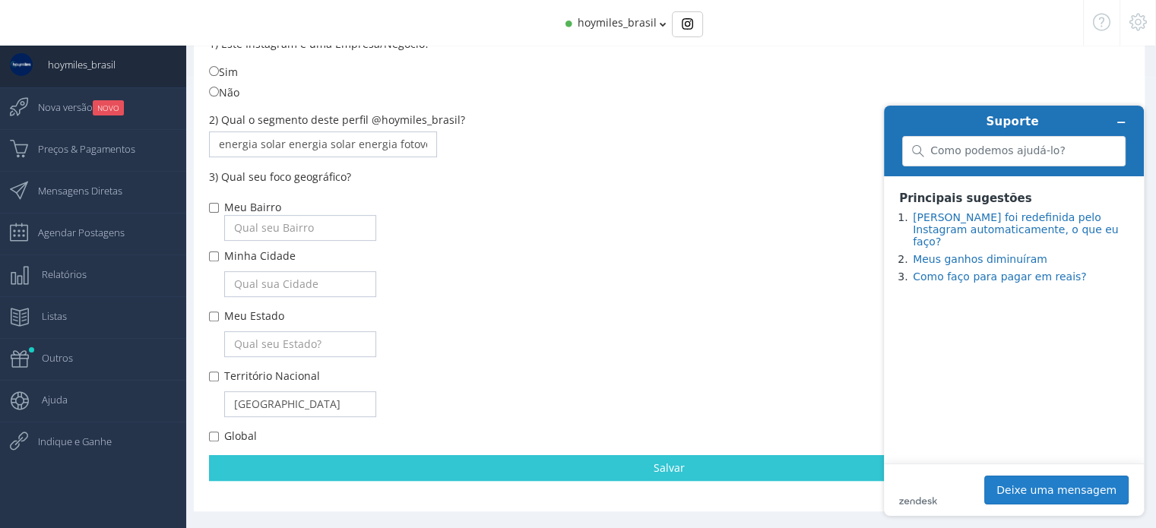
click at [1049, 497] on button "Deixe uma mensagem" at bounding box center [1056, 490] width 144 height 29
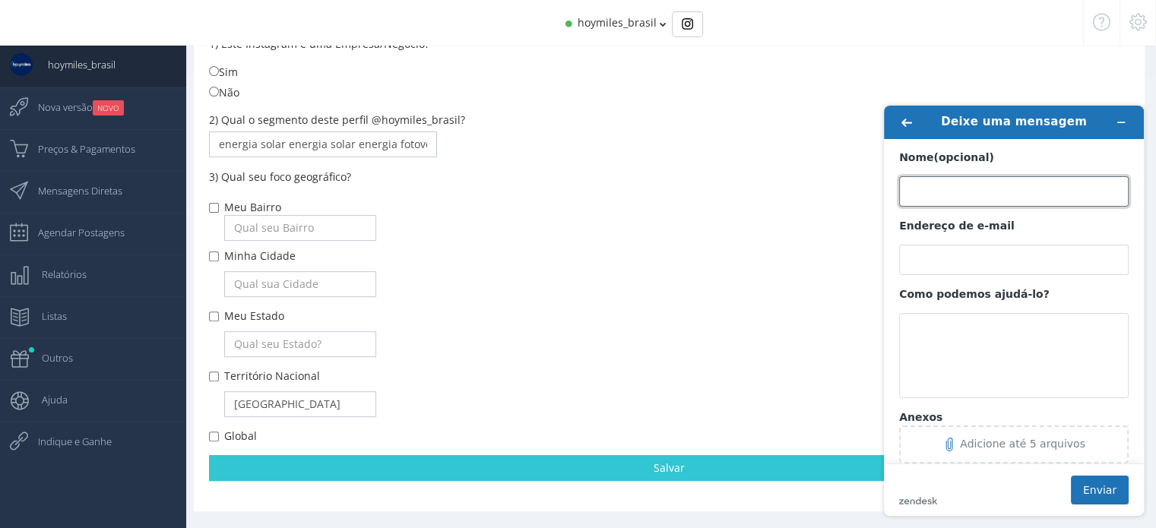
click at [984, 194] on input "Nome (opcional)" at bounding box center [1013, 191] width 229 height 30
type input "[PERSON_NAME]"
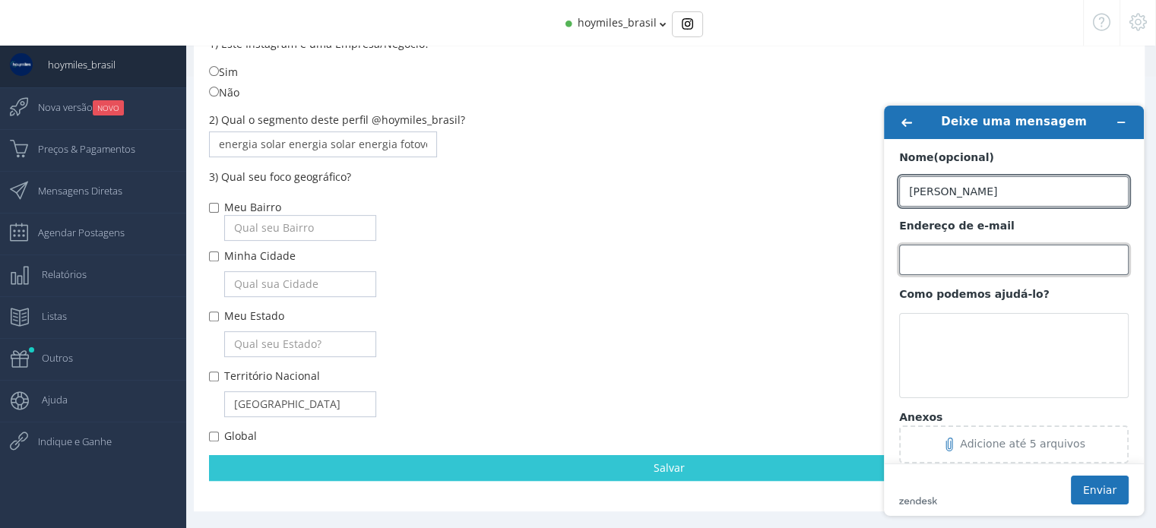
click at [988, 258] on input "Endereço de e-mail" at bounding box center [1013, 260] width 229 height 30
type input "[PERSON_NAME][EMAIL_ADDRESS][DOMAIN_NAME]"
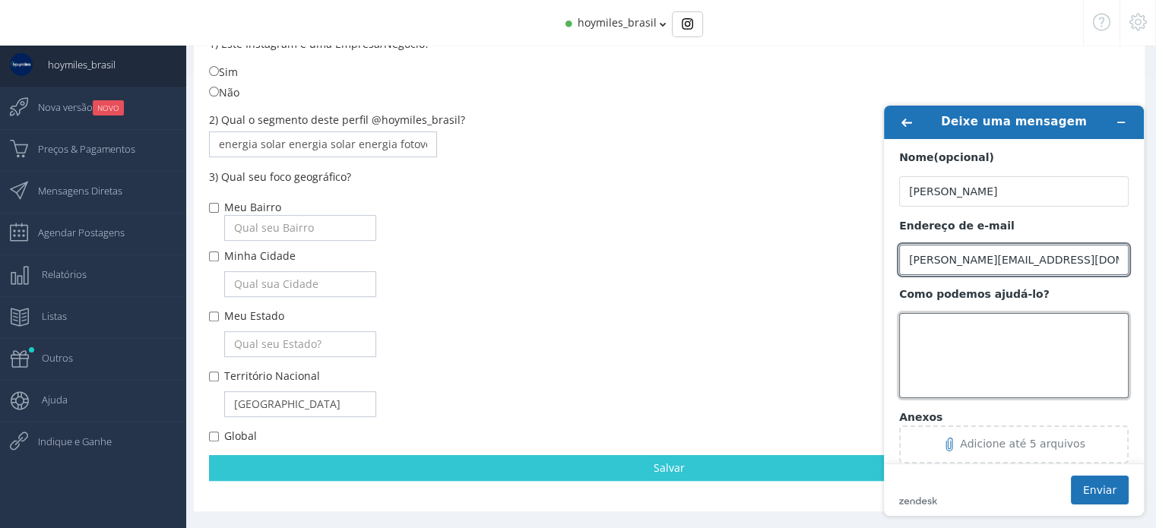
click at [960, 327] on textarea "Como podemos ajudá-lo?" at bounding box center [1013, 355] width 229 height 85
paste textarea "Olá, preciso ajustar um limite de seguidos para [PERSON_NAME] contas conectadas…"
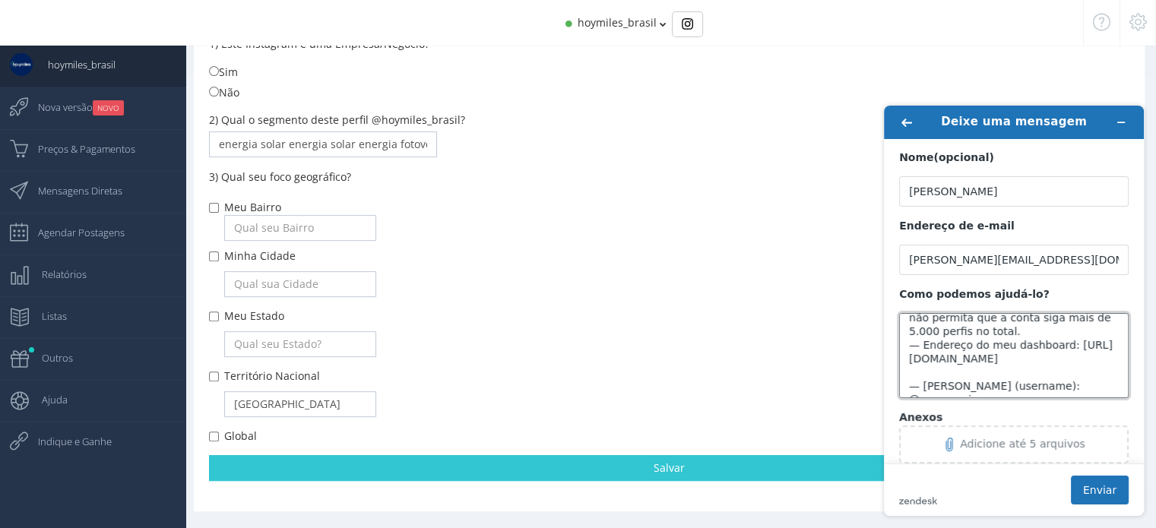
scroll to position [76, 0]
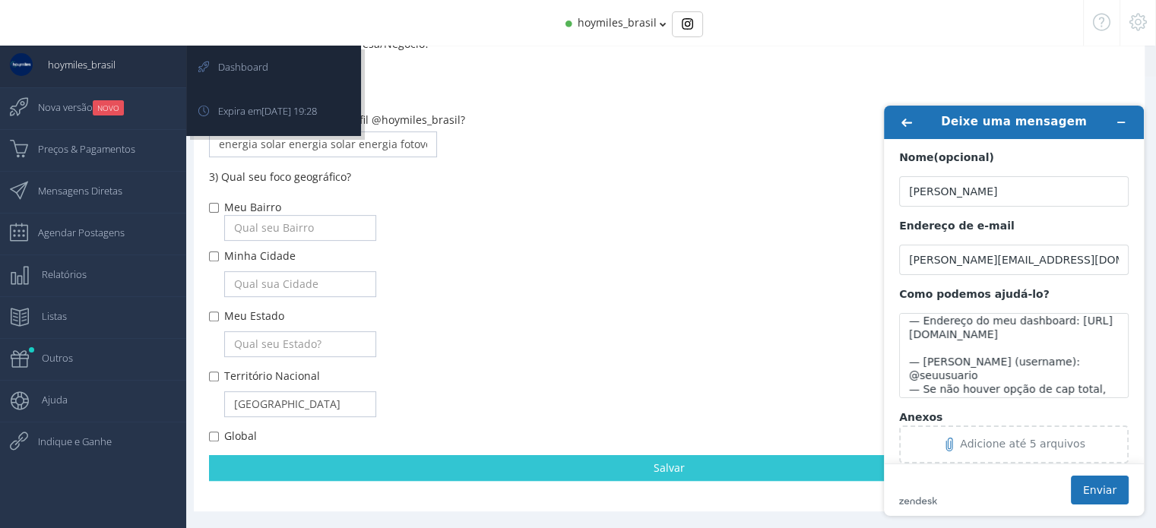
click at [87, 68] on span "hoymiles_brasil" at bounding box center [74, 65] width 83 height 38
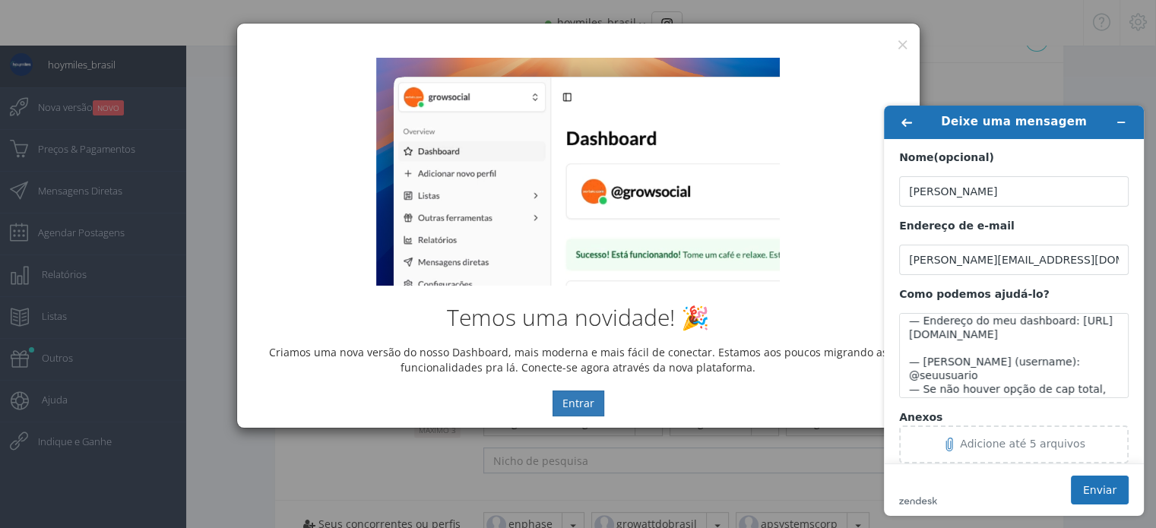
scroll to position [602, 0]
drag, startPoint x: 1092, startPoint y: 336, endPoint x: 891, endPoint y: 337, distance: 200.6
click at [891, 337] on main "Nome (opcional) [PERSON_NAME] Endereço de e-mail [PERSON_NAME][EMAIL_ADDRESS][D…" at bounding box center [1015, 301] width 248 height 324
click at [969, 372] on textarea "Olá, preciso ajustar um limite de seguidos para [PERSON_NAME] contas conectadas…" at bounding box center [1013, 355] width 229 height 85
drag, startPoint x: 971, startPoint y: 377, endPoint x: 915, endPoint y: 375, distance: 55.5
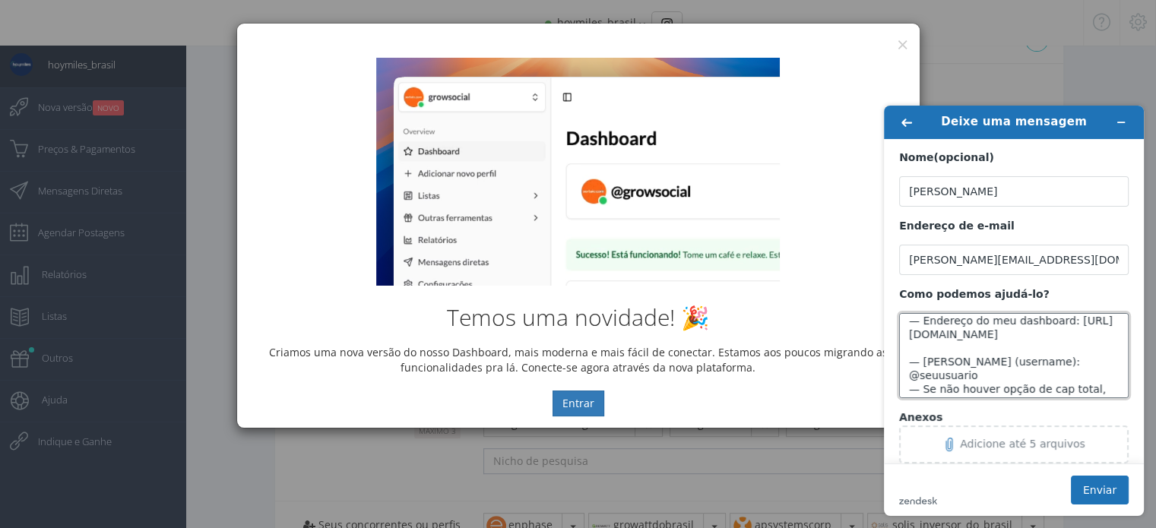
click at [915, 375] on textarea "Olá, preciso ajustar um limite de seguidos para [PERSON_NAME] contas conectadas…" at bounding box center [1013, 355] width 229 height 85
paste textarea "hoymiles_brasil"
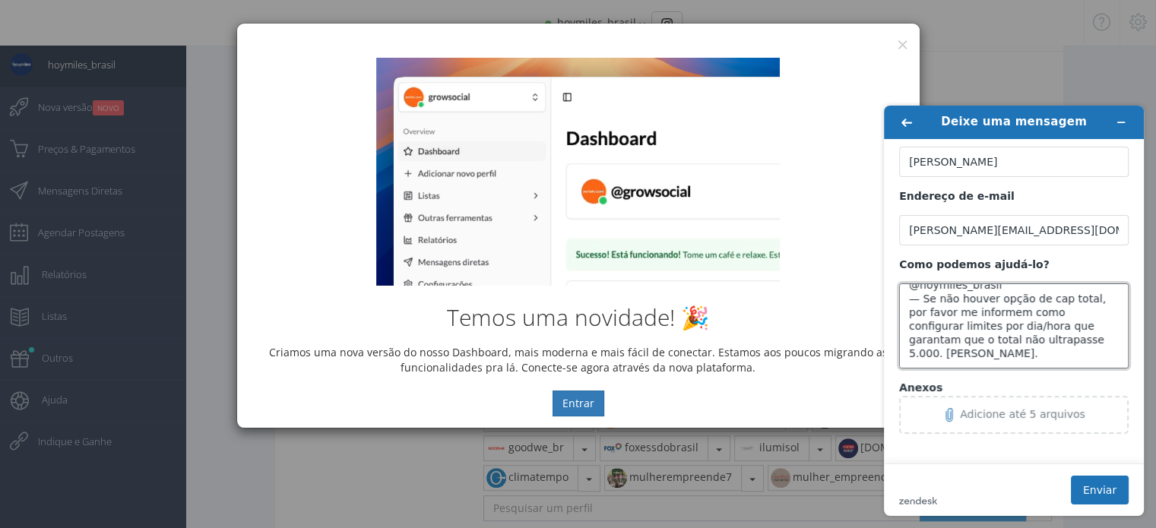
scroll to position [754, 0]
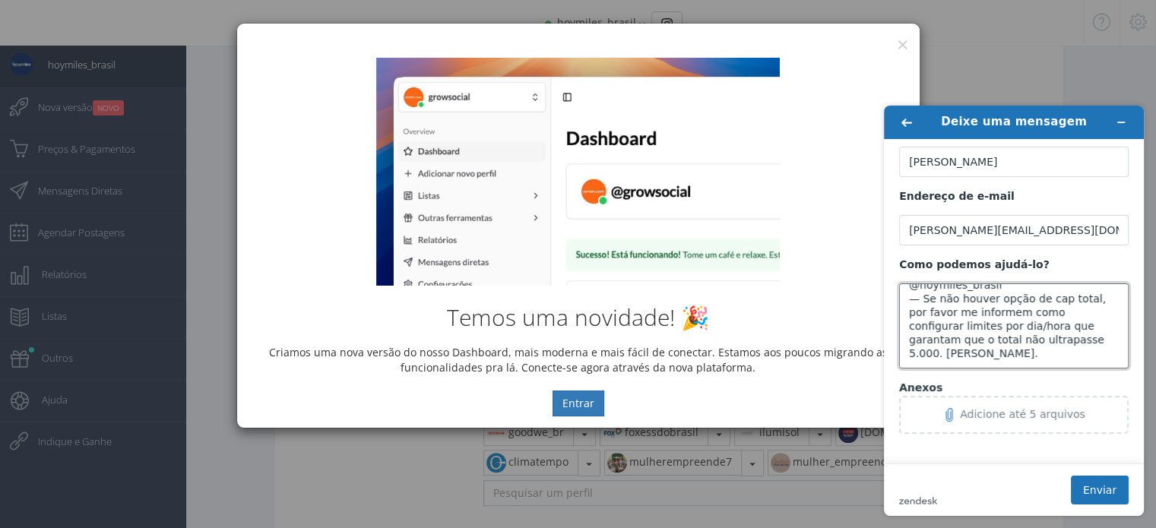
click at [1034, 340] on textarea "Olá, preciso ajustar um limite de seguidos para [PERSON_NAME] contas conectadas…" at bounding box center [1013, 325] width 229 height 85
type textarea "Olá, preciso ajustar um limite de seguidos para [PERSON_NAME] contas conectadas…"
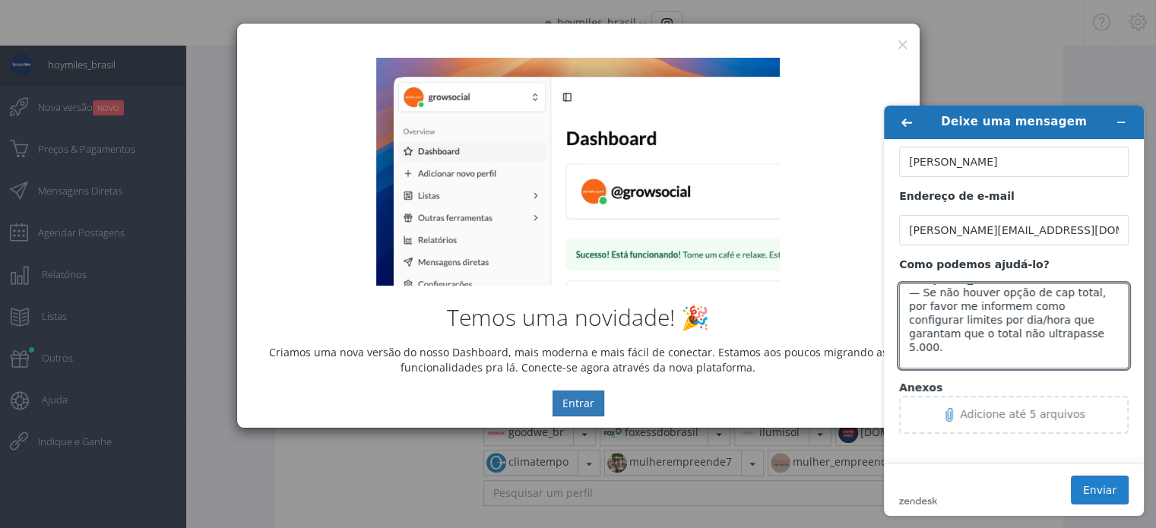
click at [1092, 488] on button "Enviar" at bounding box center [1099, 490] width 58 height 29
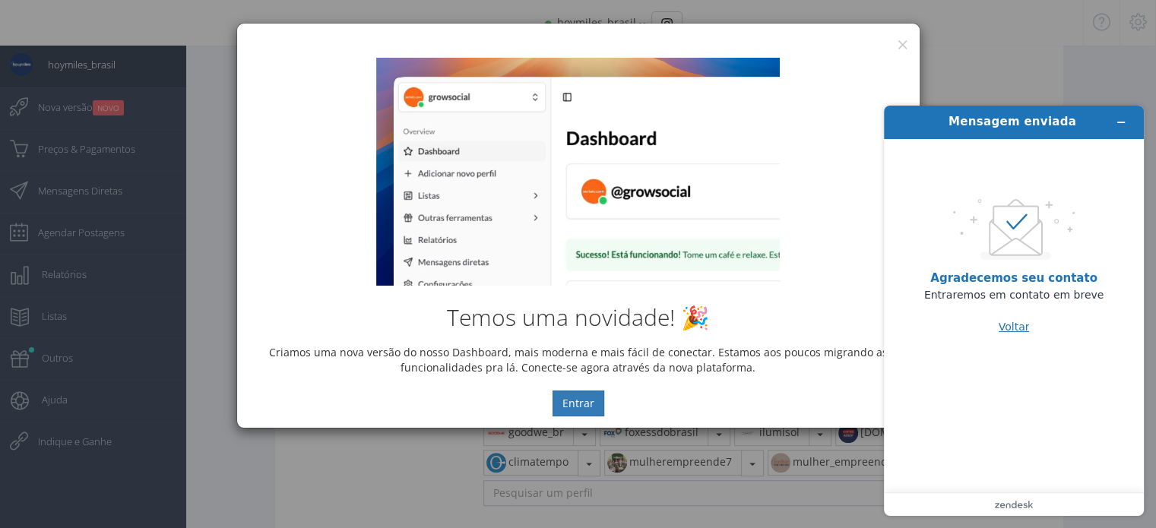
click at [1018, 325] on button "Voltar" at bounding box center [1013, 326] width 31 height 29
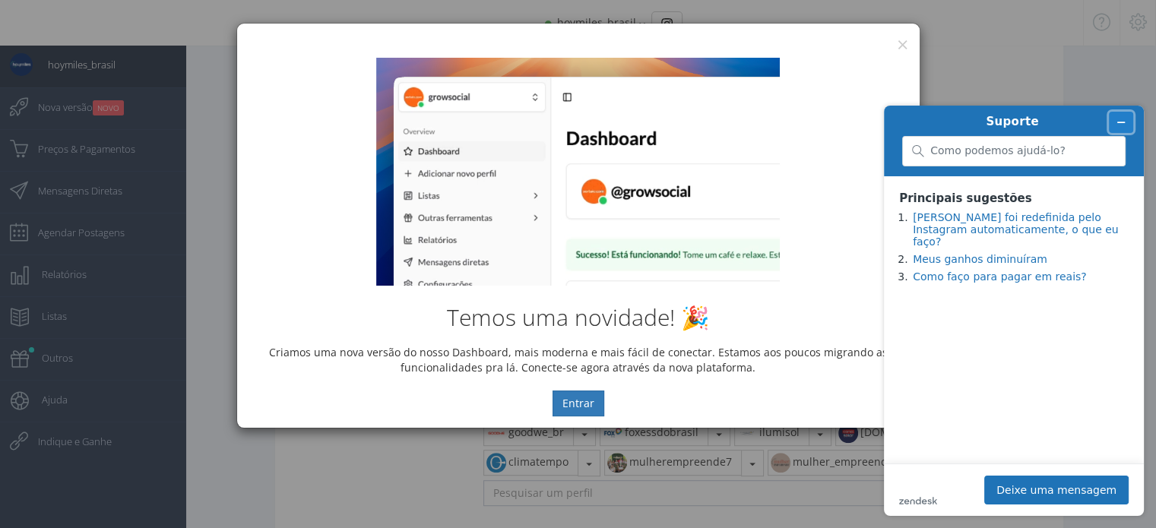
click at [1118, 118] on icon "Minimizar widget" at bounding box center [1120, 122] width 11 height 11
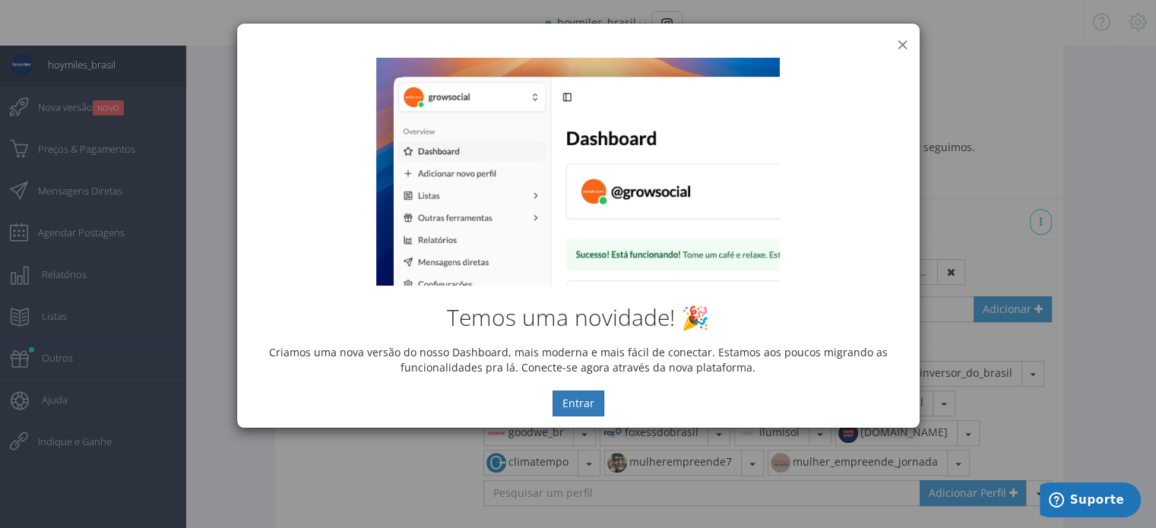
click at [906, 36] on button "×" at bounding box center [901, 44] width 11 height 21
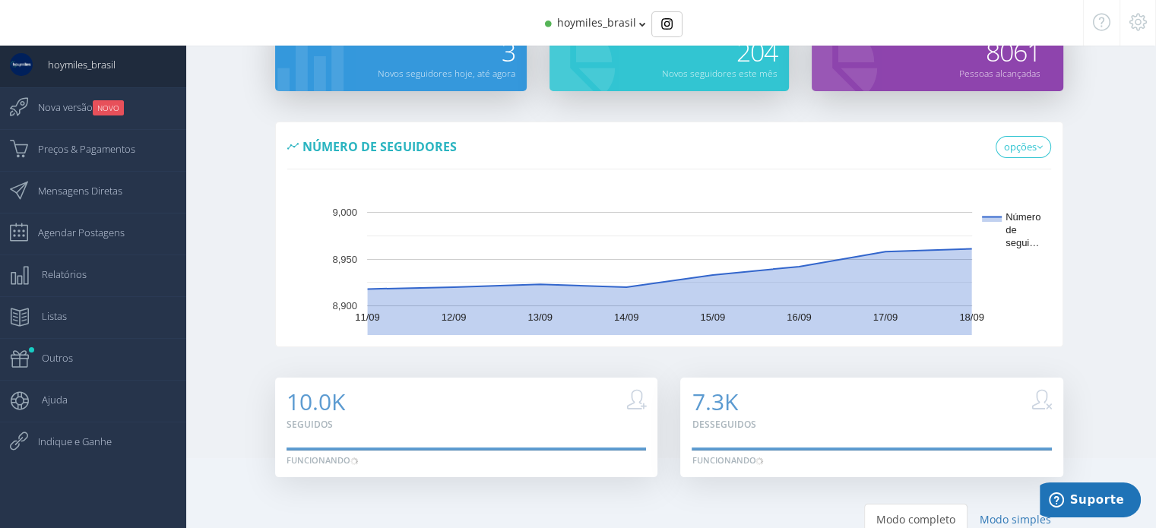
scroll to position [0, 0]
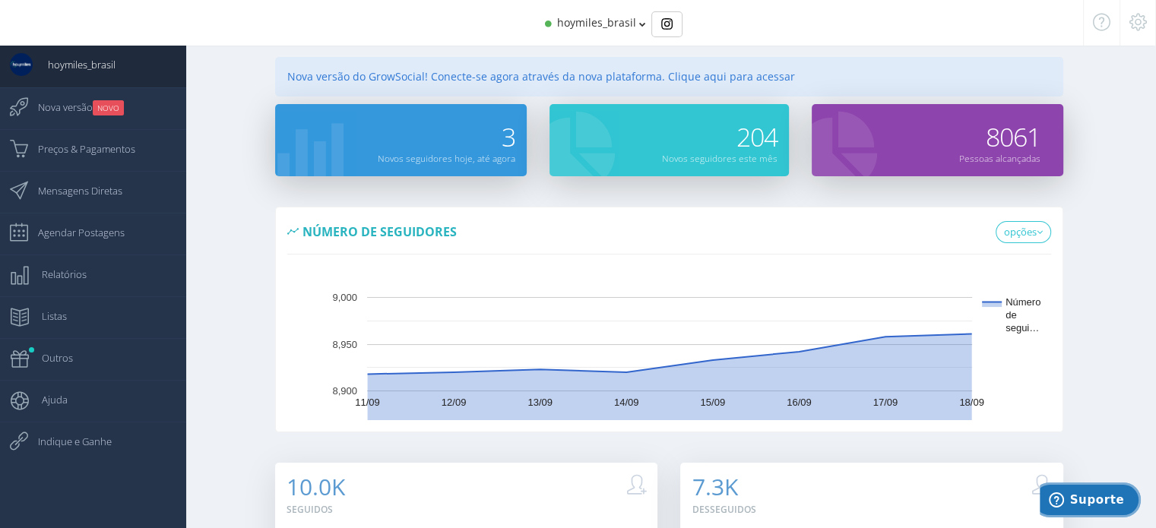
click at [1058, 507] on icon "Suporte" at bounding box center [1055, 499] width 15 height 15
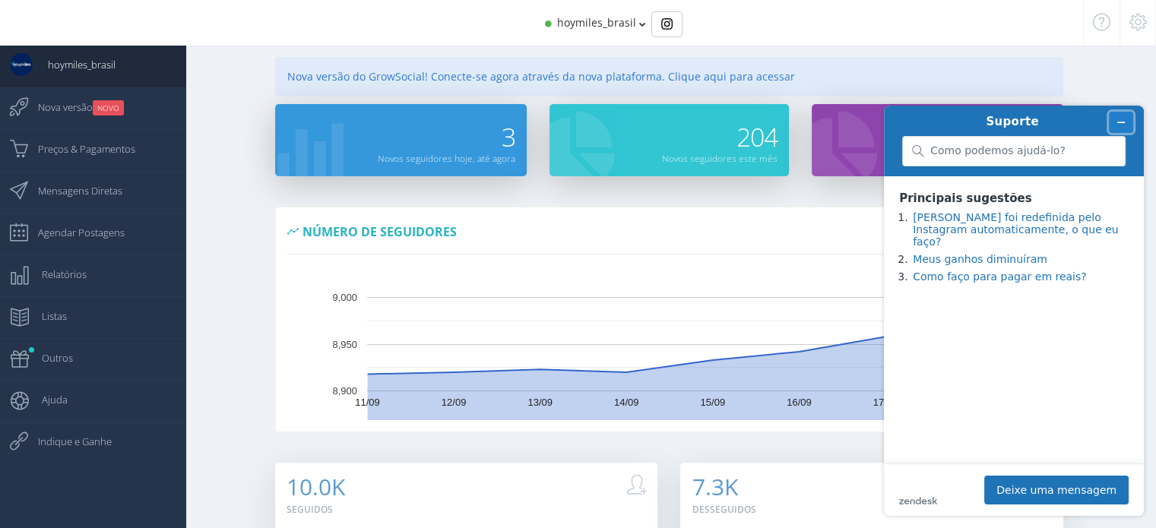
click at [1124, 122] on icon "Minimizar widget" at bounding box center [1121, 122] width 7 height 0
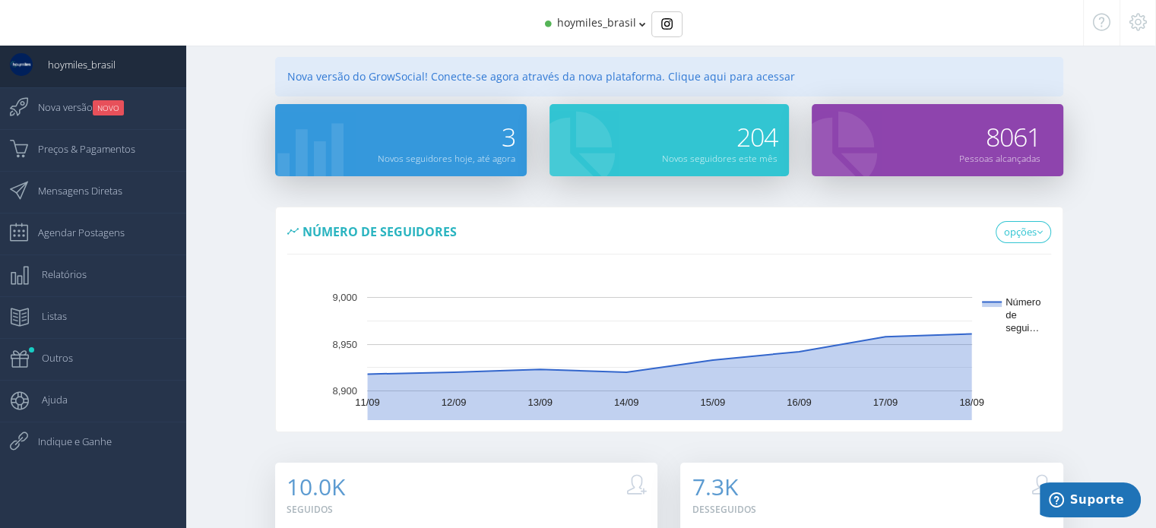
click at [732, 81] on div "Nova versão do GrowSocial! Conecte-se agora através da nova plataforma. Clique …" at bounding box center [669, 77] width 788 height 40
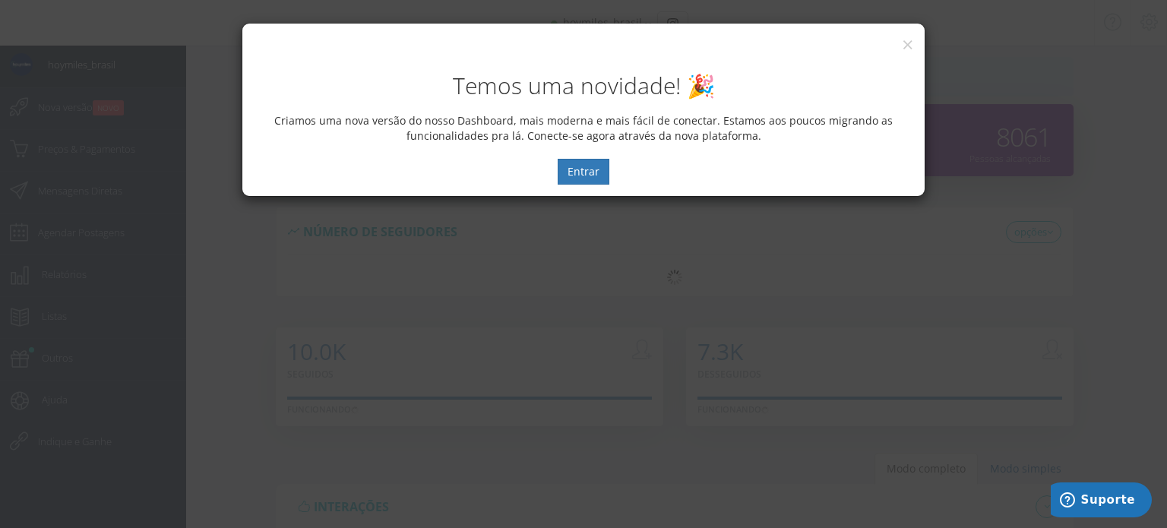
click at [0, 0] on img at bounding box center [0, 0] width 0 height 0
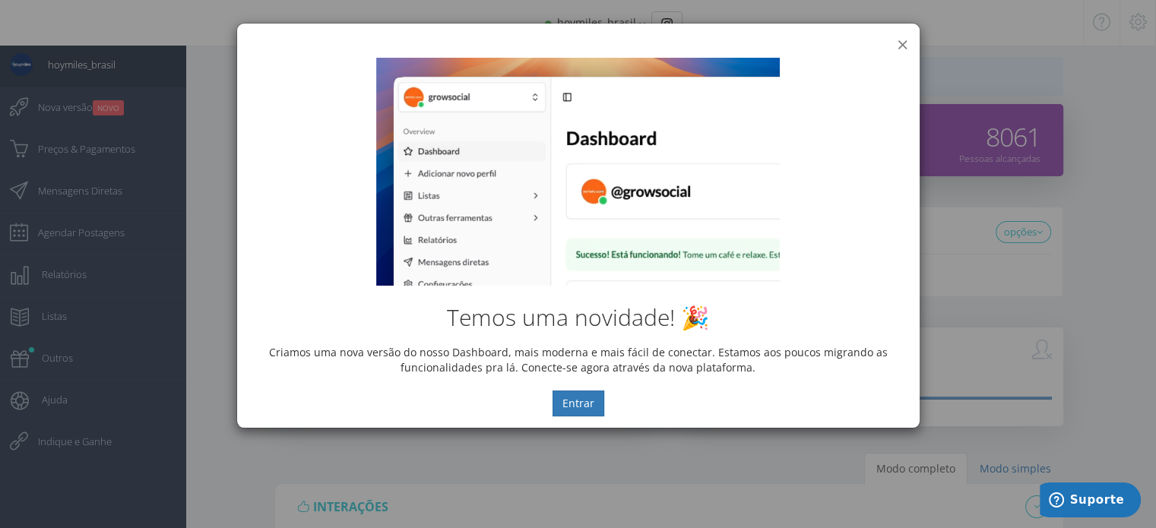
click at [905, 42] on button "×" at bounding box center [901, 44] width 11 height 21
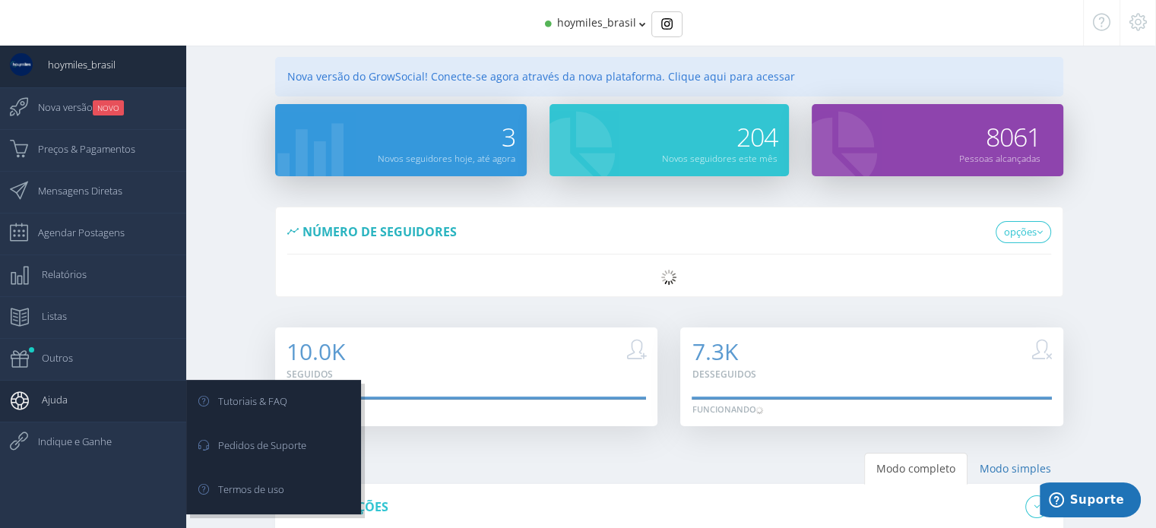
click at [50, 403] on span "Ajuda" at bounding box center [47, 400] width 41 height 38
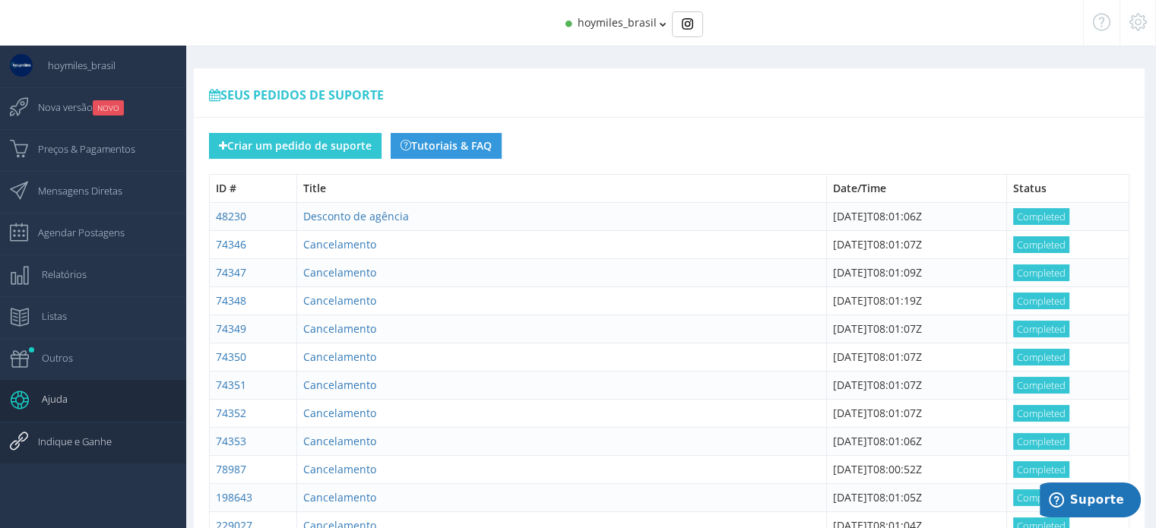
click at [41, 435] on span "Indique e Ganhe" at bounding box center [67, 441] width 89 height 38
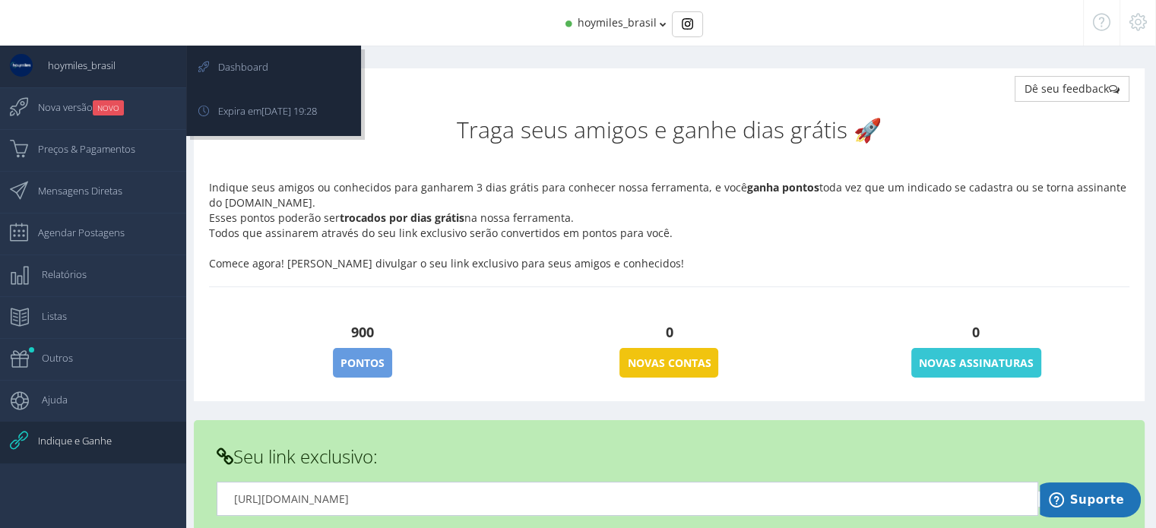
click at [69, 71] on span "hoymiles_brasil" at bounding box center [74, 65] width 83 height 38
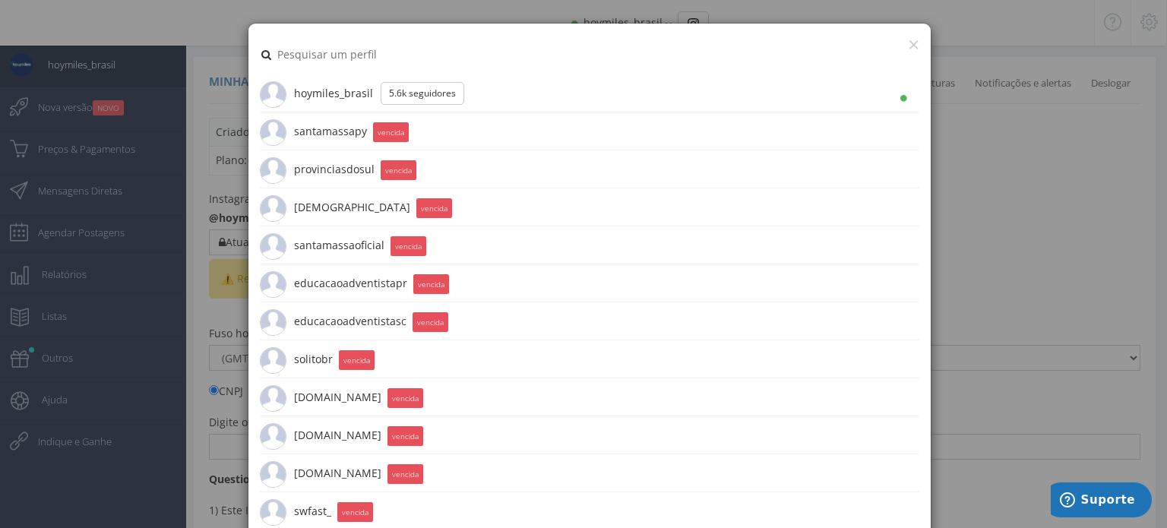
click at [465, 96] on li "hoymiles_brasil 5.6K Seguidores" at bounding box center [589, 93] width 659 height 38
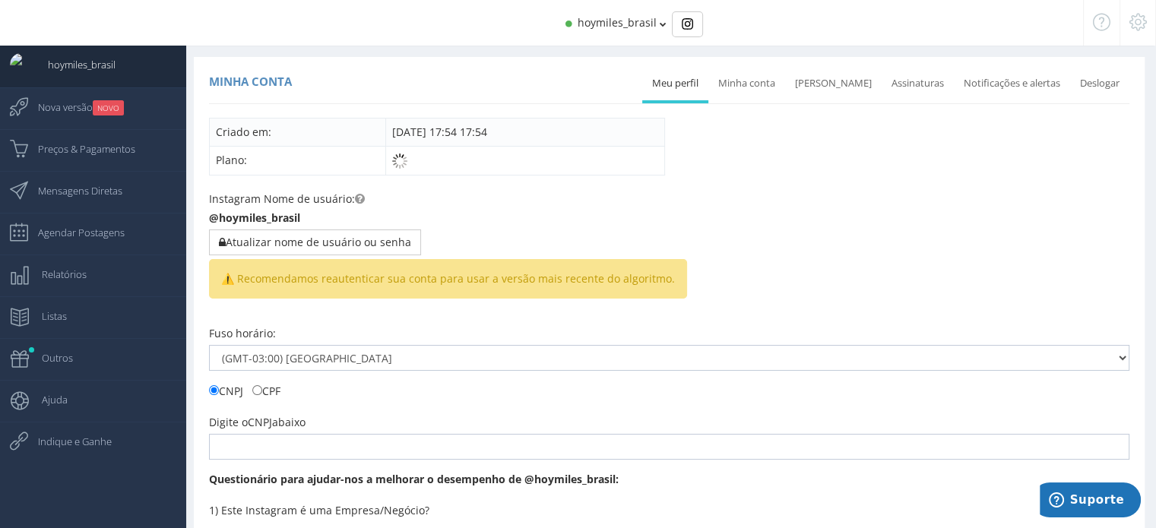
click at [1143, 27] on icon at bounding box center [1137, 22] width 17 height 11
click at [779, 91] on link "Minha conta" at bounding box center [746, 83] width 77 height 33
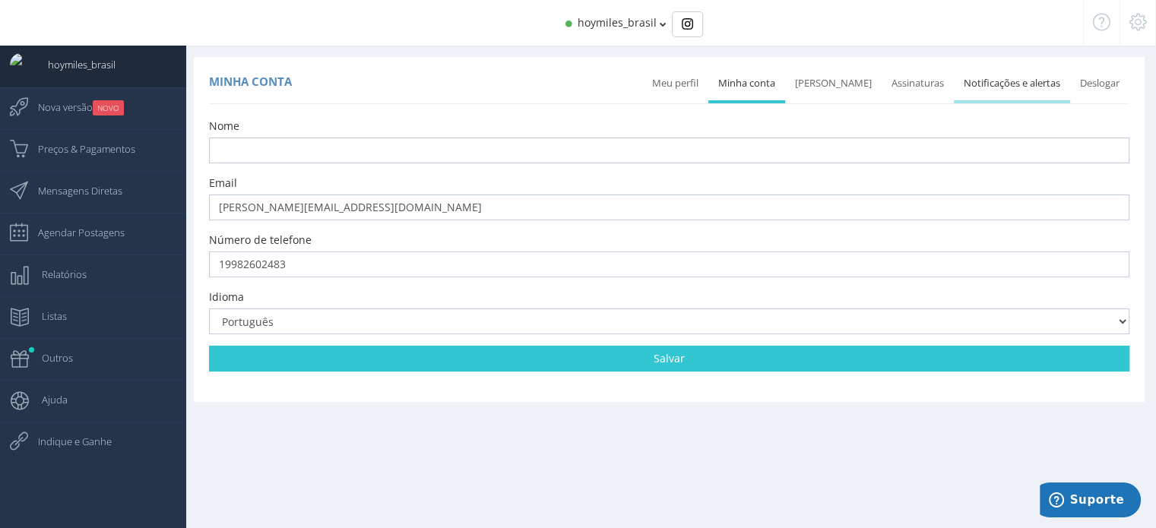
click at [1030, 78] on link "Notificações e alertas" at bounding box center [1011, 83] width 116 height 33
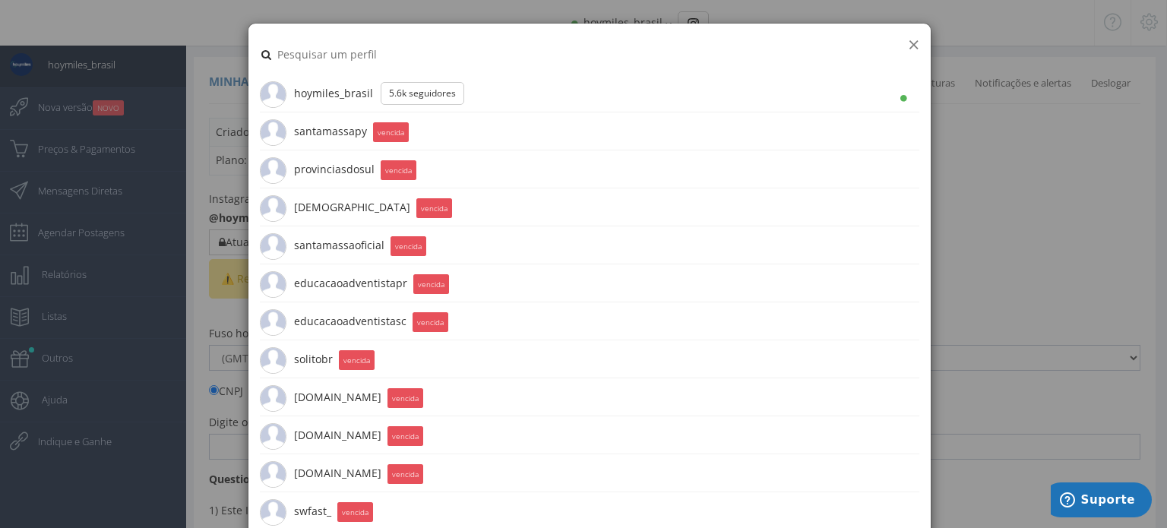
click at [908, 43] on button "×" at bounding box center [913, 44] width 11 height 21
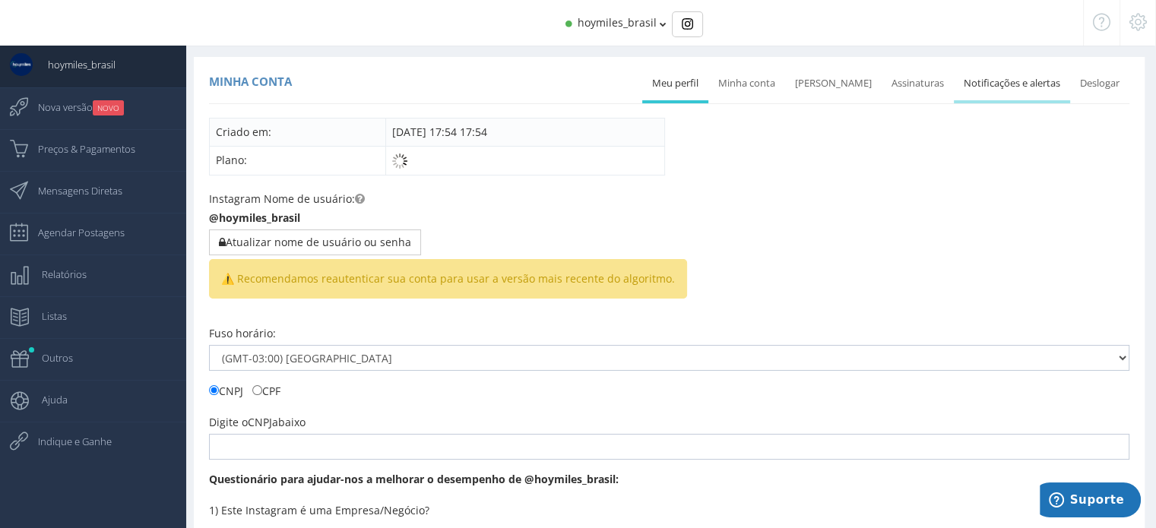
click at [977, 78] on link "Notificações e alertas" at bounding box center [1011, 83] width 116 height 33
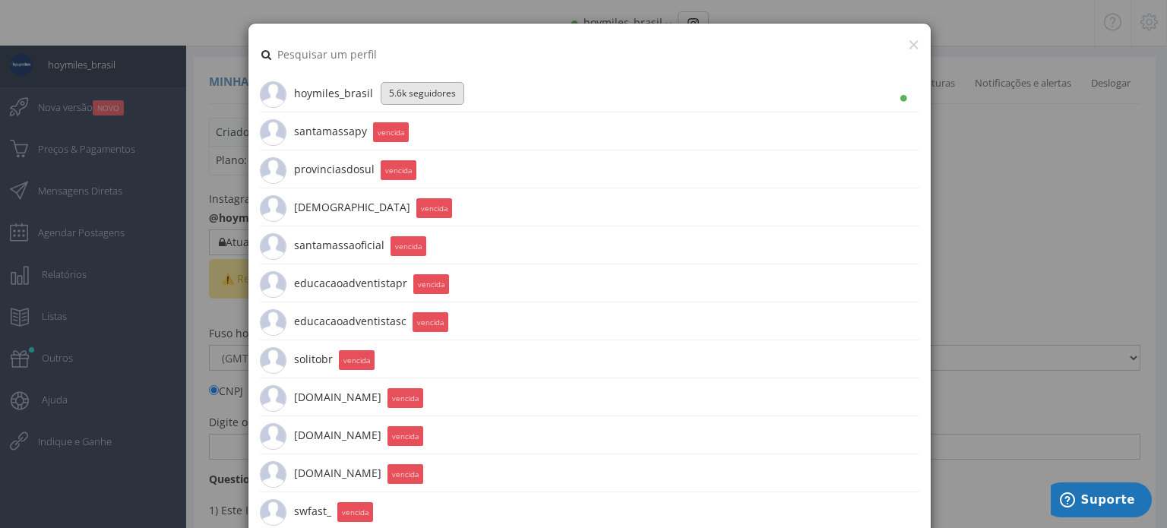
click at [404, 87] on button "5.6K Seguidores" at bounding box center [423, 93] width 84 height 23
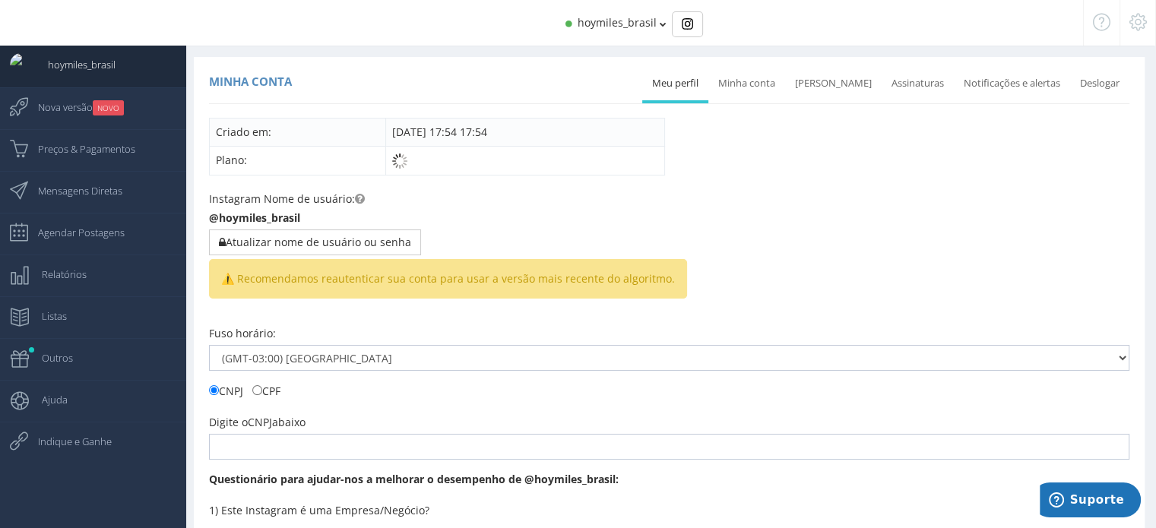
click at [659, 27] on icon at bounding box center [662, 24] width 7 height 11
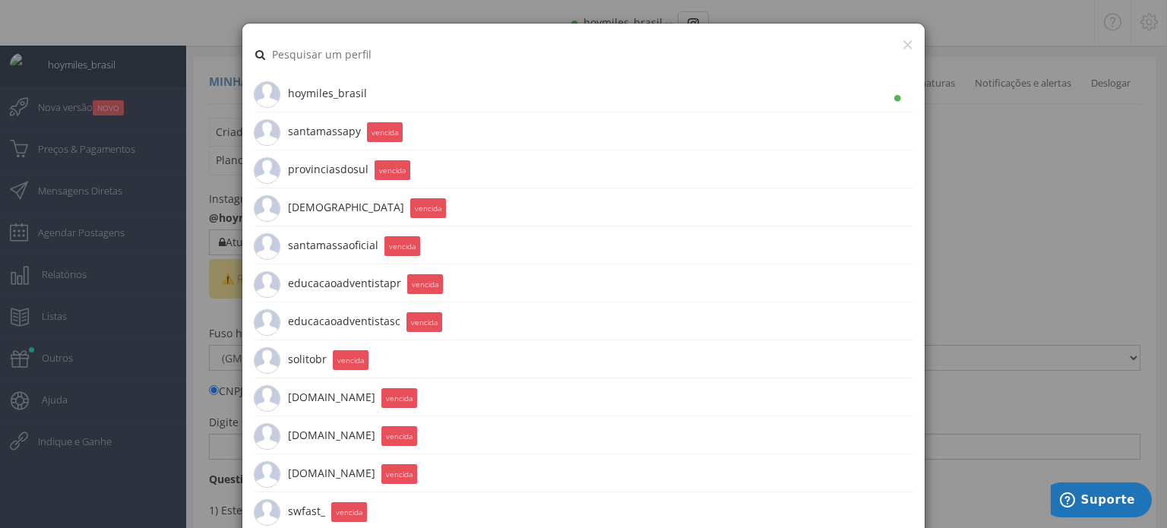
click at [904, 45] on button "×" at bounding box center [907, 44] width 11 height 21
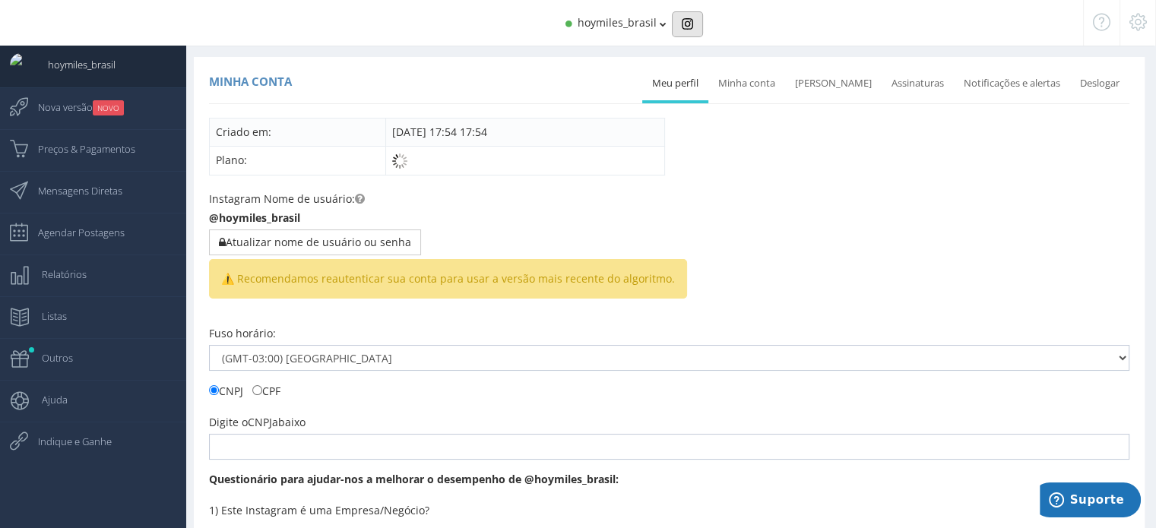
click at [695, 27] on button "Basic example" at bounding box center [687, 24] width 31 height 26
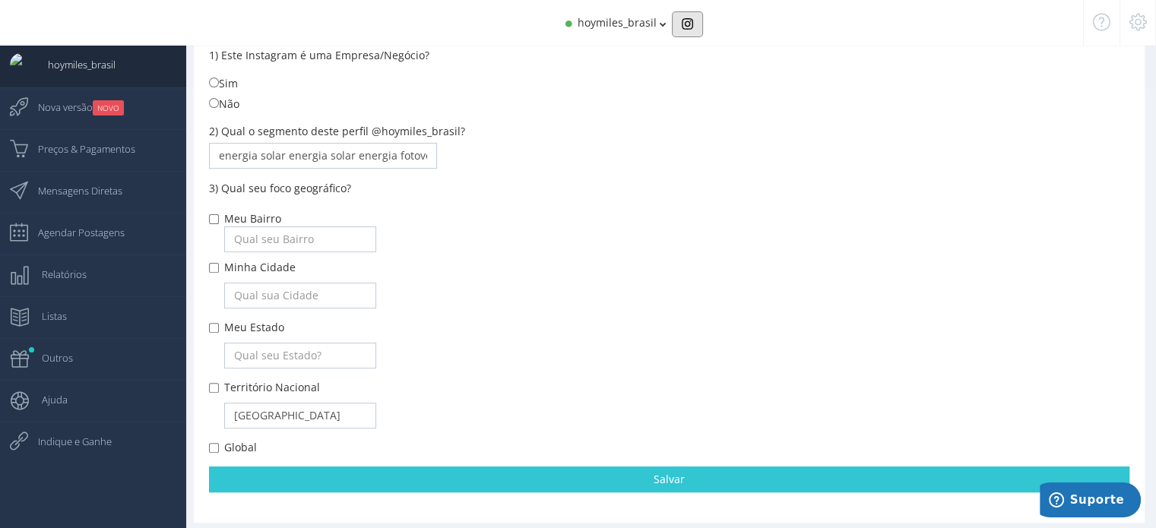
scroll to position [466, 0]
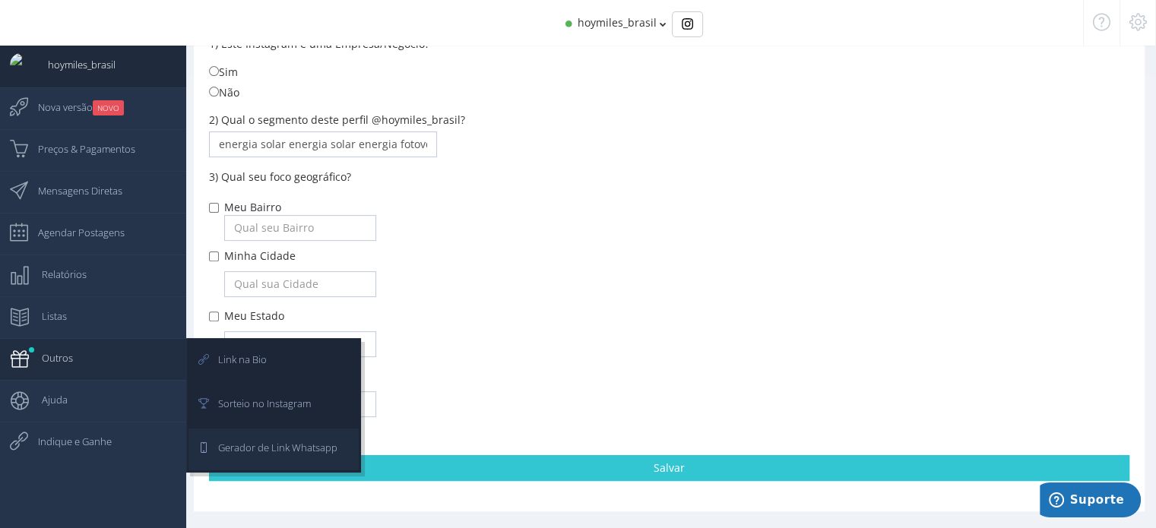
click at [257, 428] on span "Gerador de Link Whatsapp" at bounding box center [270, 447] width 134 height 38
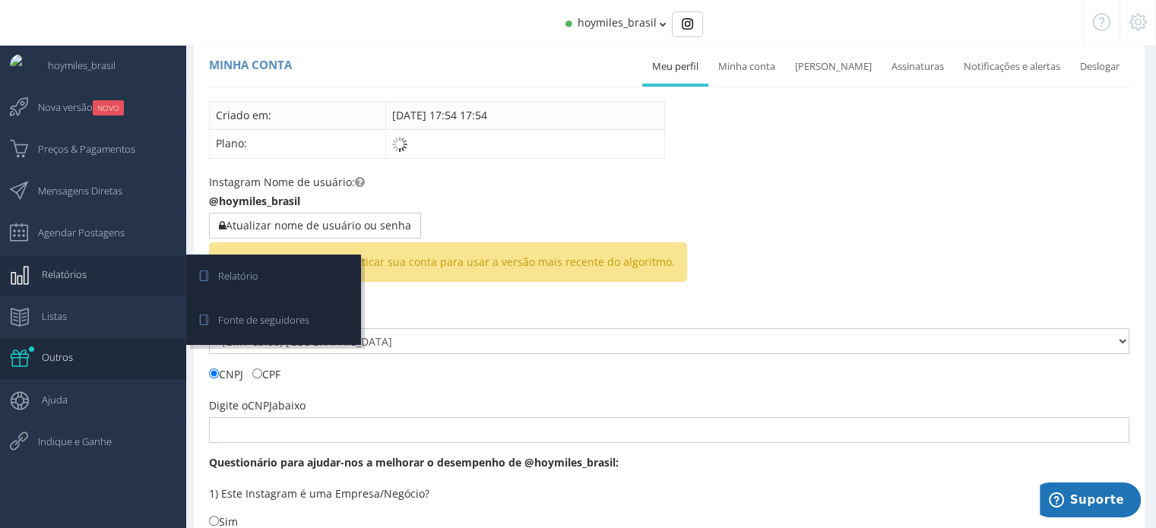
scroll to position [0, 0]
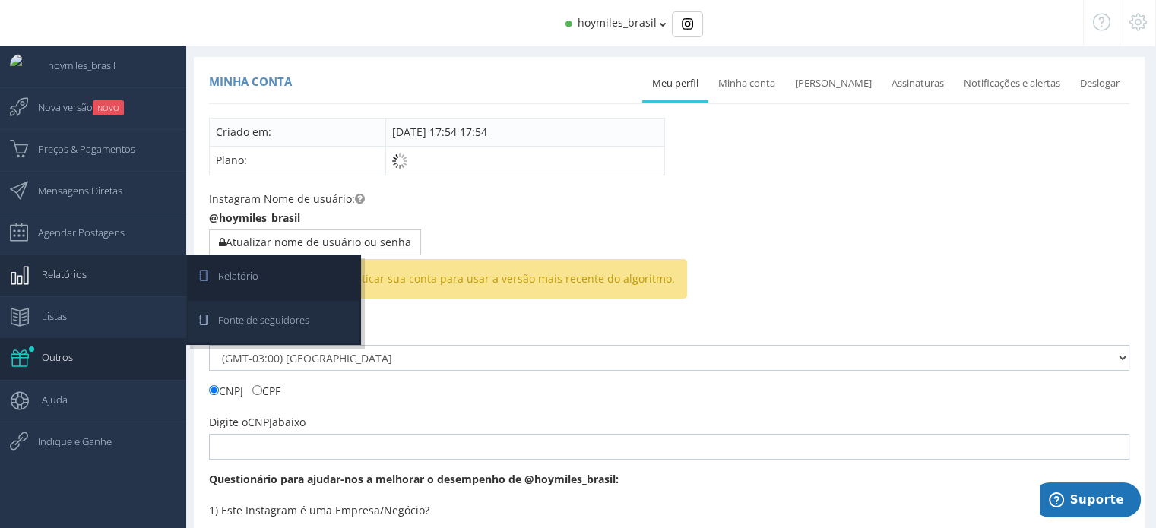
click at [276, 332] on span "Fonte de seguidores" at bounding box center [256, 320] width 106 height 38
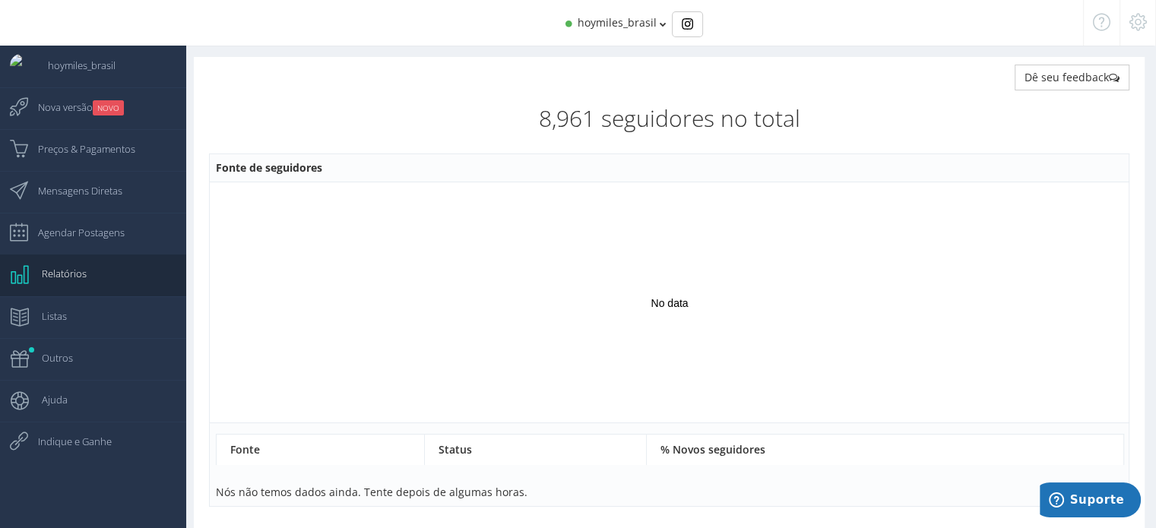
click at [1103, 24] on icon at bounding box center [1100, 22] width 17 height 11
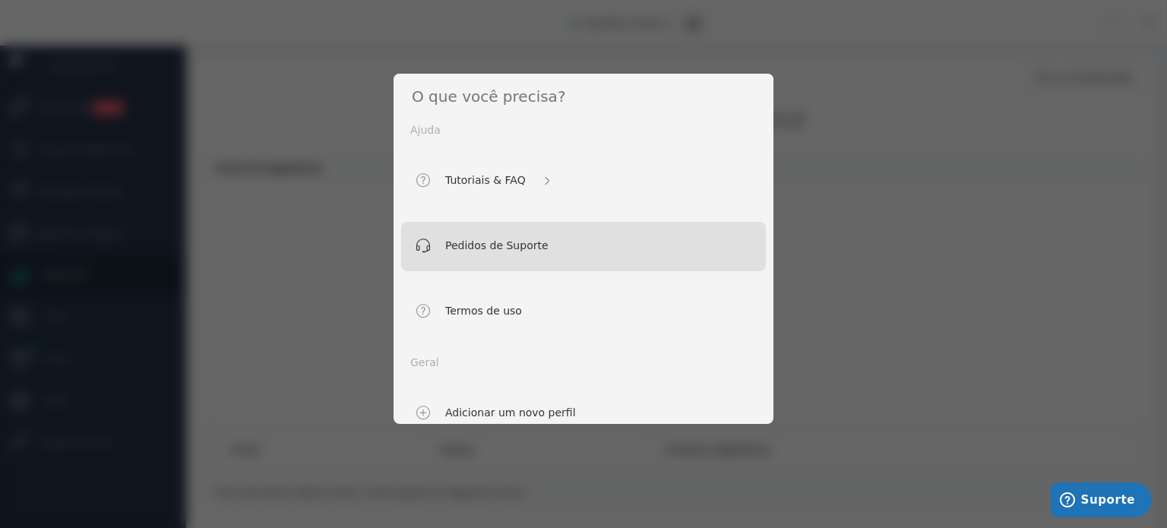
click at [503, 253] on span "Pedidos de Suporte" at bounding box center [482, 247] width 132 height 20
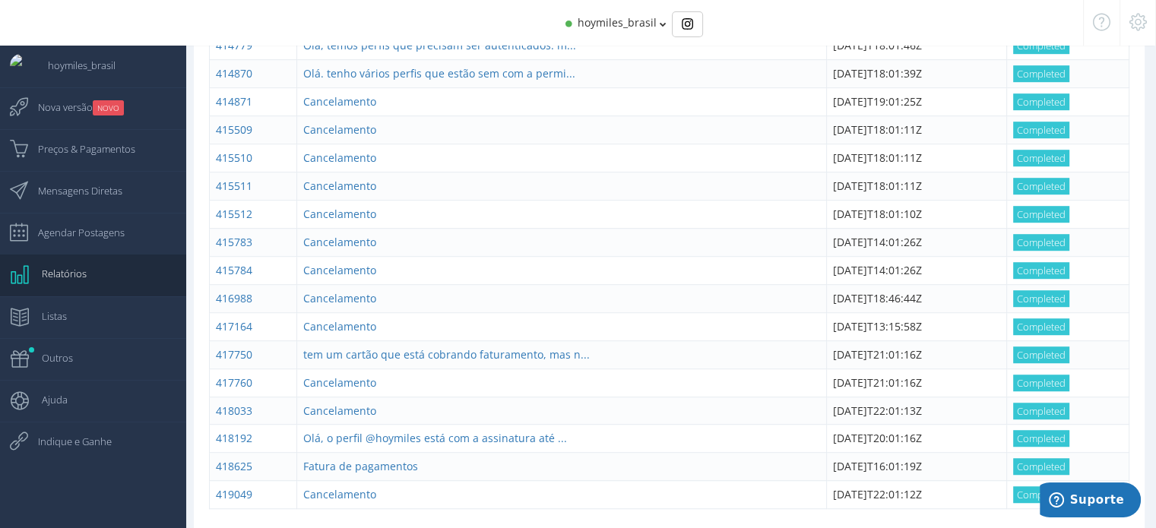
scroll to position [953, 0]
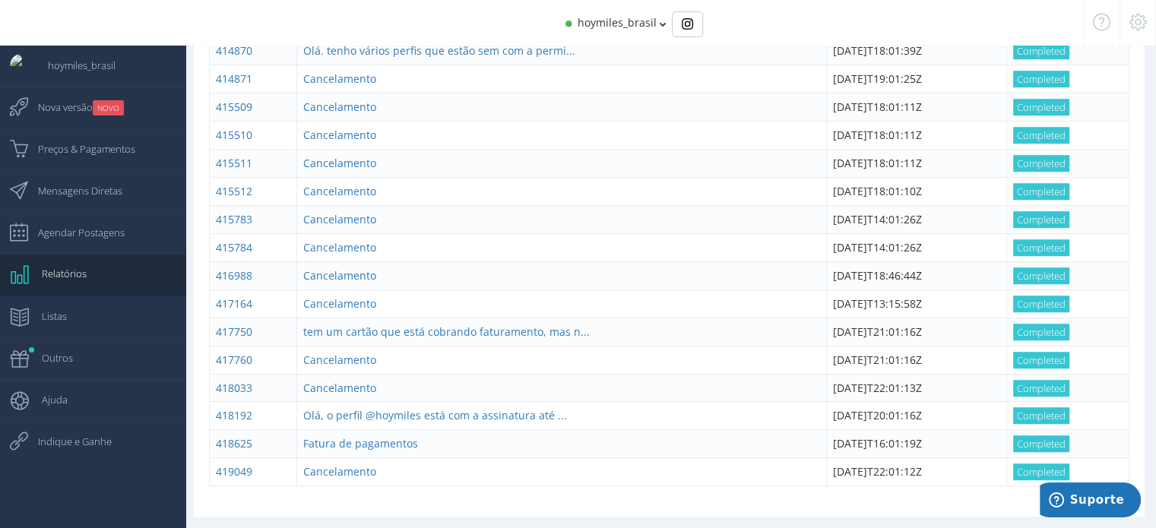
click at [789, 2] on div "hoymiles_brasil" at bounding box center [578, 23] width 1010 height 46
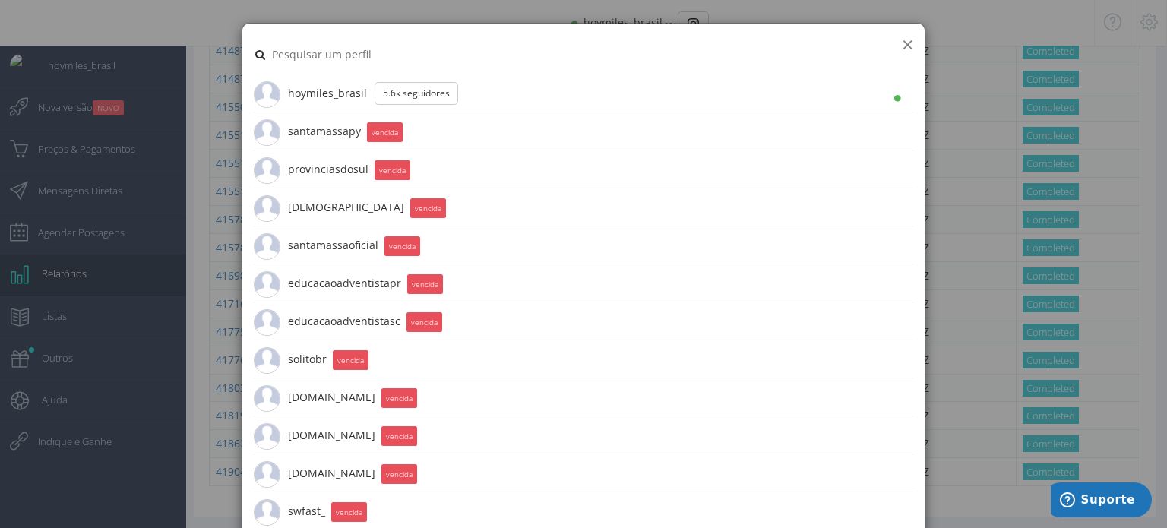
click at [902, 42] on button "×" at bounding box center [907, 44] width 11 height 21
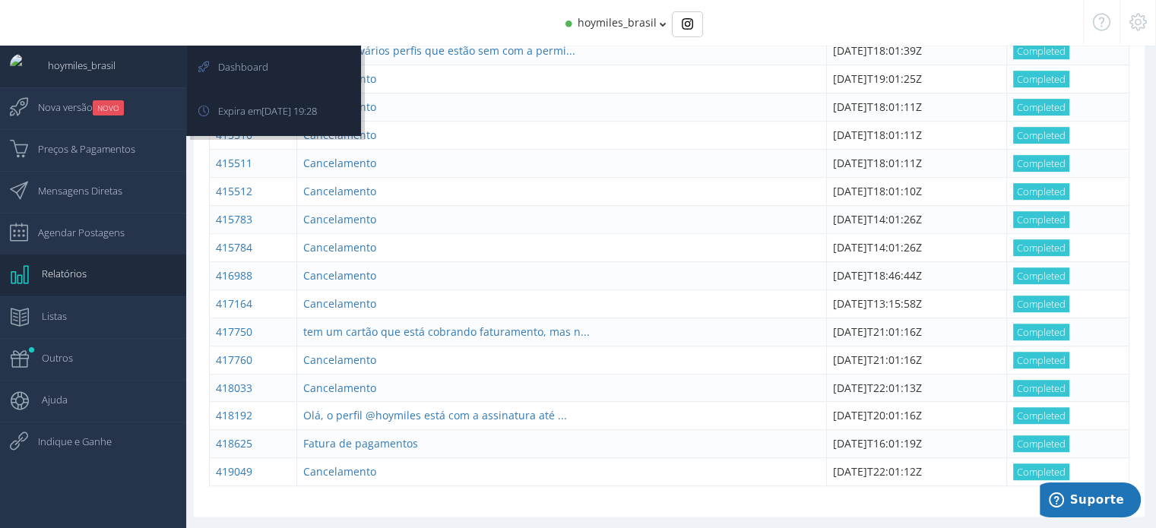
click at [82, 74] on span "hoymiles_brasil" at bounding box center [74, 65] width 83 height 38
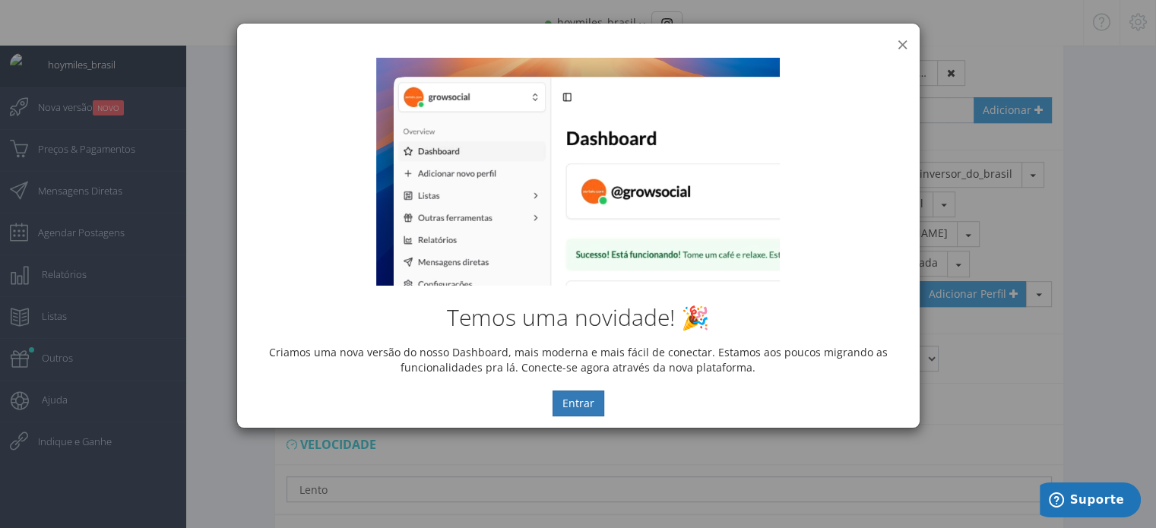
click at [904, 41] on button "×" at bounding box center [901, 44] width 11 height 21
